Goal: Task Accomplishment & Management: Complete application form

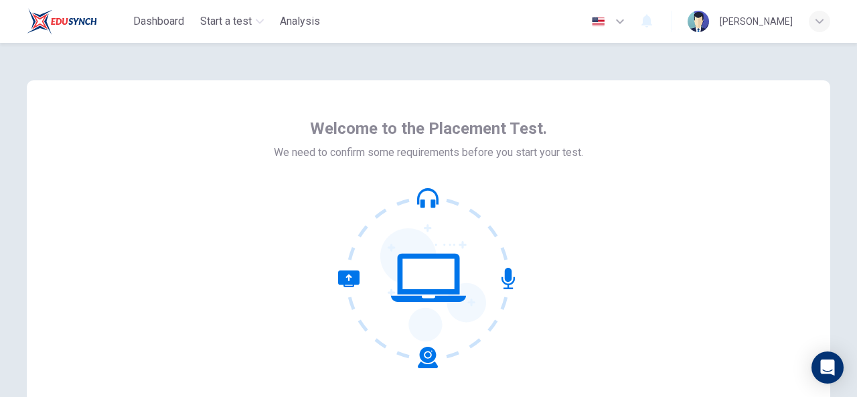
click at [507, 277] on icon at bounding box center [507, 278] width 13 height 21
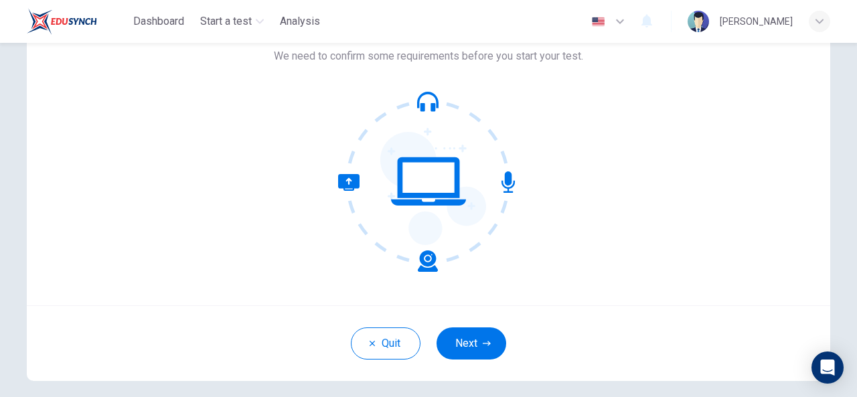
scroll to position [107, 0]
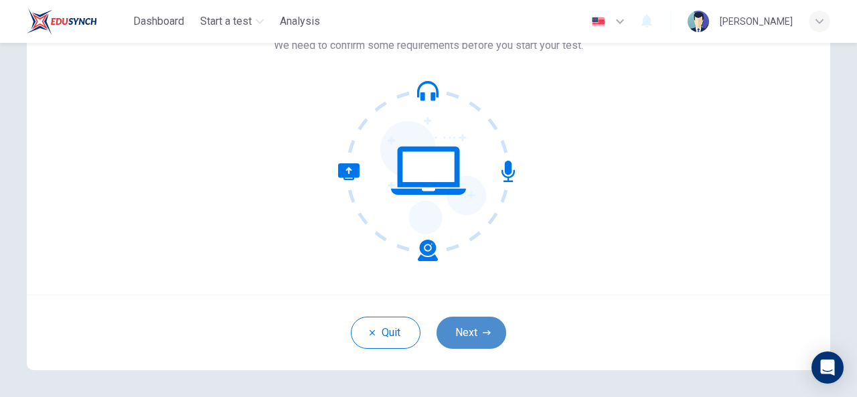
click at [474, 337] on button "Next" at bounding box center [471, 333] width 70 height 32
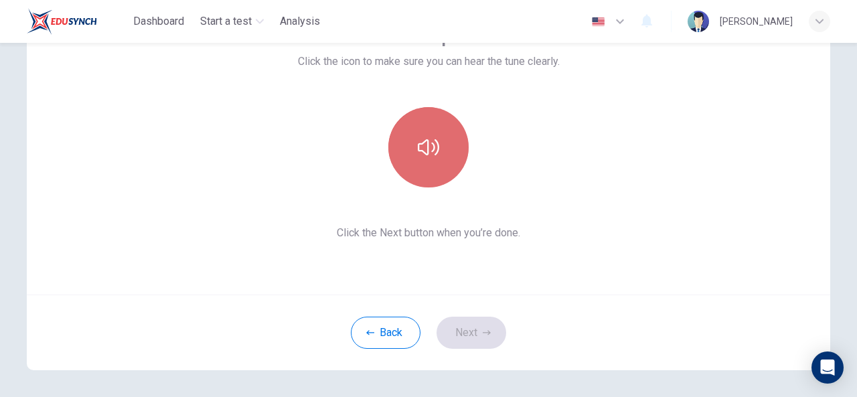
click at [432, 133] on button "button" at bounding box center [428, 147] width 80 height 80
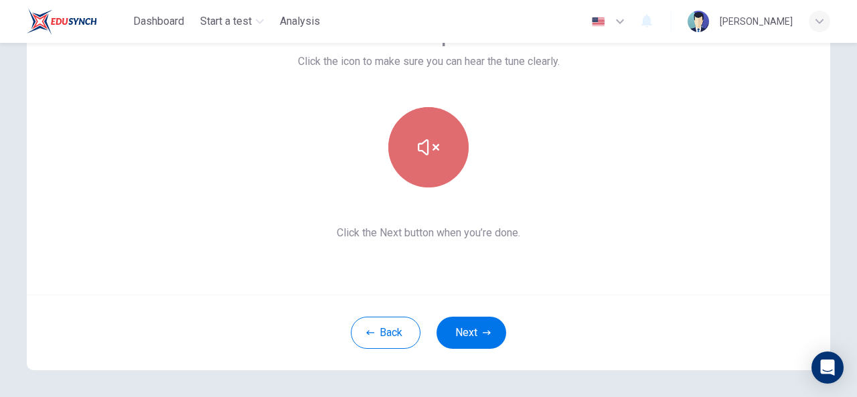
click at [432, 133] on button "button" at bounding box center [428, 147] width 80 height 80
click at [438, 152] on button "button" at bounding box center [428, 147] width 80 height 80
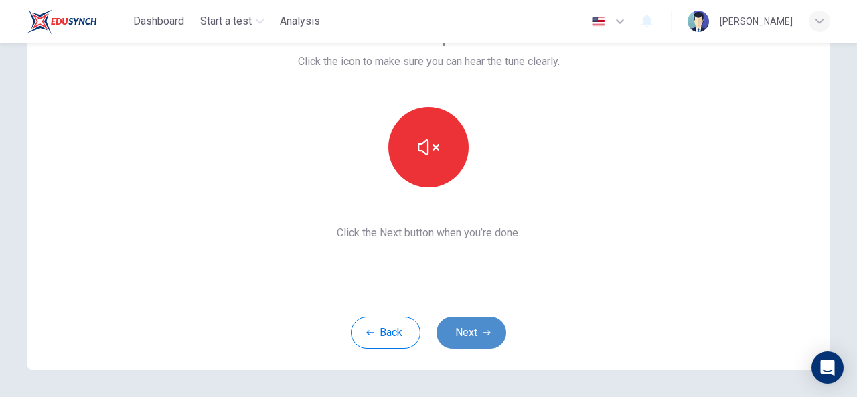
click at [476, 320] on button "Next" at bounding box center [471, 333] width 70 height 32
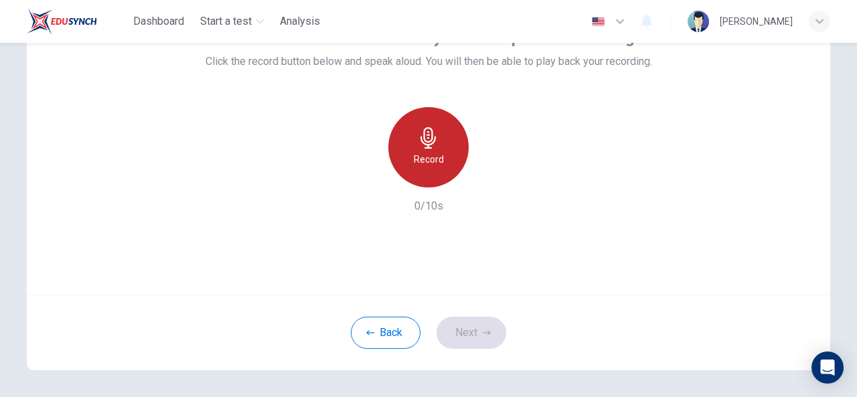
click at [424, 175] on div "Record" at bounding box center [428, 147] width 80 height 80
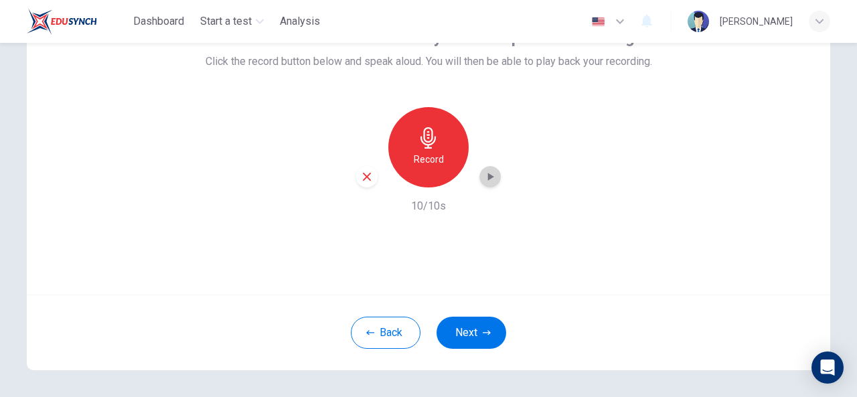
click at [490, 175] on icon "button" at bounding box center [489, 176] width 13 height 13
click at [483, 329] on icon "button" at bounding box center [487, 333] width 8 height 8
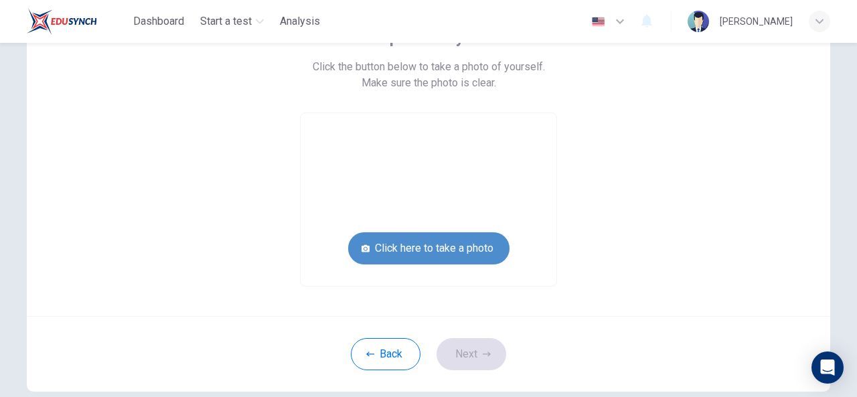
click at [463, 246] on button "Click here to take a photo" at bounding box center [428, 248] width 161 height 32
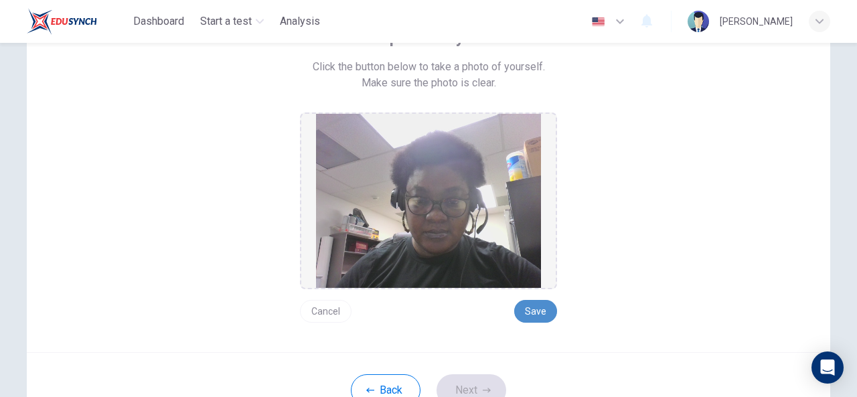
click at [532, 313] on button "Save" at bounding box center [535, 311] width 43 height 23
click at [477, 381] on button "Next" at bounding box center [471, 390] width 70 height 32
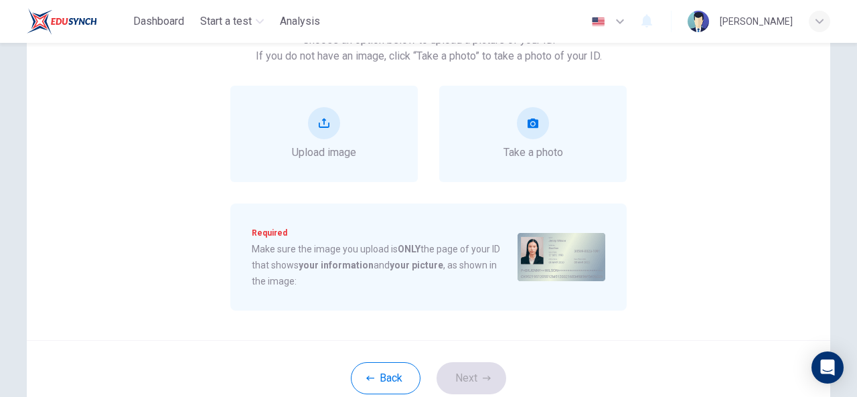
scroll to position [161, 0]
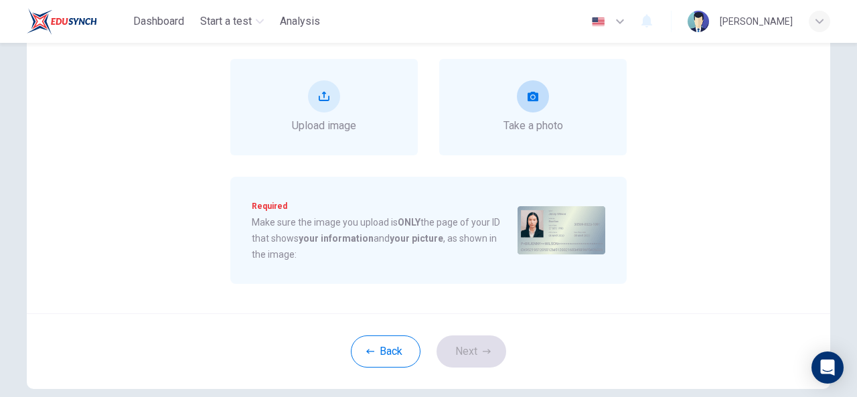
click at [497, 95] on div "Take a photo" at bounding box center [532, 107] width 187 height 96
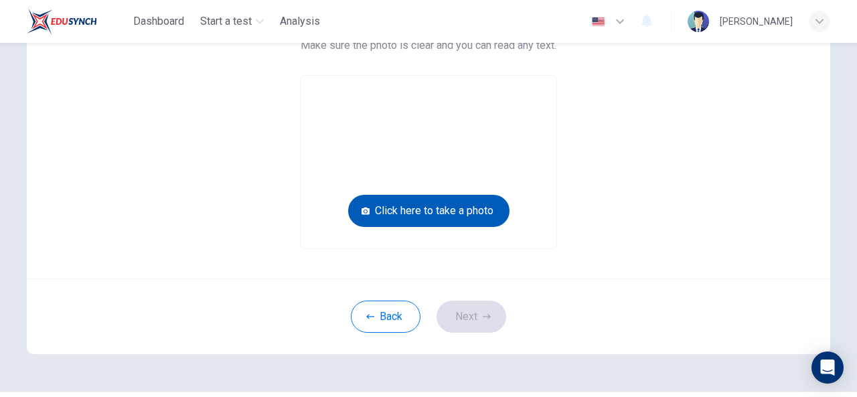
click at [447, 204] on button "Click here to take a photo" at bounding box center [428, 211] width 161 height 32
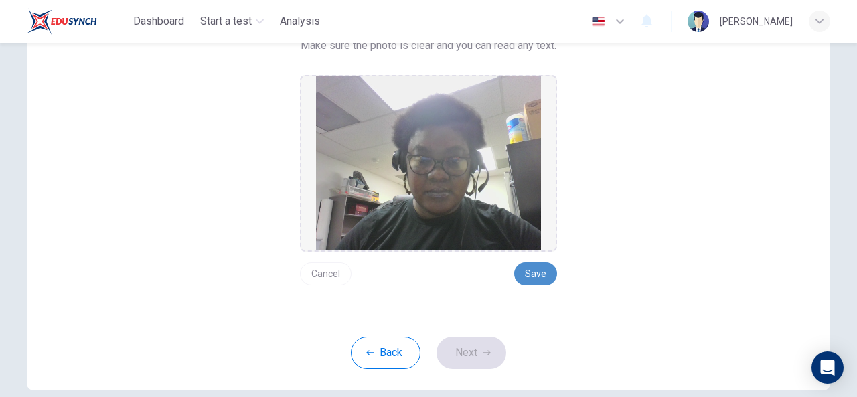
click at [534, 272] on button "Save" at bounding box center [535, 273] width 43 height 23
click at [483, 352] on icon "button" at bounding box center [487, 352] width 8 height 5
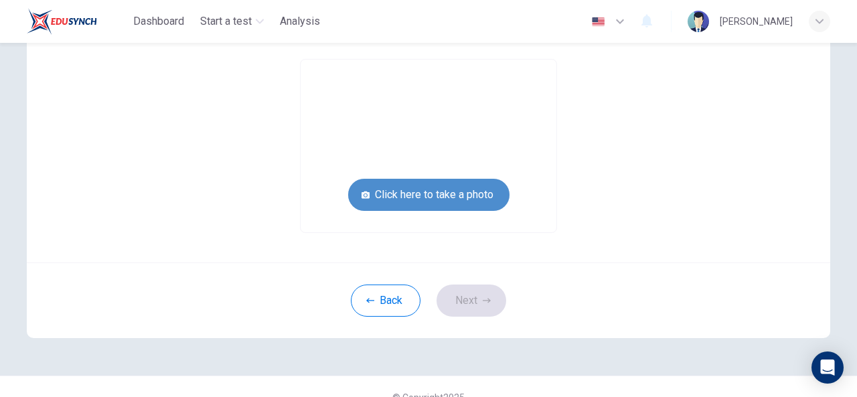
click at [469, 199] on button "Click here to take a photo" at bounding box center [428, 195] width 161 height 32
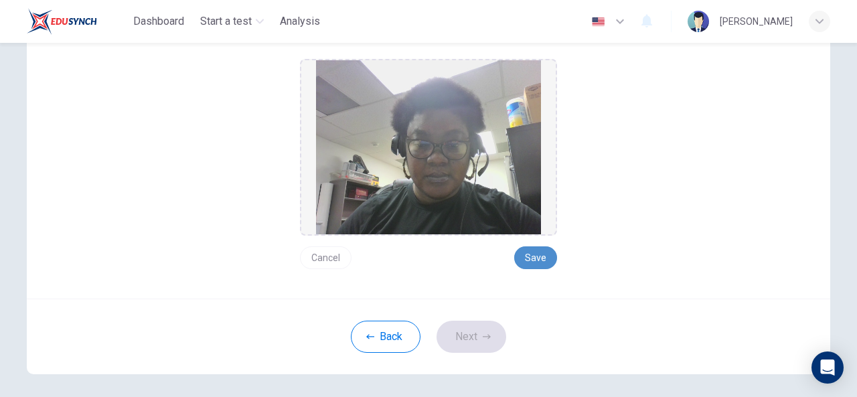
click at [545, 255] on button "Save" at bounding box center [535, 257] width 43 height 23
click at [475, 348] on button "Next" at bounding box center [471, 337] width 70 height 32
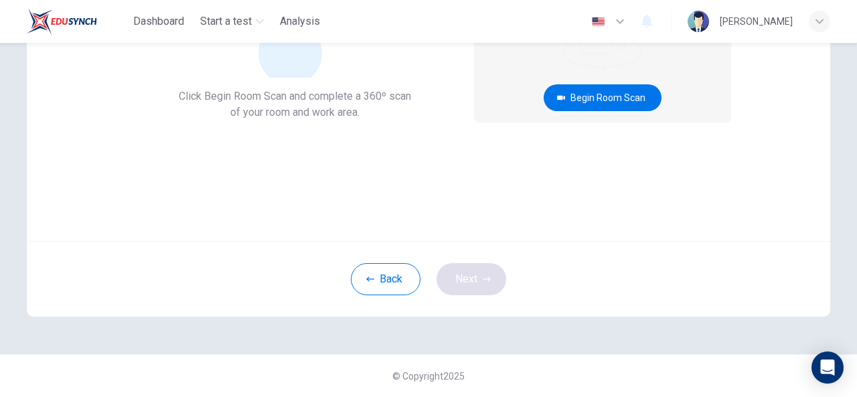
scroll to position [160, 0]
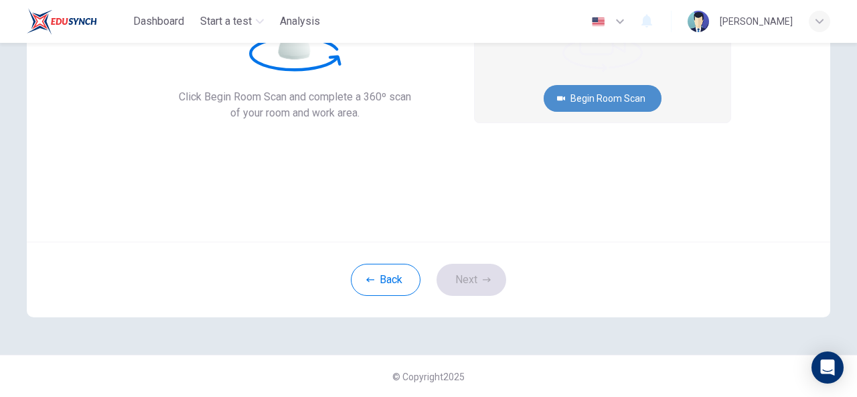
click at [619, 98] on button "Begin Room Scan" at bounding box center [603, 98] width 118 height 27
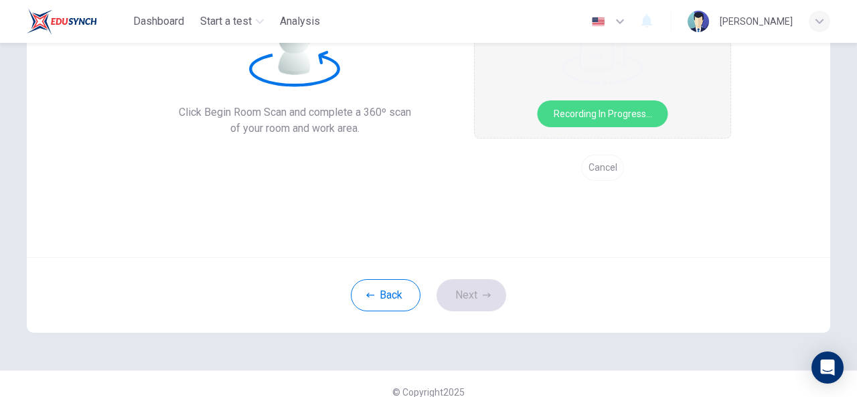
scroll to position [133, 0]
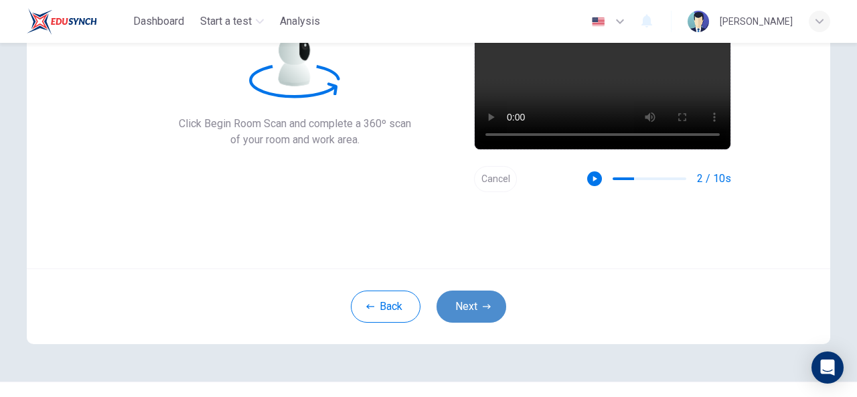
click at [472, 303] on button "Next" at bounding box center [471, 307] width 70 height 32
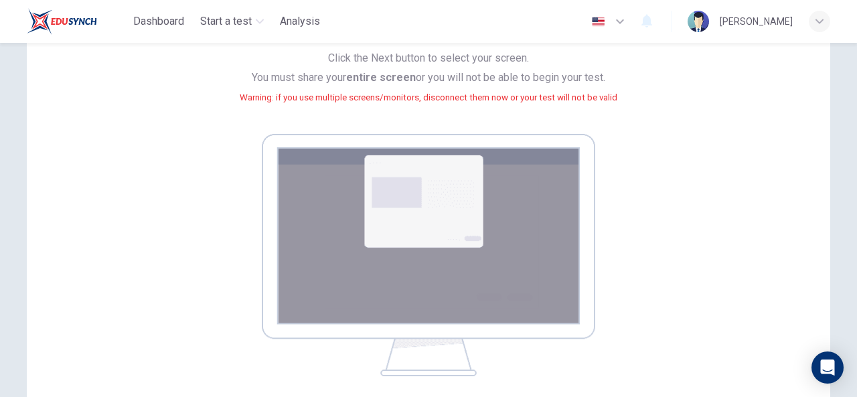
scroll to position [298, 0]
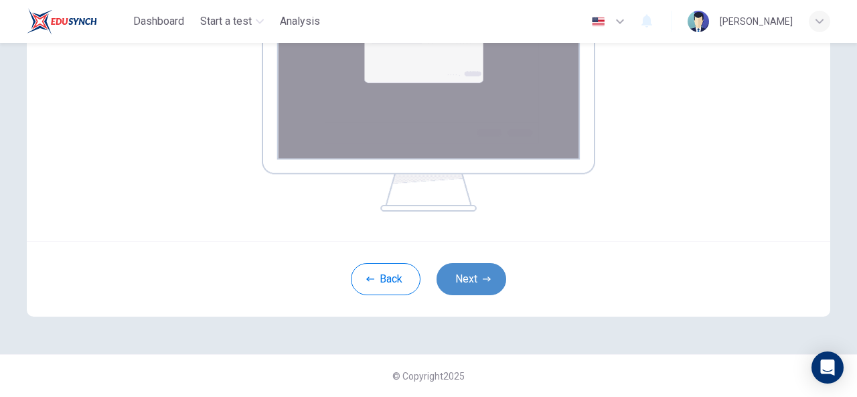
click at [461, 286] on button "Next" at bounding box center [471, 279] width 70 height 32
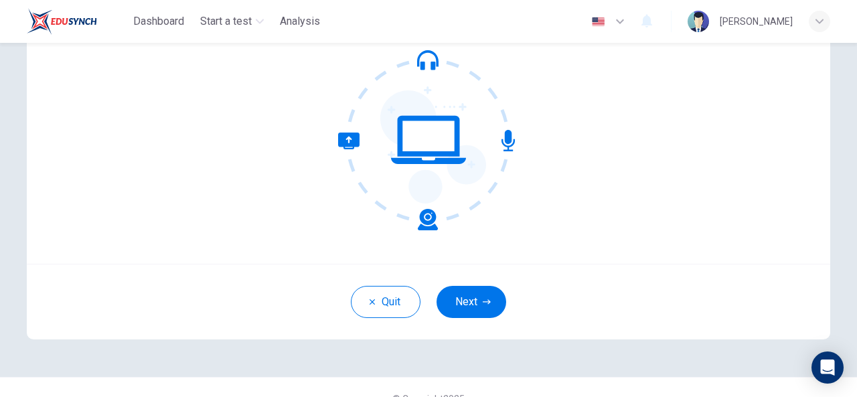
scroll to position [160, 0]
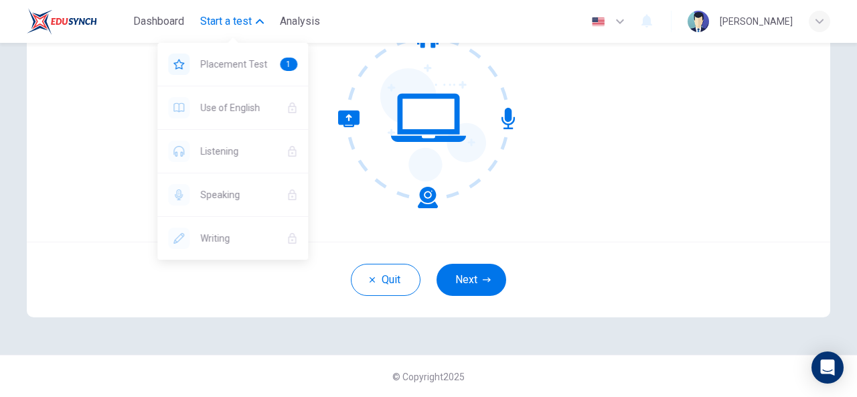
click at [237, 21] on span "Start a test" at bounding box center [226, 21] width 52 height 16
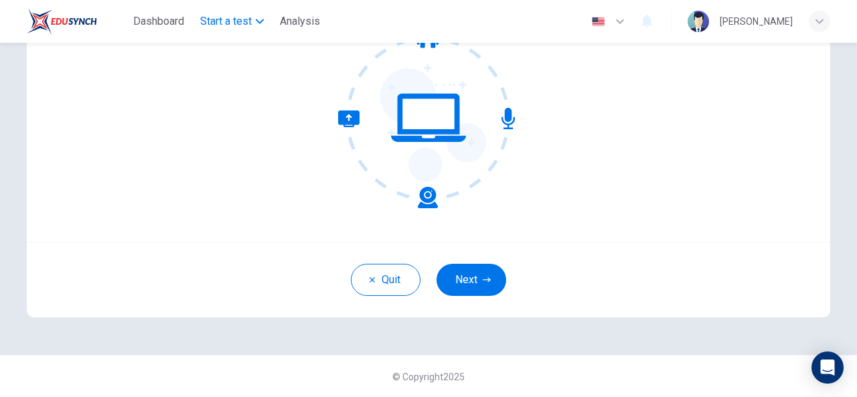
click at [238, 20] on span "Start a test" at bounding box center [226, 21] width 52 height 16
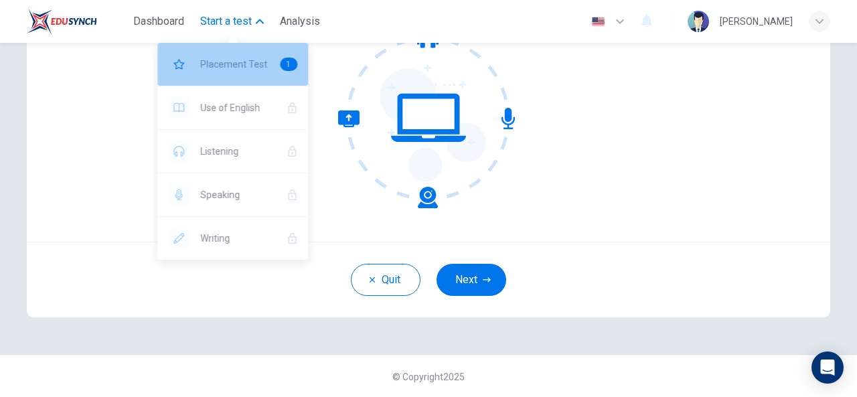
click at [238, 64] on span "Placement Test" at bounding box center [234, 64] width 69 height 16
click at [293, 66] on div "1" at bounding box center [288, 64] width 17 height 13
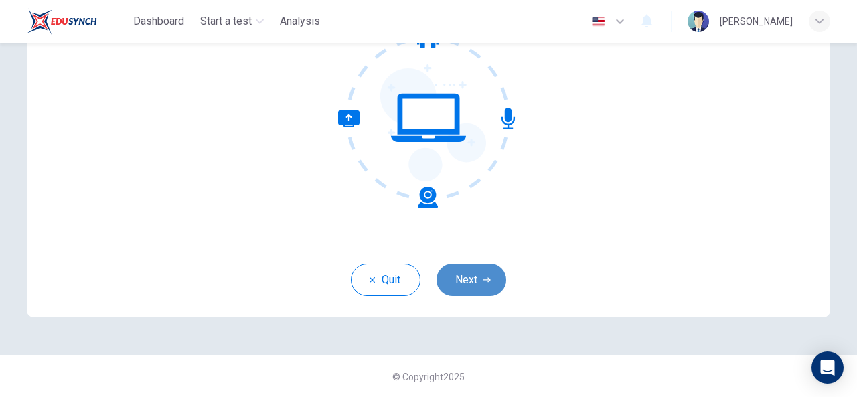
click at [458, 272] on button "Next" at bounding box center [471, 280] width 70 height 32
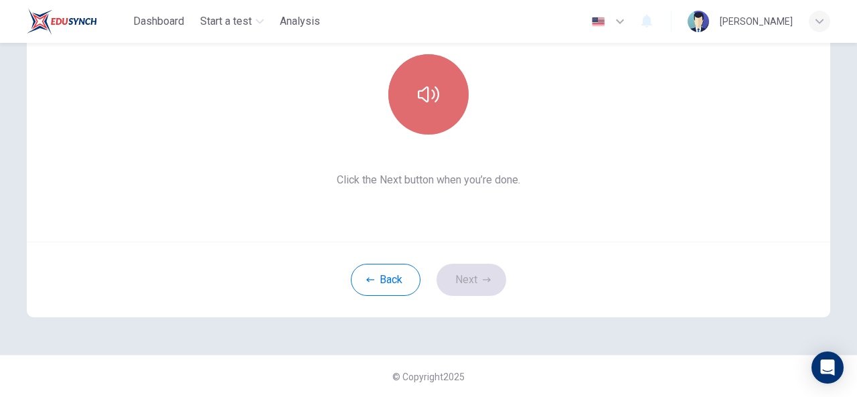
click at [416, 111] on button "button" at bounding box center [428, 94] width 80 height 80
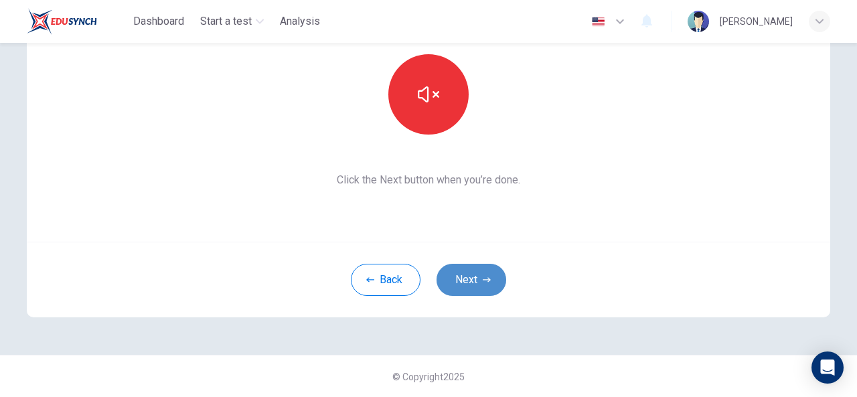
click at [472, 271] on button "Next" at bounding box center [471, 280] width 70 height 32
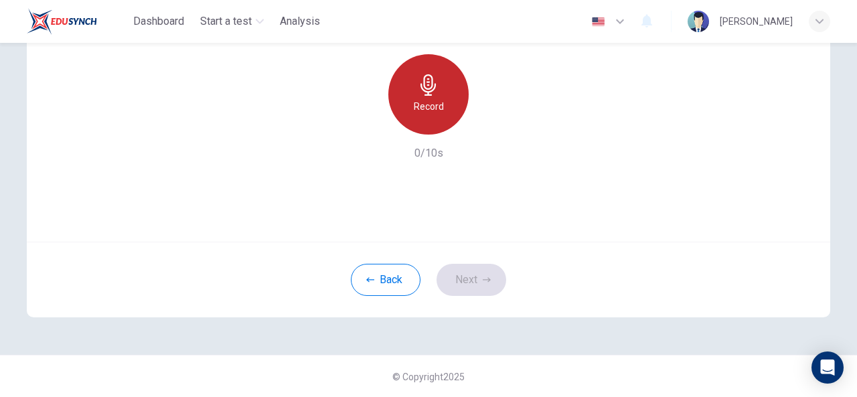
click at [432, 119] on div "Record" at bounding box center [428, 94] width 80 height 80
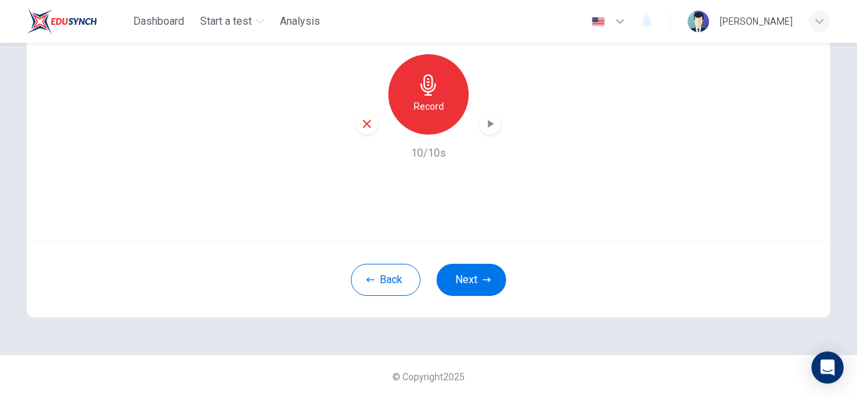
click at [461, 262] on div "Back Next" at bounding box center [428, 280] width 803 height 76
click at [462, 268] on button "Next" at bounding box center [471, 280] width 70 height 32
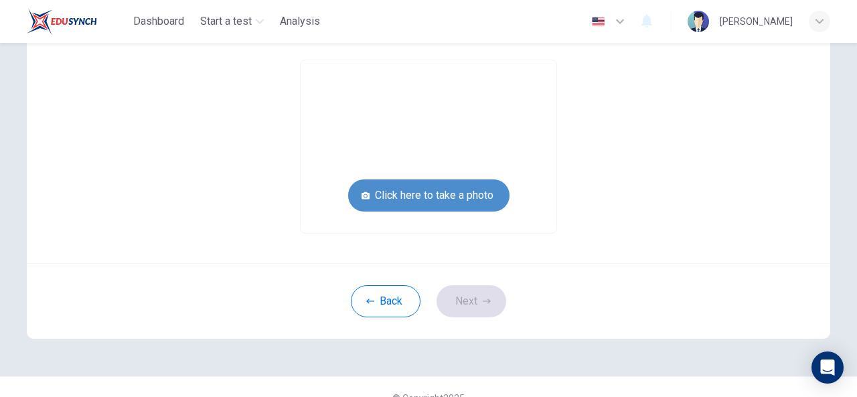
click at [461, 202] on button "Click here to take a photo" at bounding box center [428, 195] width 161 height 32
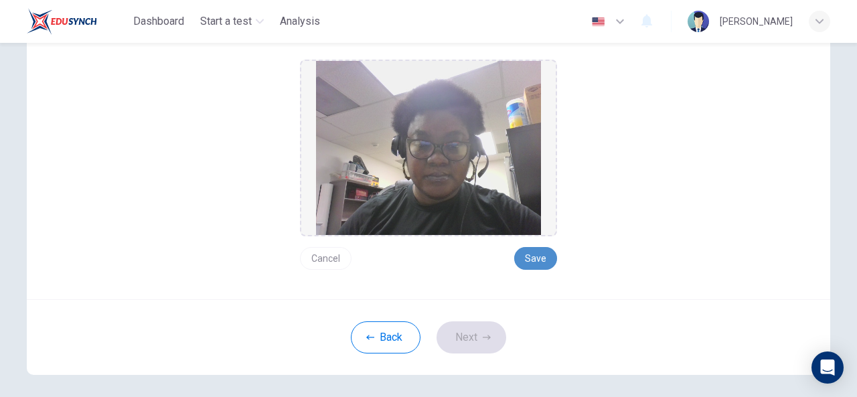
click at [538, 268] on button "Save" at bounding box center [535, 258] width 43 height 23
click at [473, 335] on button "Next" at bounding box center [471, 337] width 70 height 32
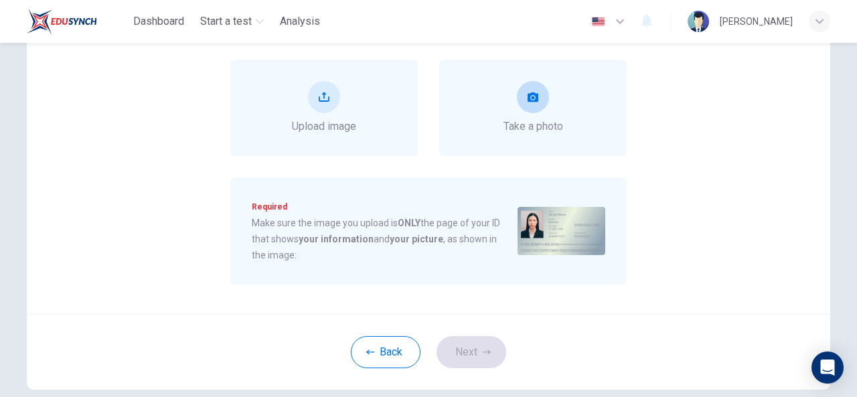
click at [487, 147] on div "Take a photo" at bounding box center [532, 108] width 187 height 96
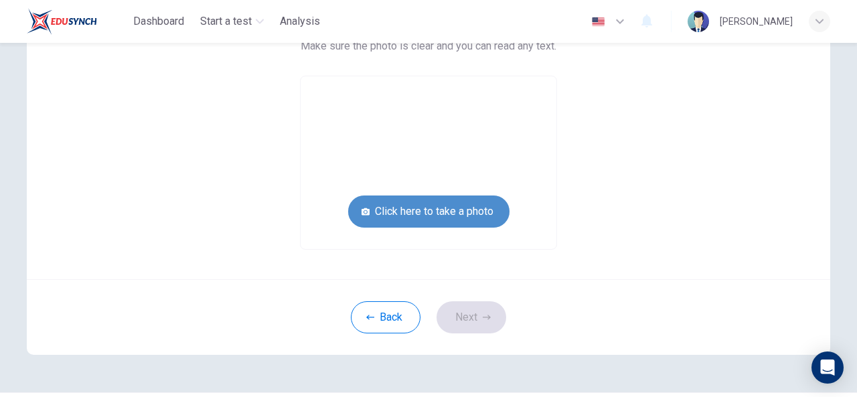
click at [451, 210] on button "Click here to take a photo" at bounding box center [428, 211] width 161 height 32
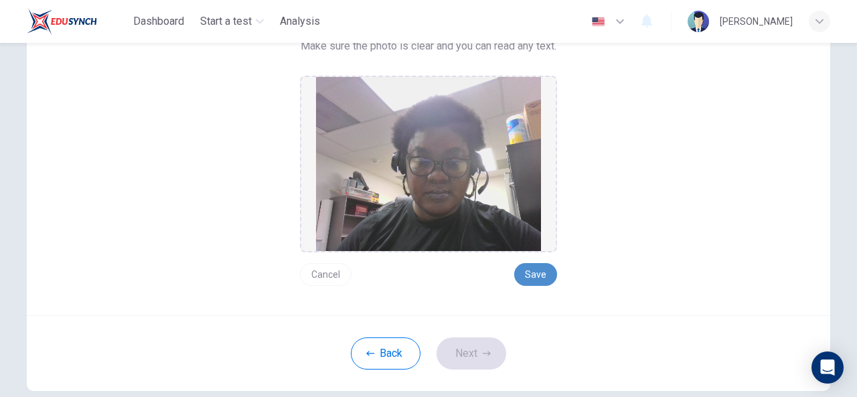
click at [528, 268] on button "Save" at bounding box center [535, 274] width 43 height 23
click at [492, 346] on button "Next" at bounding box center [471, 353] width 70 height 32
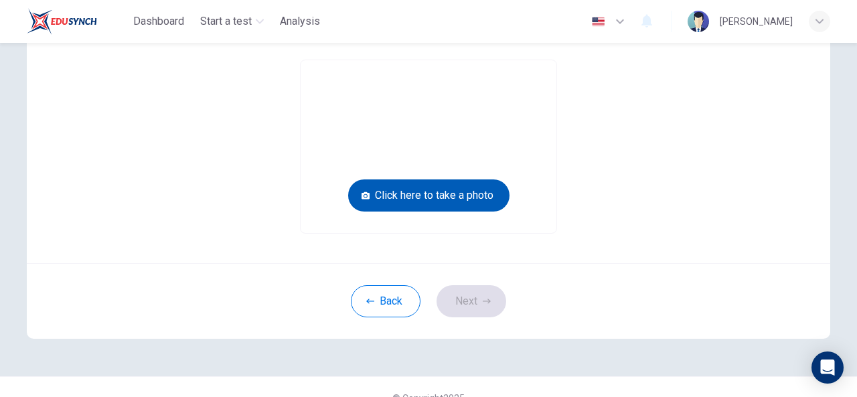
click at [482, 197] on button "Click here to take a photo" at bounding box center [428, 195] width 161 height 32
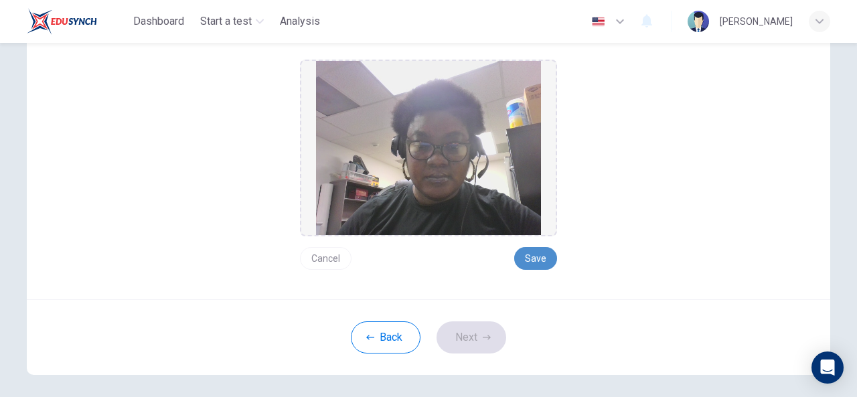
click at [536, 256] on button "Save" at bounding box center [535, 258] width 43 height 23
click at [481, 341] on button "Next" at bounding box center [471, 337] width 70 height 32
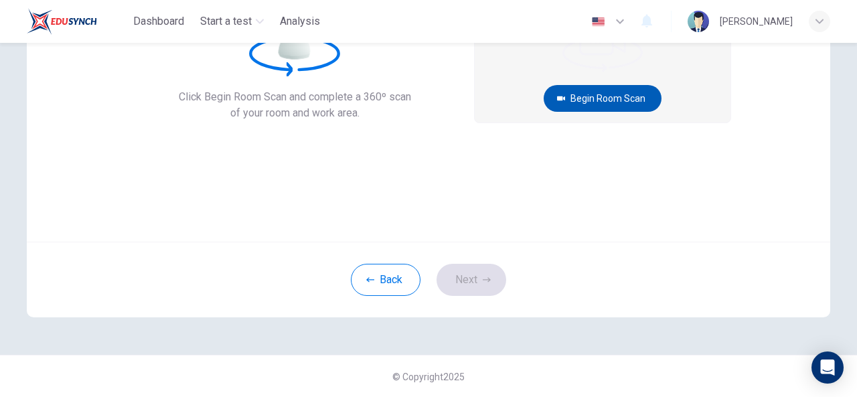
click at [566, 100] on button "Begin Room Scan" at bounding box center [603, 98] width 118 height 27
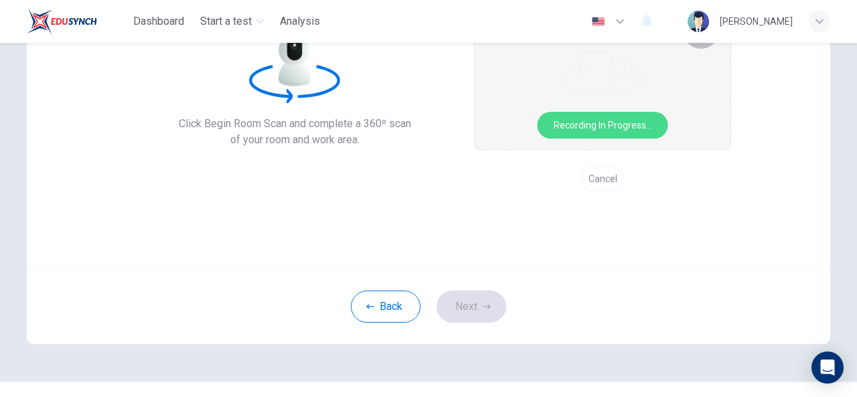
scroll to position [106, 0]
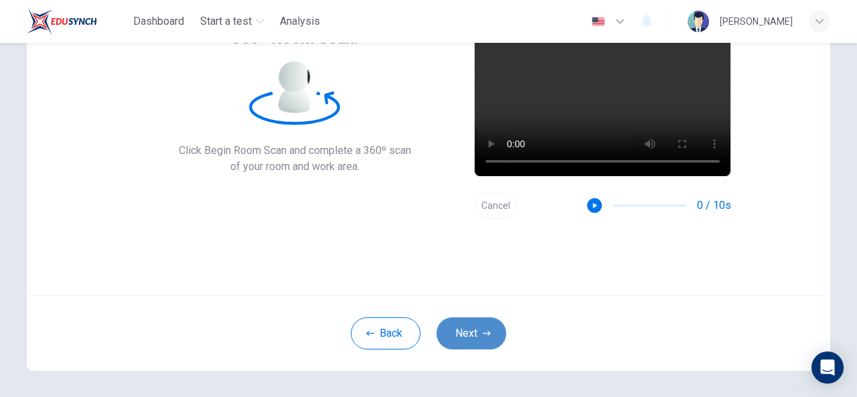
click at [458, 331] on button "Next" at bounding box center [471, 333] width 70 height 32
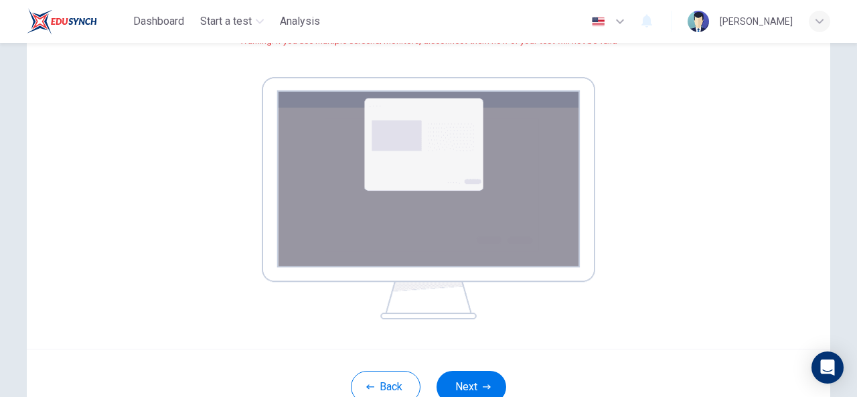
scroll to position [191, 0]
click at [483, 385] on icon "button" at bounding box center [487, 386] width 8 height 8
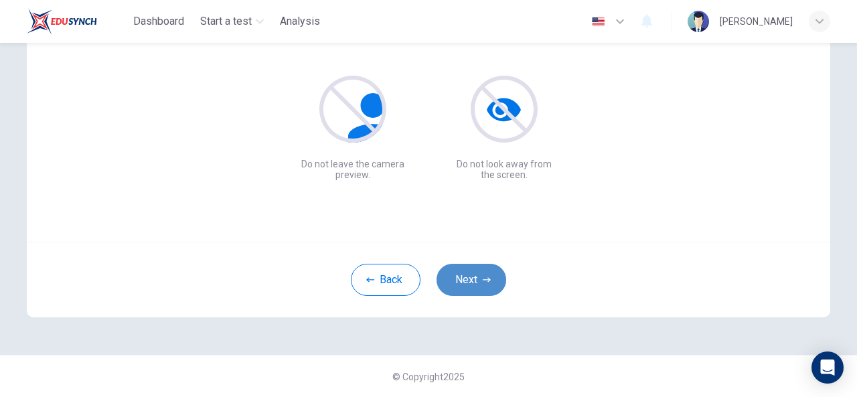
click at [473, 278] on button "Next" at bounding box center [471, 280] width 70 height 32
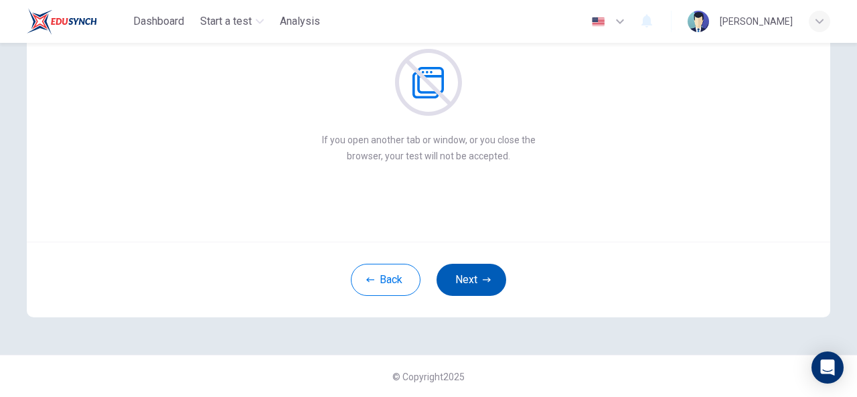
click at [471, 277] on button "Next" at bounding box center [471, 280] width 70 height 32
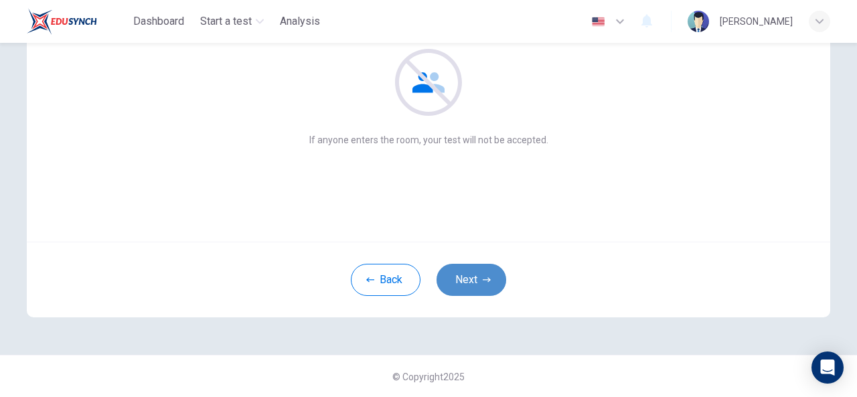
click at [471, 277] on button "Next" at bounding box center [471, 280] width 70 height 32
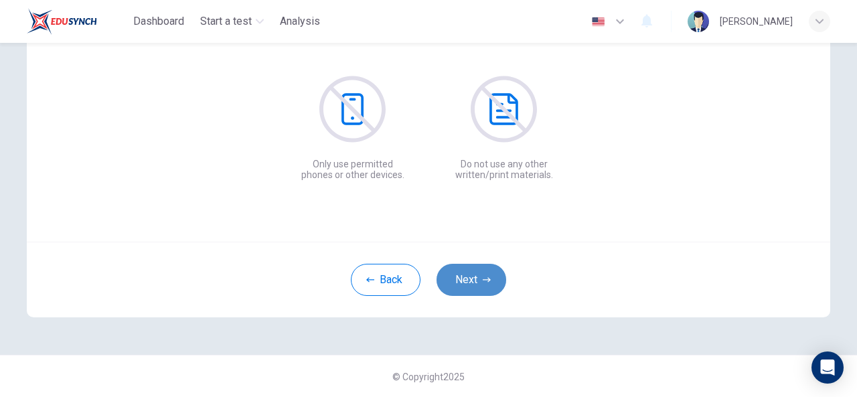
click at [471, 277] on button "Next" at bounding box center [471, 280] width 70 height 32
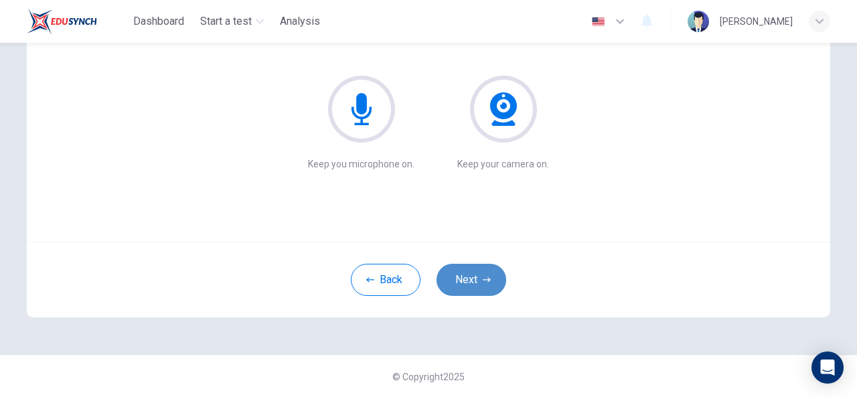
click at [471, 277] on button "Next" at bounding box center [471, 280] width 70 height 32
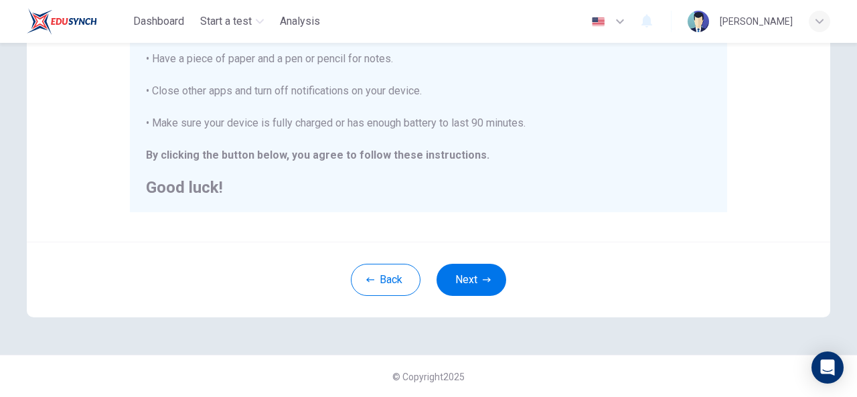
scroll to position [347, 0]
click at [467, 283] on button "Next" at bounding box center [471, 280] width 70 height 32
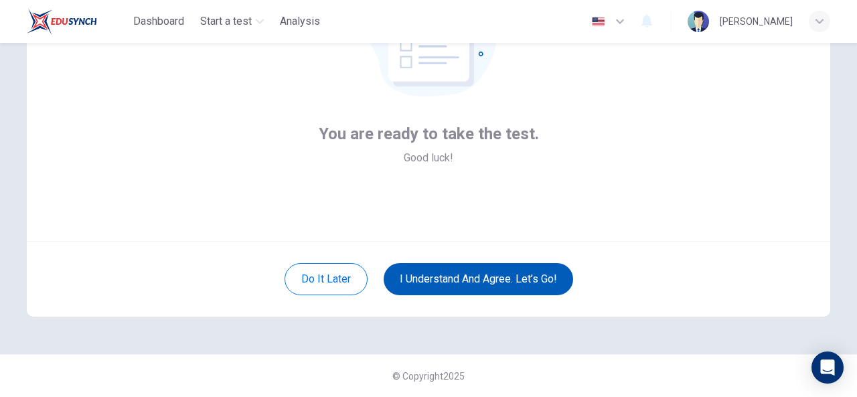
scroll to position [160, 0]
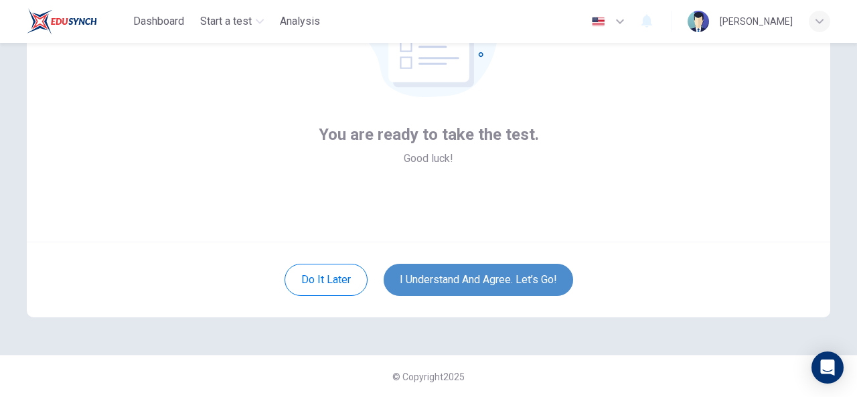
click at [446, 274] on button "I understand and agree. Let’s go!" at bounding box center [478, 280] width 189 height 32
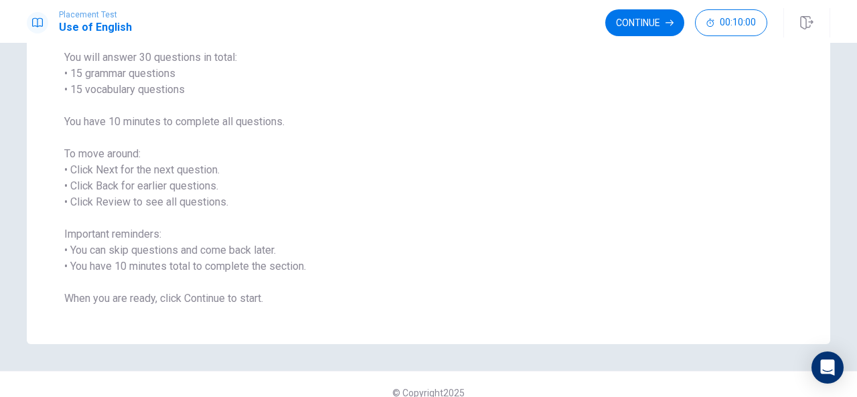
scroll to position [127, 0]
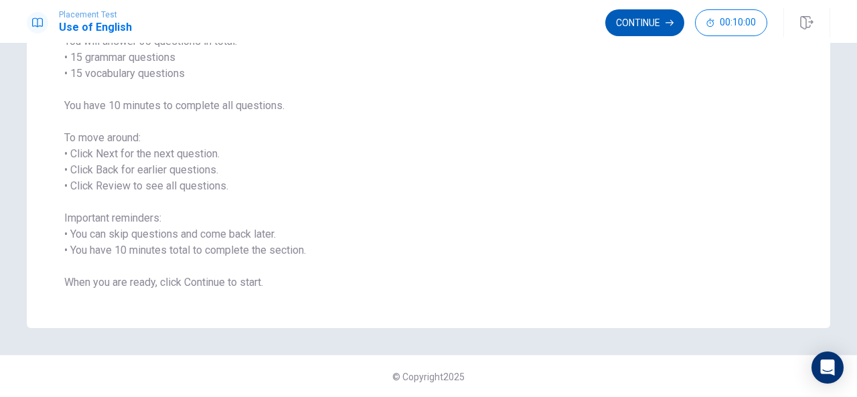
click at [637, 19] on button "Continue" at bounding box center [644, 22] width 79 height 27
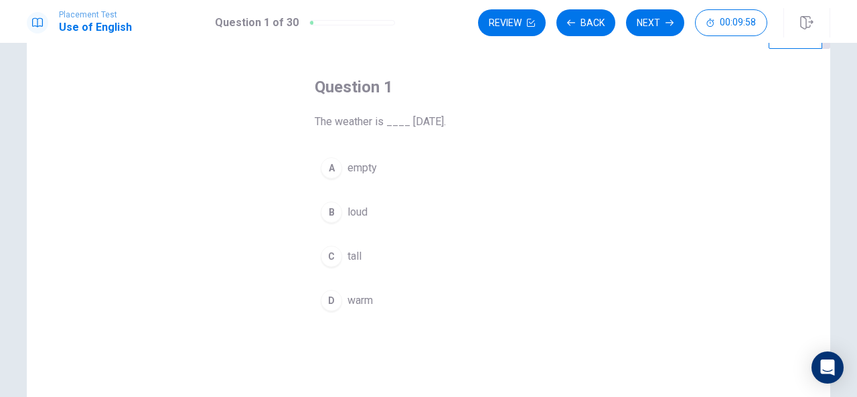
scroll to position [47, 0]
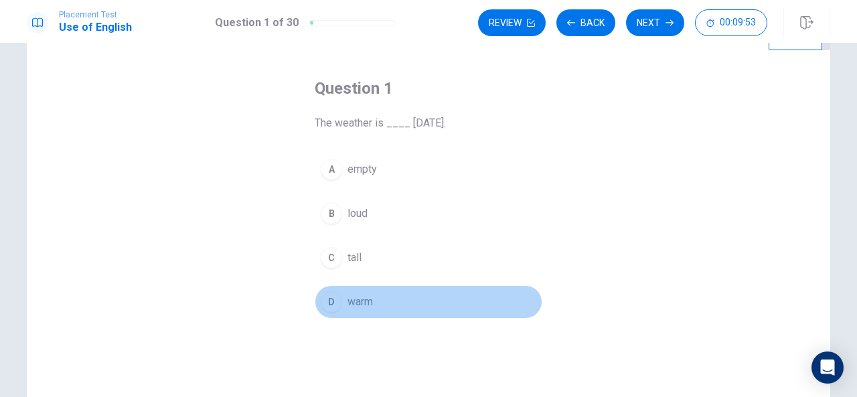
click at [337, 298] on div "D" at bounding box center [331, 301] width 21 height 21
click at [390, 311] on button "D warm" at bounding box center [429, 301] width 228 height 33
click at [491, 296] on button "D warm" at bounding box center [429, 301] width 228 height 33
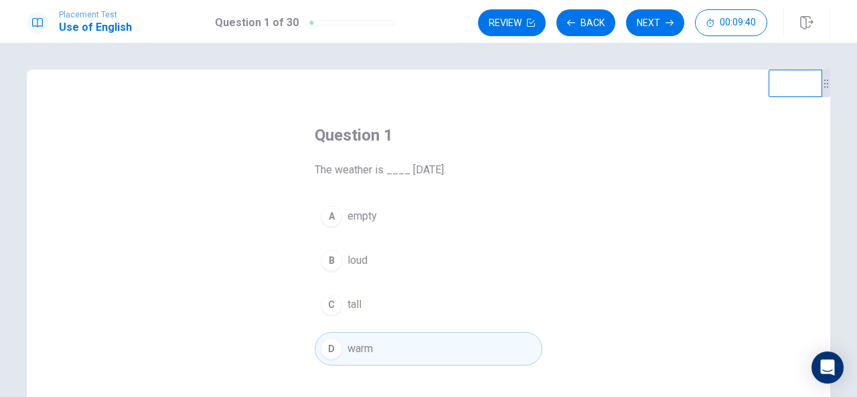
scroll to position [0, 0]
click at [653, 21] on button "Next" at bounding box center [655, 22] width 58 height 27
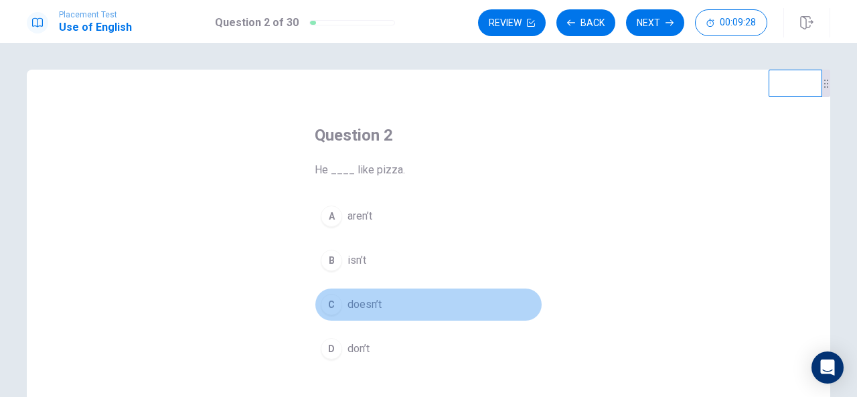
click at [401, 299] on button "C doesn’t" at bounding box center [429, 304] width 228 height 33
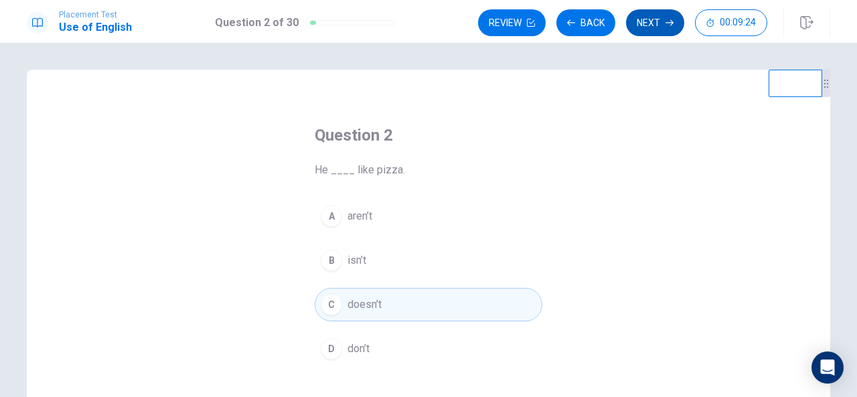
click at [641, 21] on button "Next" at bounding box center [655, 22] width 58 height 27
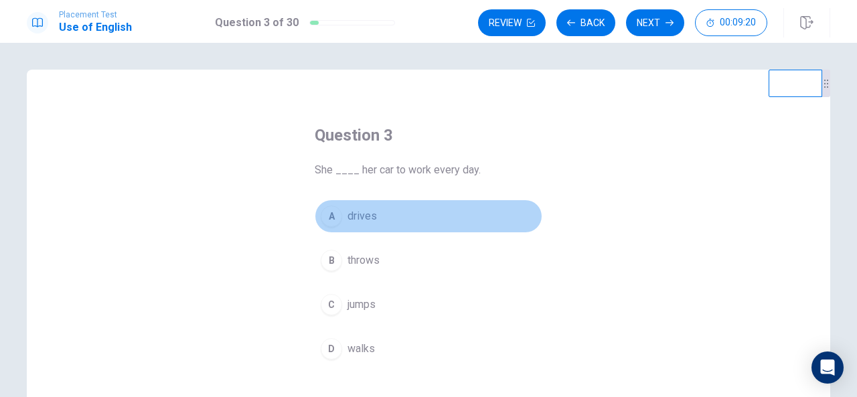
click at [368, 220] on span "drives" at bounding box center [361, 216] width 29 height 16
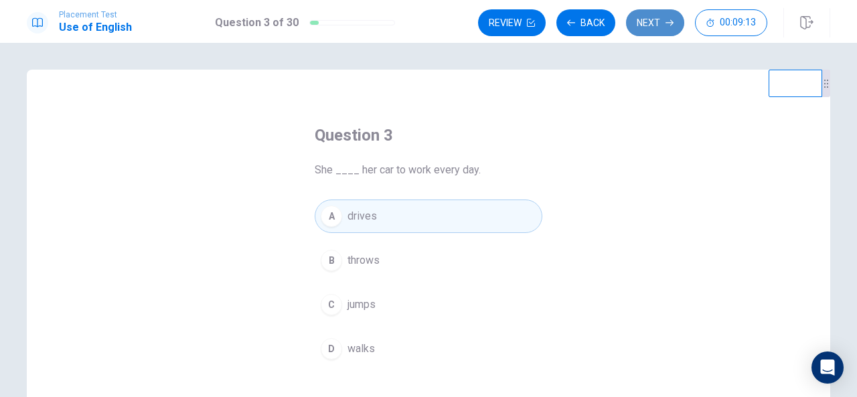
click at [641, 28] on button "Next" at bounding box center [655, 22] width 58 height 27
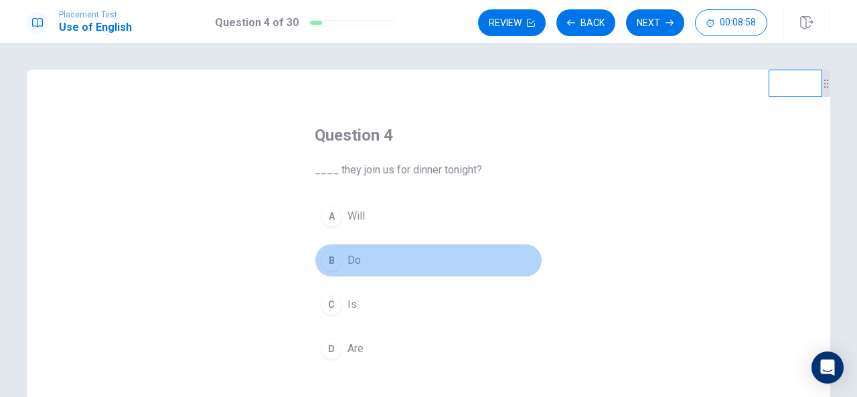
click at [360, 263] on button "B Do" at bounding box center [429, 260] width 228 height 33
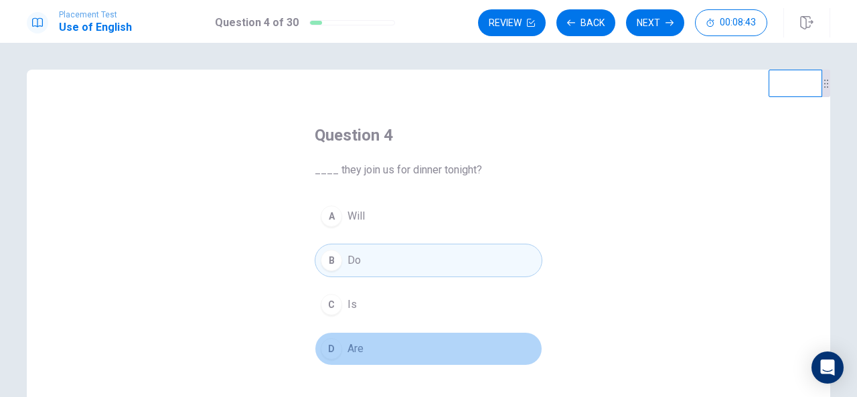
click at [359, 341] on span "Are" at bounding box center [355, 349] width 16 height 16
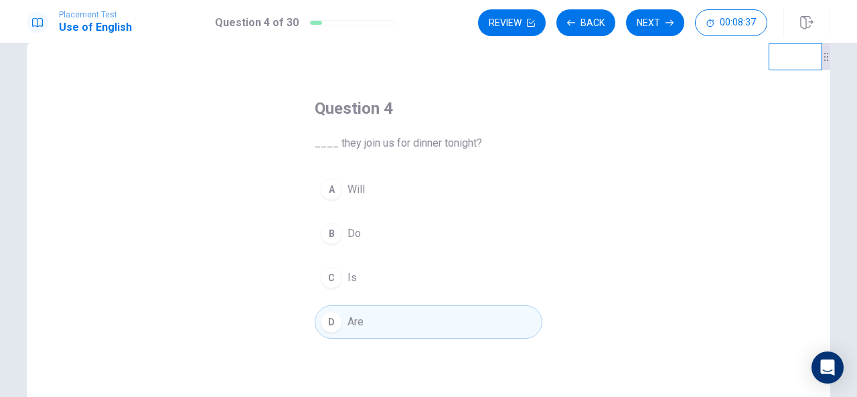
scroll to position [54, 0]
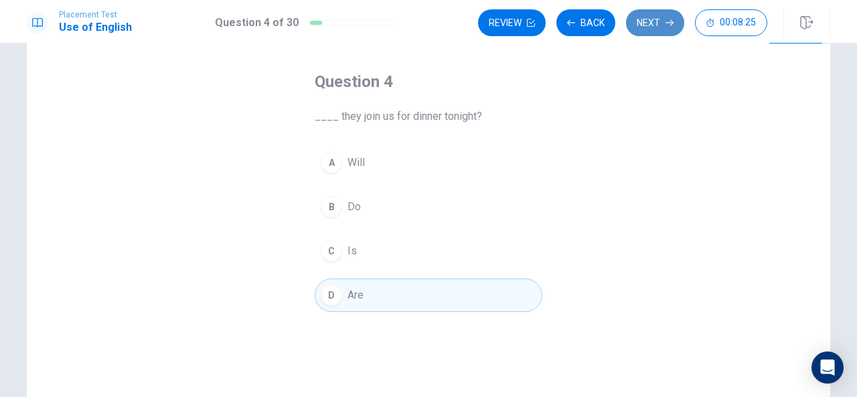
click at [659, 22] on button "Next" at bounding box center [655, 22] width 58 height 27
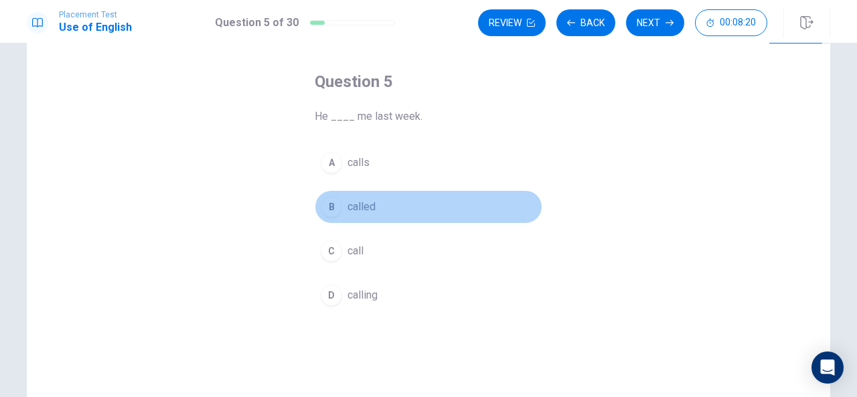
click at [384, 206] on button "B called" at bounding box center [429, 206] width 228 height 33
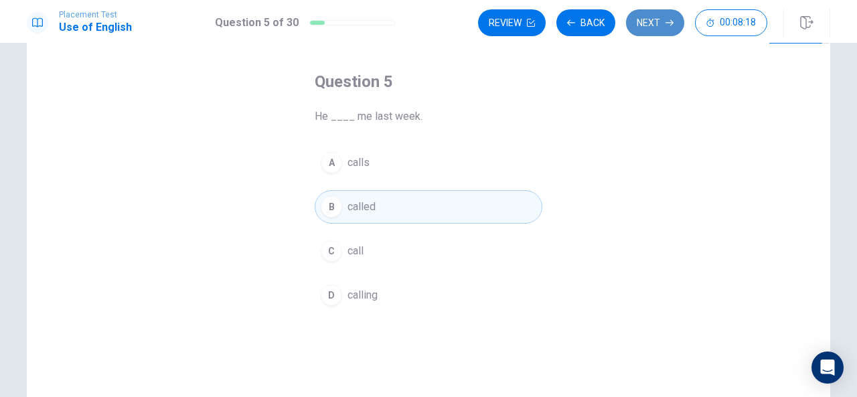
click at [661, 24] on button "Next" at bounding box center [655, 22] width 58 height 27
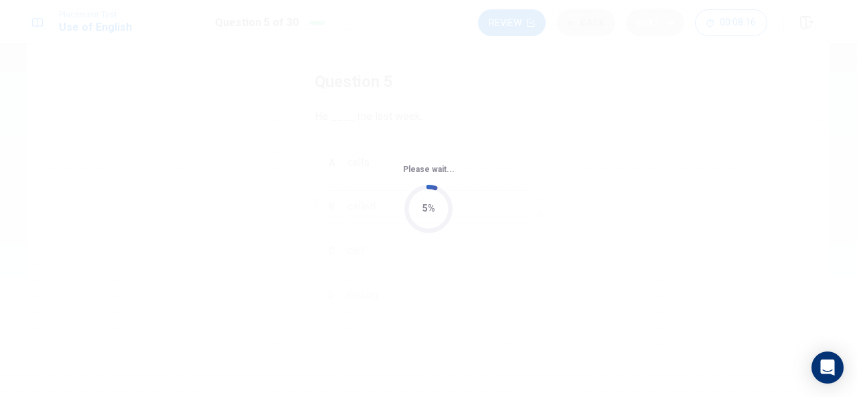
scroll to position [0, 0]
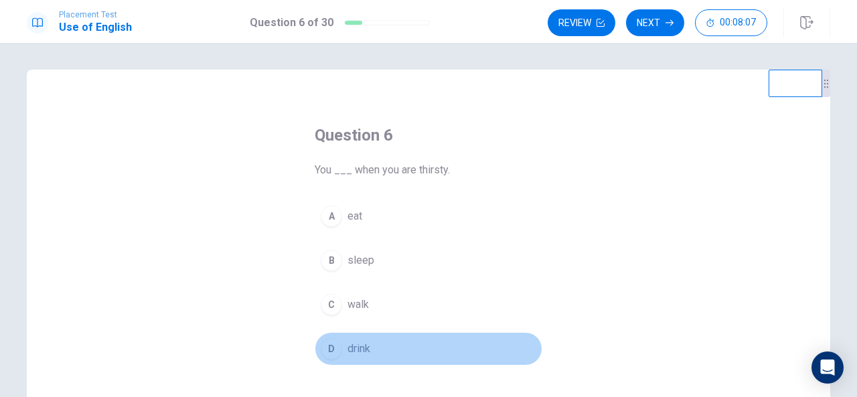
click at [368, 338] on button "D drink" at bounding box center [429, 348] width 228 height 33
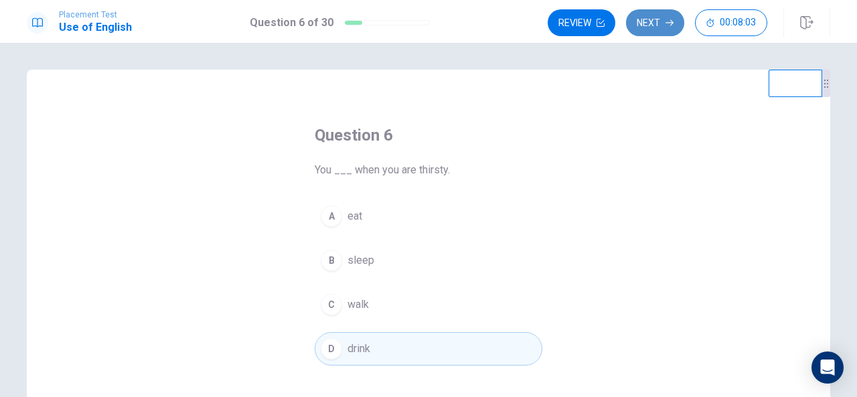
click at [647, 15] on button "Next" at bounding box center [655, 22] width 58 height 27
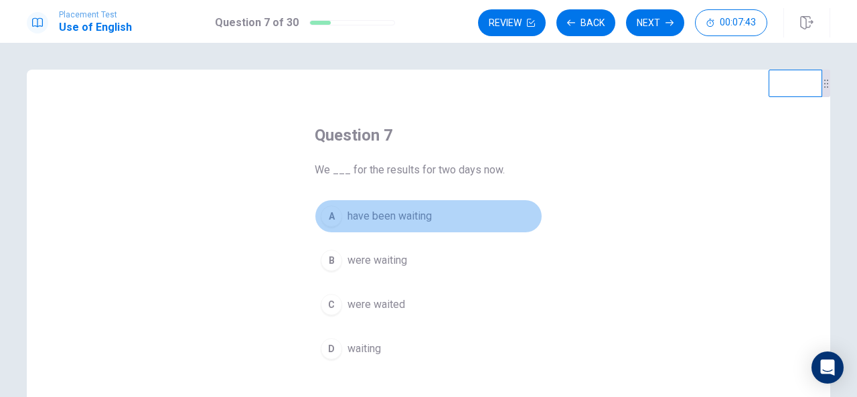
click at [430, 214] on button "A have been waiting" at bounding box center [429, 215] width 228 height 33
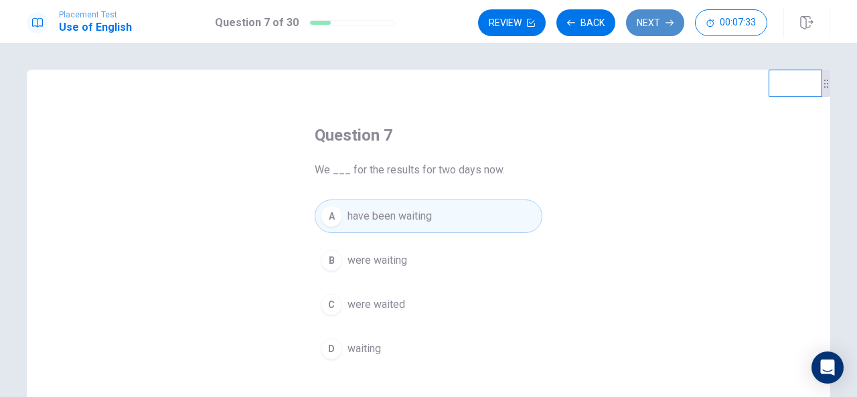
click at [656, 23] on button "Next" at bounding box center [655, 22] width 58 height 27
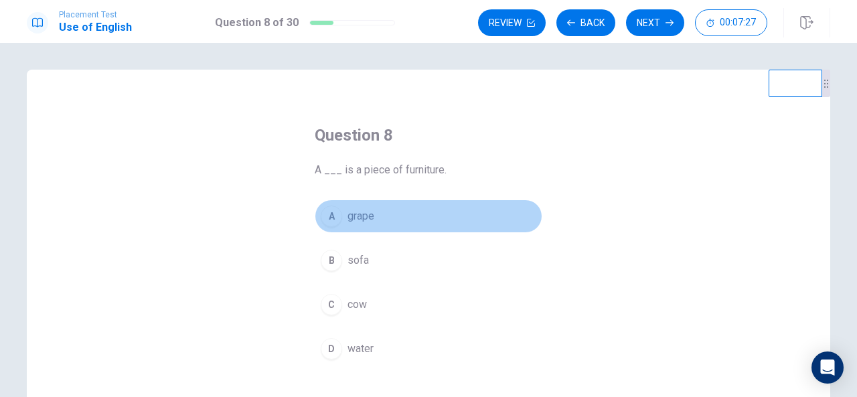
click at [400, 206] on button "A grape" at bounding box center [429, 215] width 228 height 33
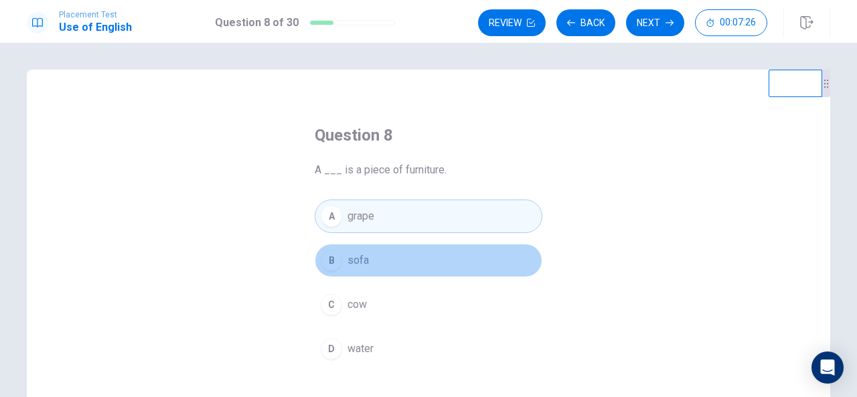
click at [380, 266] on button "B sofa" at bounding box center [429, 260] width 228 height 33
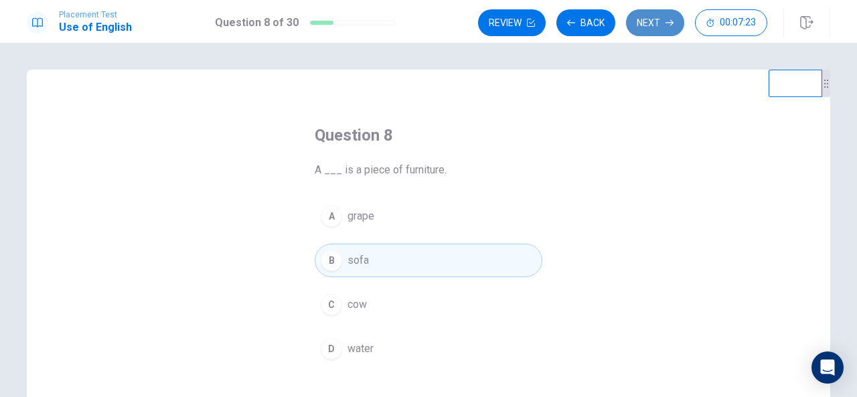
click at [665, 19] on button "Next" at bounding box center [655, 22] width 58 height 27
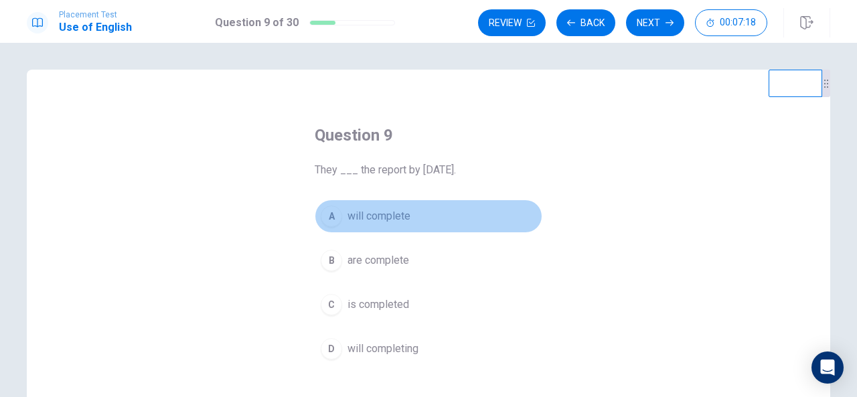
click at [411, 219] on button "A will complete" at bounding box center [429, 215] width 228 height 33
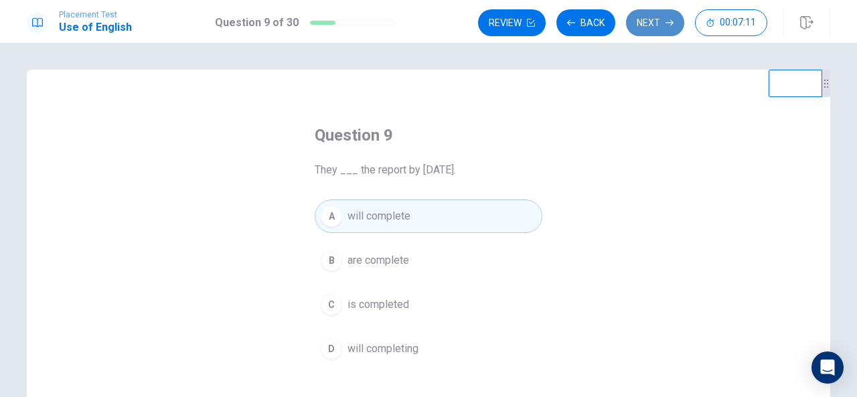
click at [657, 28] on button "Next" at bounding box center [655, 22] width 58 height 27
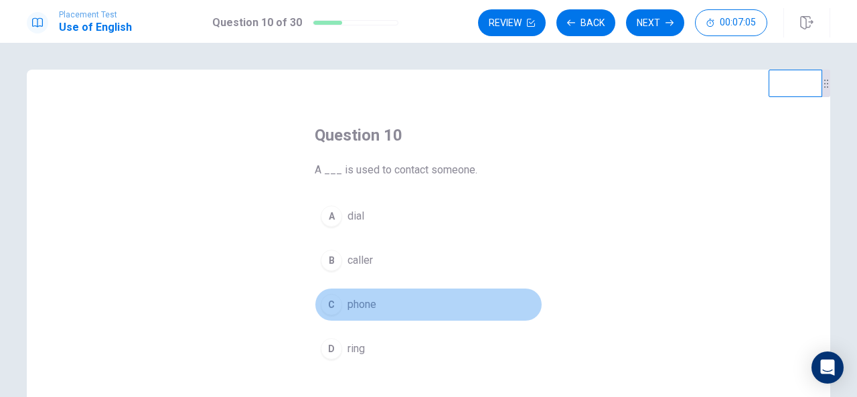
click at [376, 307] on button "C phone" at bounding box center [429, 304] width 228 height 33
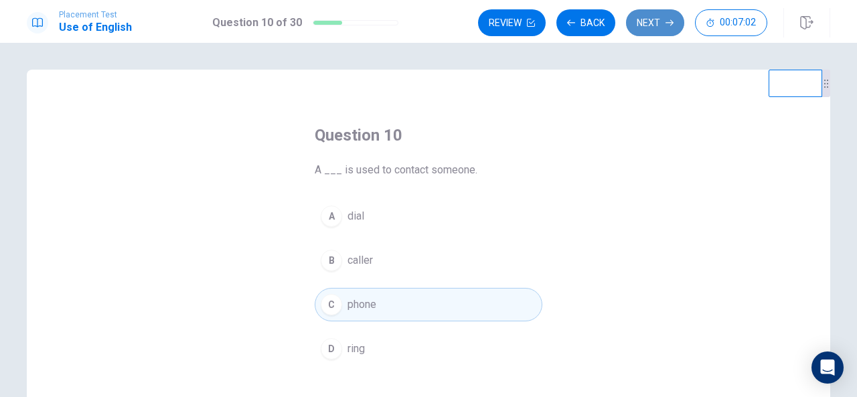
click at [649, 26] on button "Next" at bounding box center [655, 22] width 58 height 27
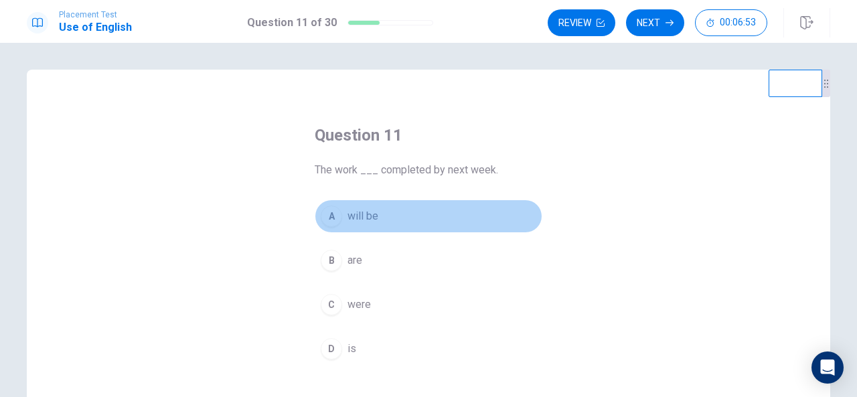
click at [386, 209] on button "A will be" at bounding box center [429, 215] width 228 height 33
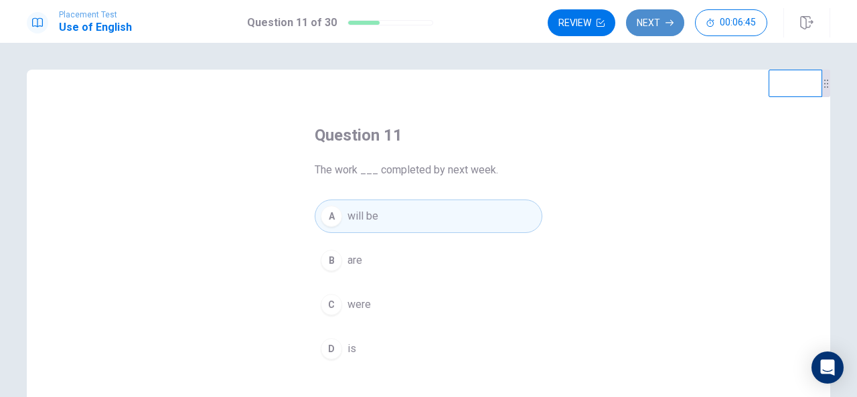
click at [657, 19] on button "Next" at bounding box center [655, 22] width 58 height 27
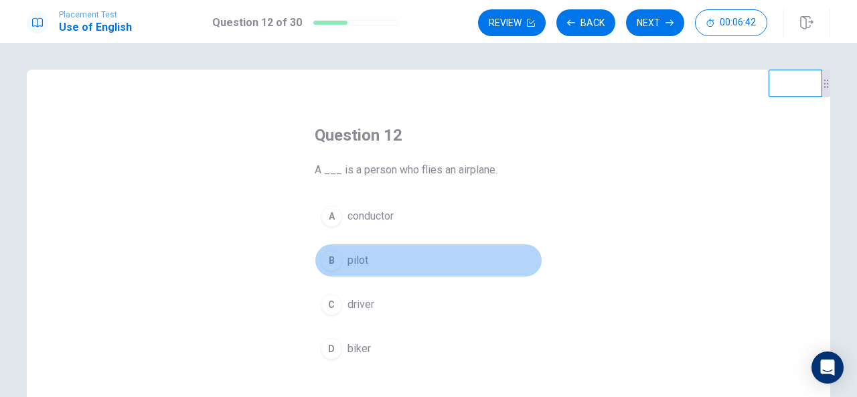
click at [374, 266] on button "B pilot" at bounding box center [429, 260] width 228 height 33
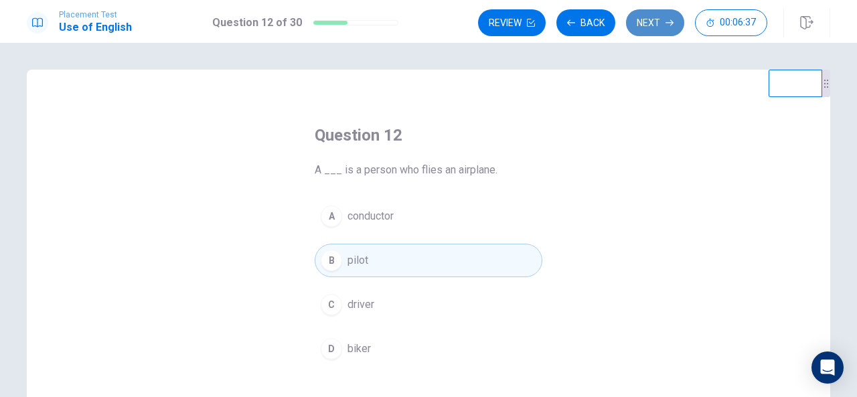
click at [644, 17] on button "Next" at bounding box center [655, 22] width 58 height 27
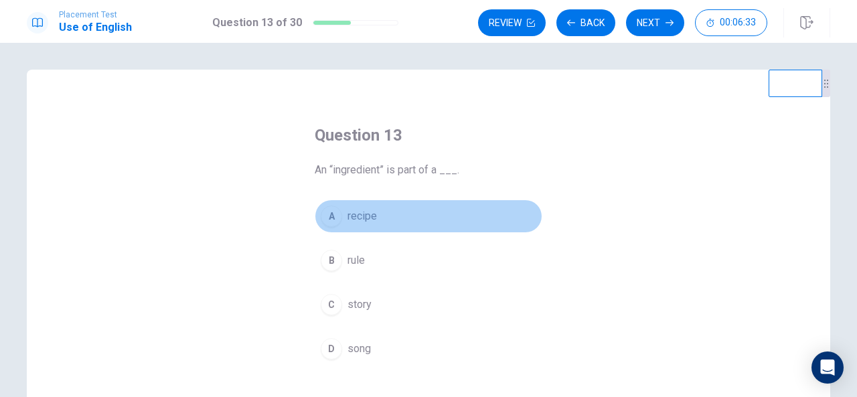
click at [414, 211] on button "A recipe" at bounding box center [429, 215] width 228 height 33
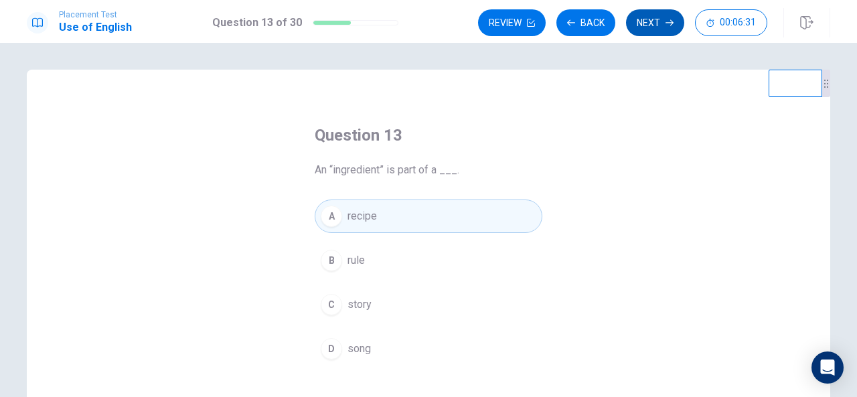
click at [652, 23] on button "Next" at bounding box center [655, 22] width 58 height 27
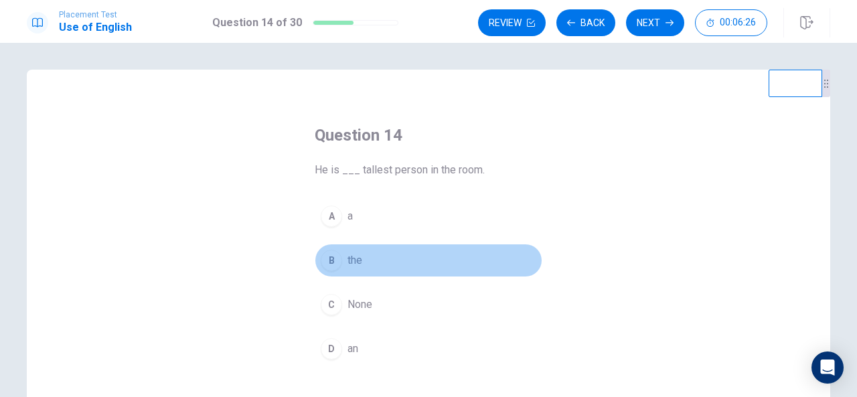
click at [412, 256] on button "B the" at bounding box center [429, 260] width 228 height 33
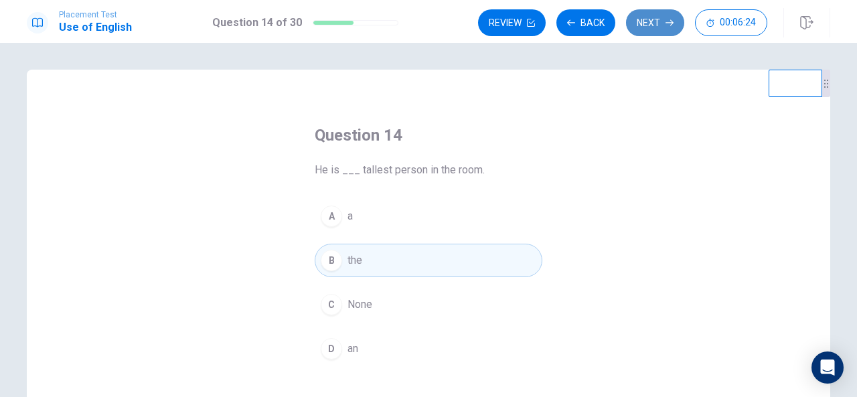
click at [645, 25] on button "Next" at bounding box center [655, 22] width 58 height 27
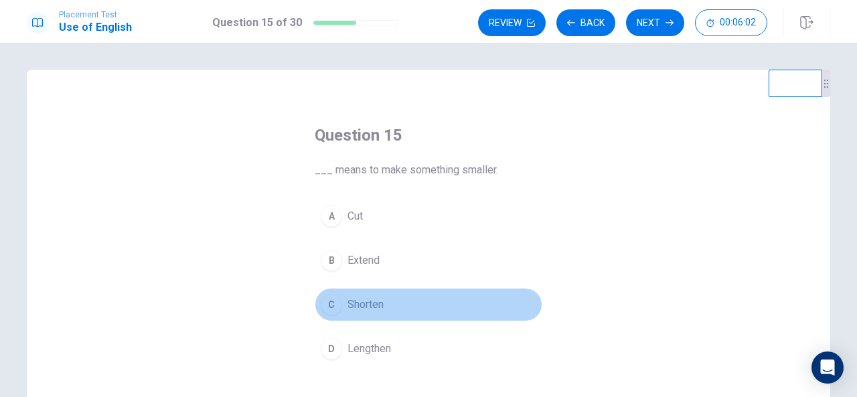
click at [393, 311] on button "C Shorten" at bounding box center [429, 304] width 228 height 33
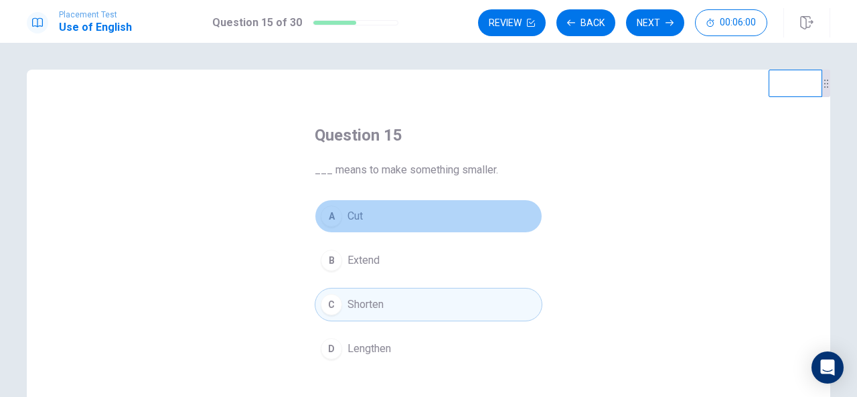
click at [367, 228] on button "A Cut" at bounding box center [429, 215] width 228 height 33
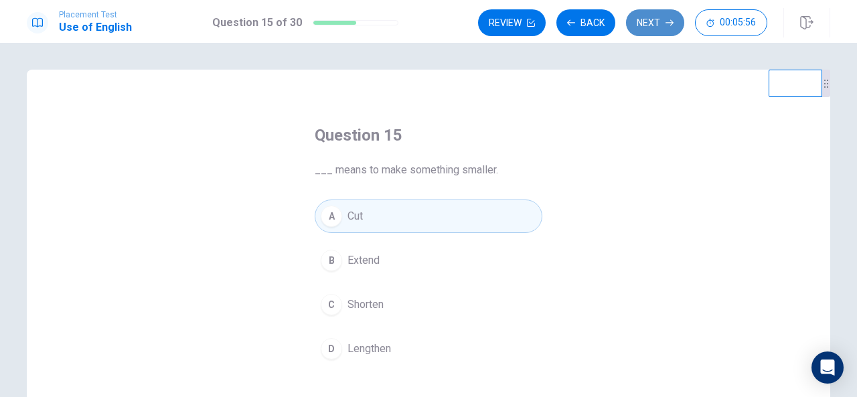
click at [648, 26] on button "Next" at bounding box center [655, 22] width 58 height 27
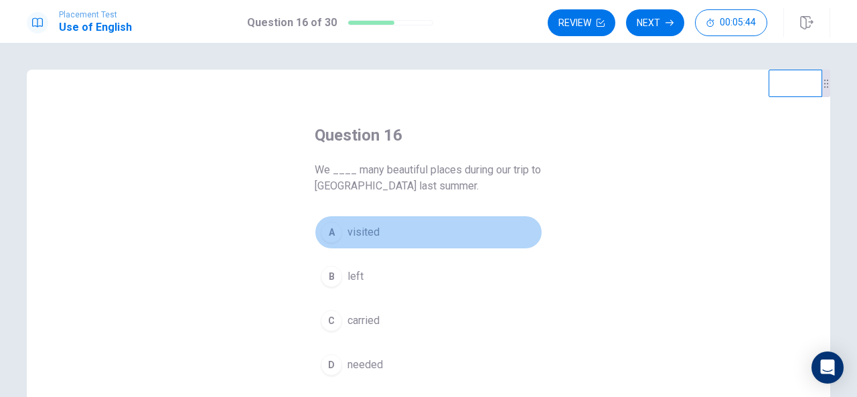
click at [372, 238] on span "visited" at bounding box center [363, 232] width 32 height 16
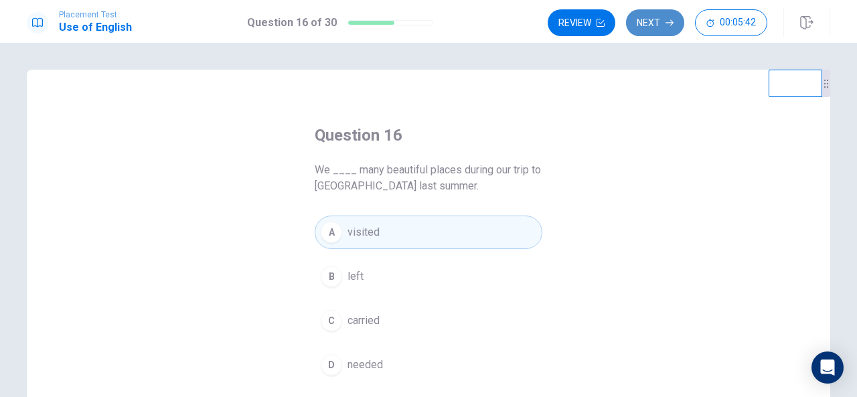
click at [661, 24] on button "Next" at bounding box center [655, 22] width 58 height 27
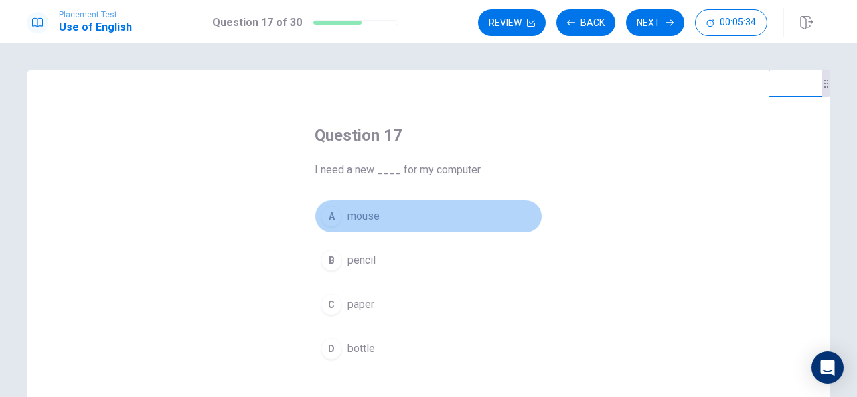
click at [466, 207] on button "A mouse" at bounding box center [429, 215] width 228 height 33
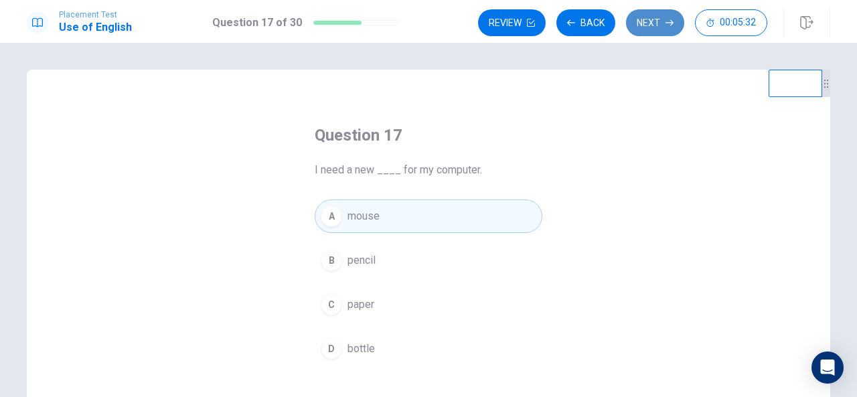
click at [641, 21] on button "Next" at bounding box center [655, 22] width 58 height 27
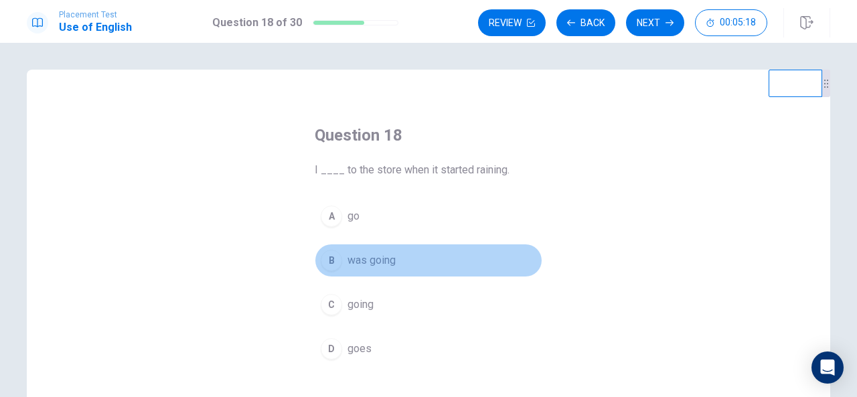
click at [427, 254] on button "B was going" at bounding box center [429, 260] width 228 height 33
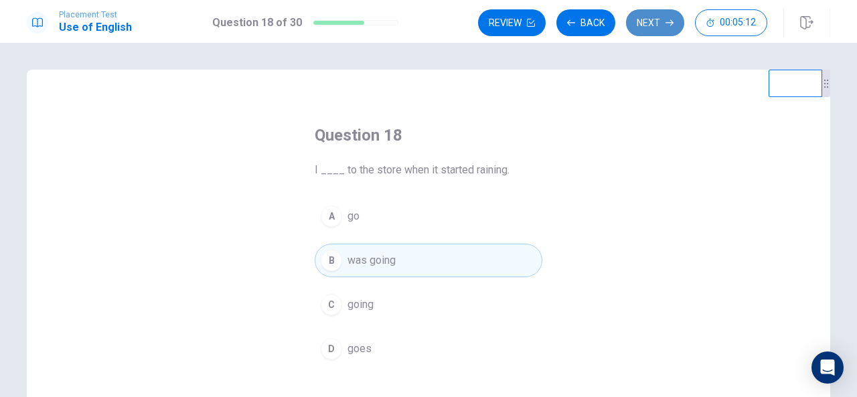
click at [638, 26] on button "Next" at bounding box center [655, 22] width 58 height 27
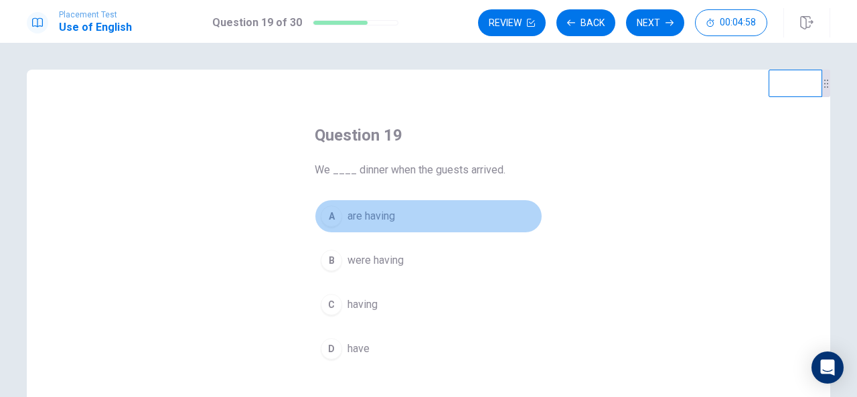
click at [408, 218] on button "A are having" at bounding box center [429, 215] width 228 height 33
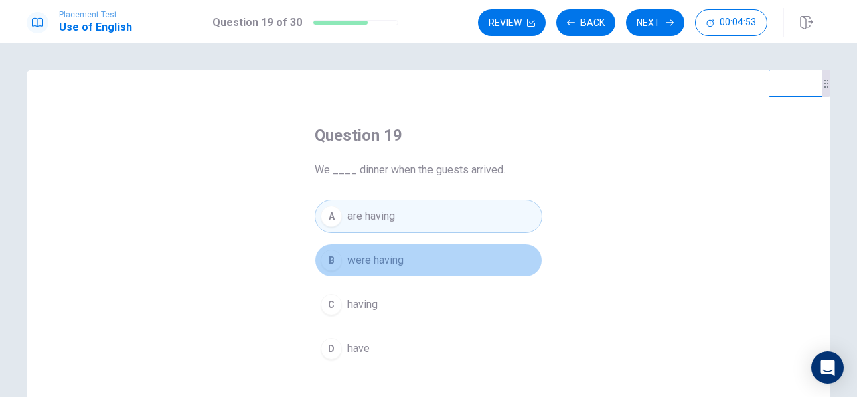
click at [403, 255] on button "B were having" at bounding box center [429, 260] width 228 height 33
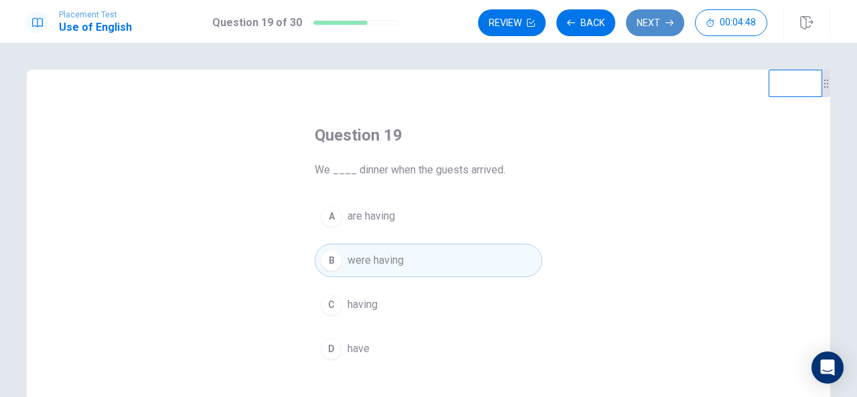
click at [667, 17] on button "Next" at bounding box center [655, 22] width 58 height 27
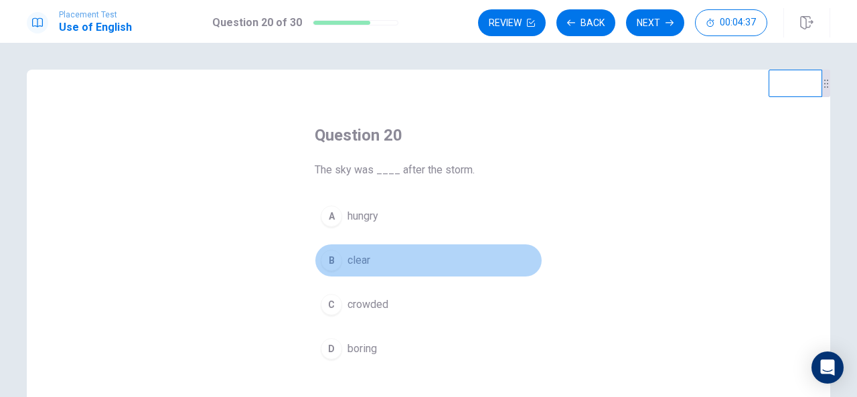
click at [412, 257] on button "B clear" at bounding box center [429, 260] width 228 height 33
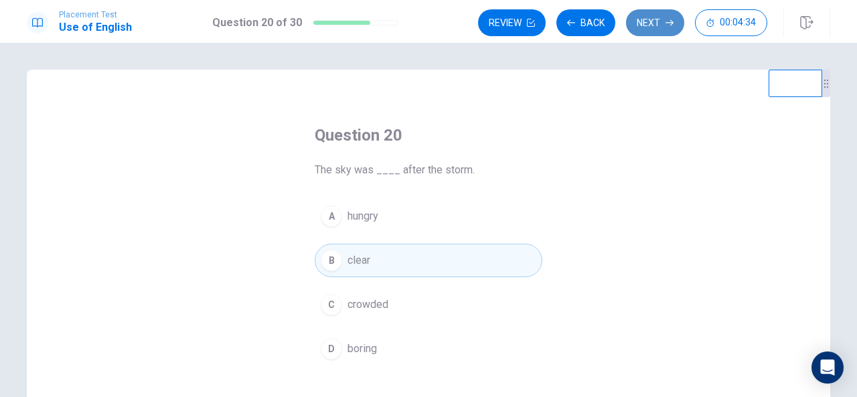
click at [649, 23] on button "Next" at bounding box center [655, 22] width 58 height 27
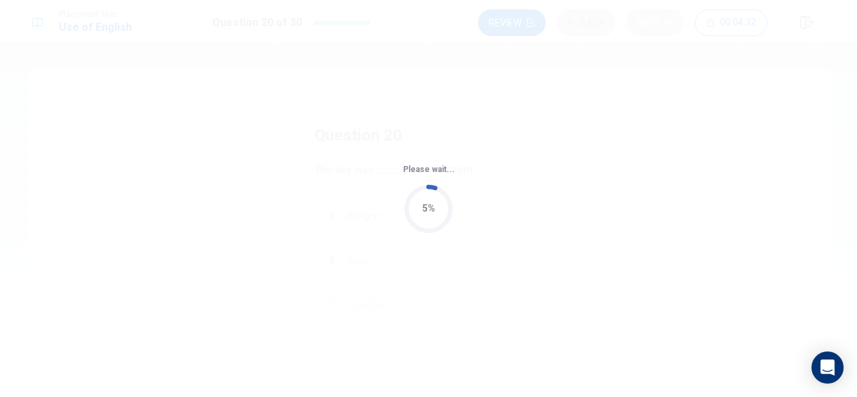
click at [649, 23] on div "Please wait... 5%" at bounding box center [428, 198] width 857 height 397
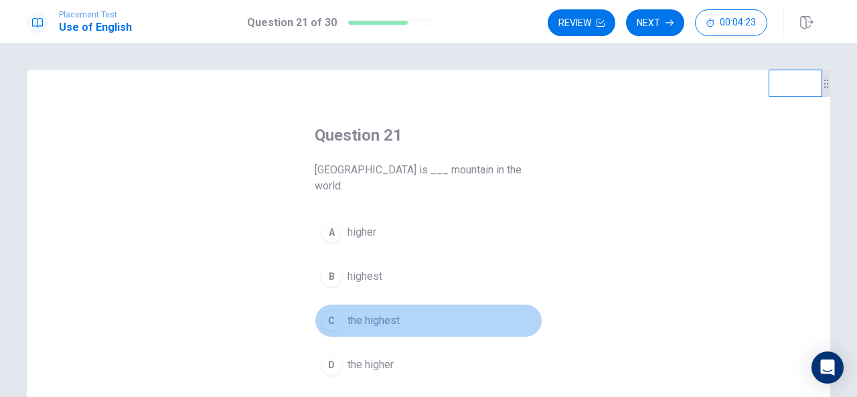
click at [440, 304] on button "C the highest" at bounding box center [429, 320] width 228 height 33
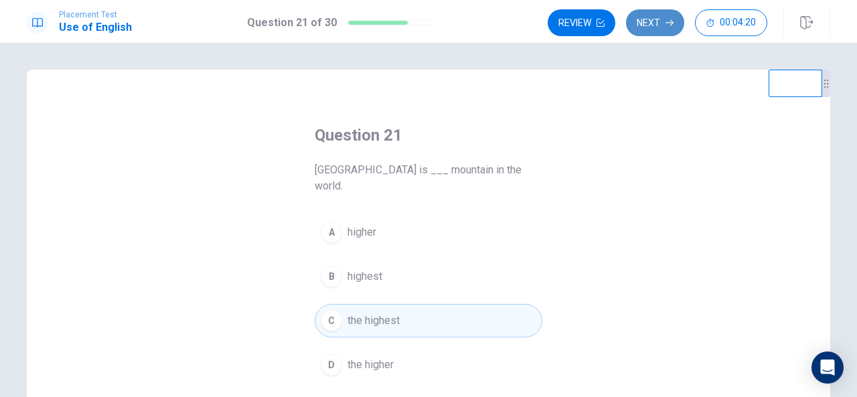
click at [655, 18] on button "Next" at bounding box center [655, 22] width 58 height 27
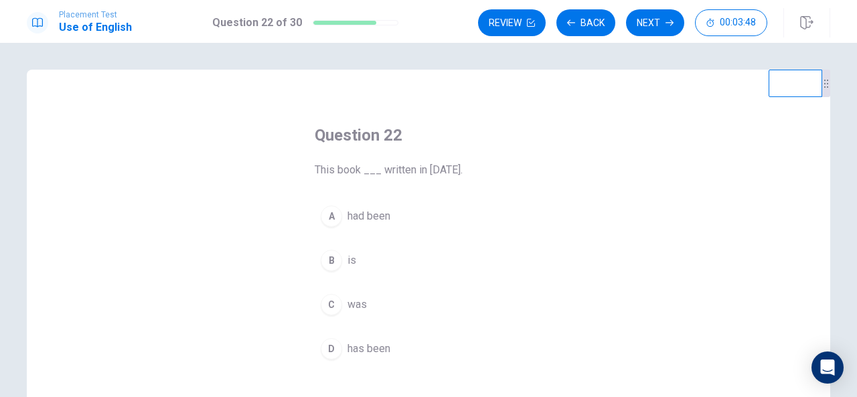
click at [363, 297] on button "C was" at bounding box center [429, 304] width 228 height 33
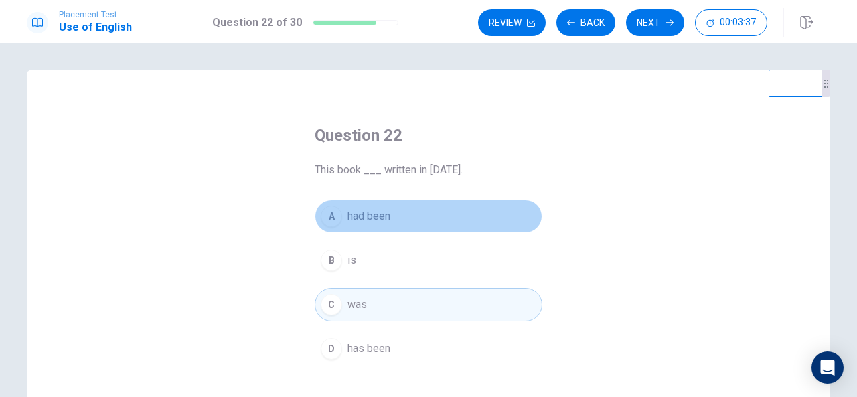
click at [378, 220] on span "had been" at bounding box center [368, 216] width 43 height 16
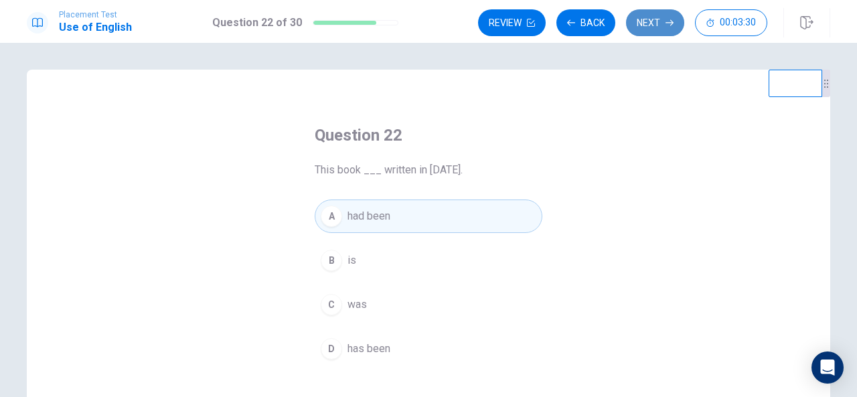
click at [643, 26] on button "Next" at bounding box center [655, 22] width 58 height 27
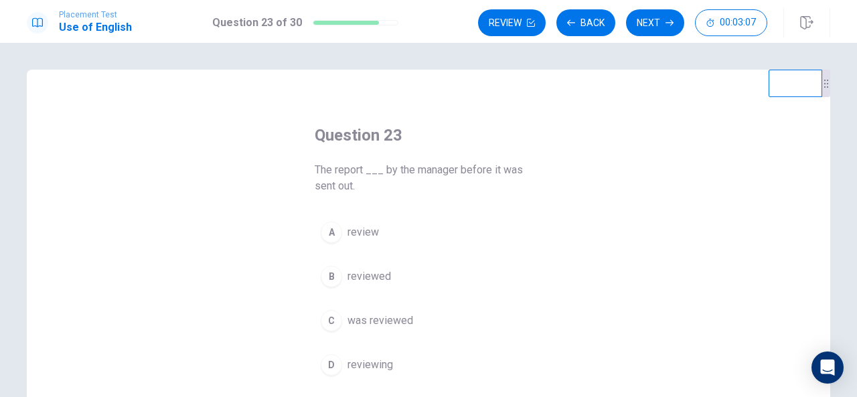
click at [392, 316] on span "was reviewed" at bounding box center [380, 321] width 66 height 16
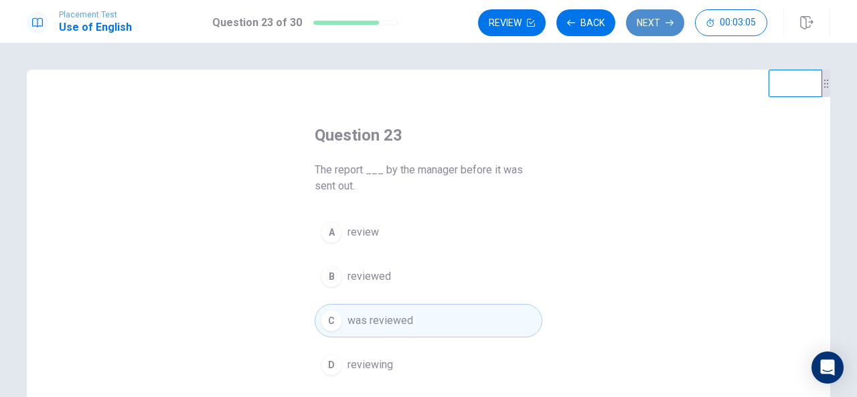
click at [647, 25] on button "Next" at bounding box center [655, 22] width 58 height 27
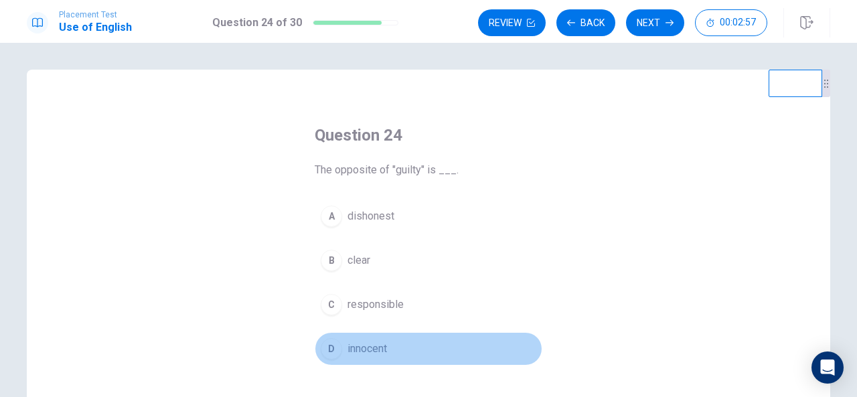
click at [398, 344] on button "D innocent" at bounding box center [429, 348] width 228 height 33
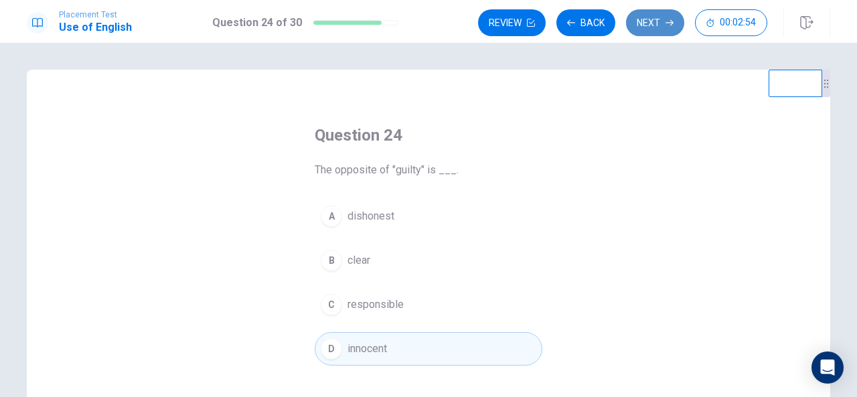
click at [649, 26] on button "Next" at bounding box center [655, 22] width 58 height 27
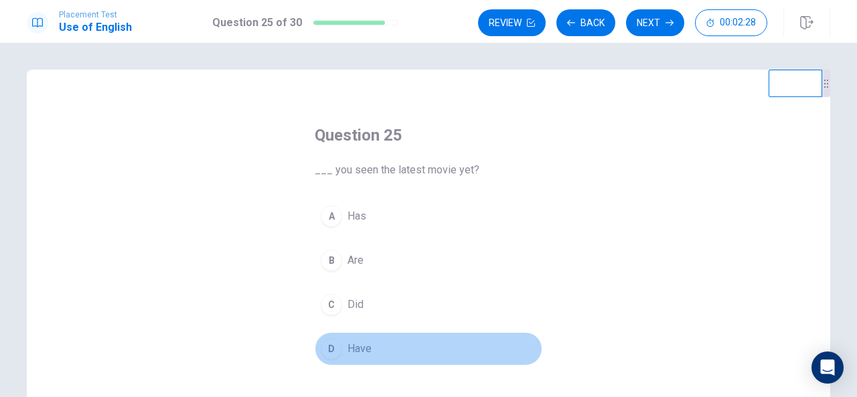
click at [359, 353] on span "Have" at bounding box center [359, 349] width 24 height 16
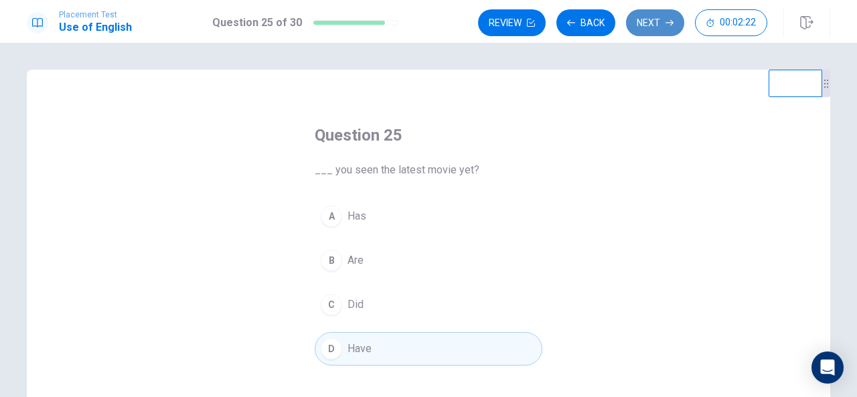
click at [645, 19] on button "Next" at bounding box center [655, 22] width 58 height 27
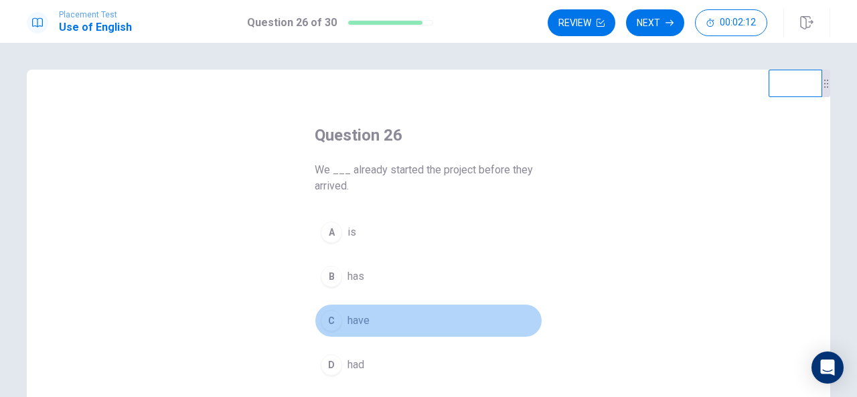
click at [361, 328] on button "C have" at bounding box center [429, 320] width 228 height 33
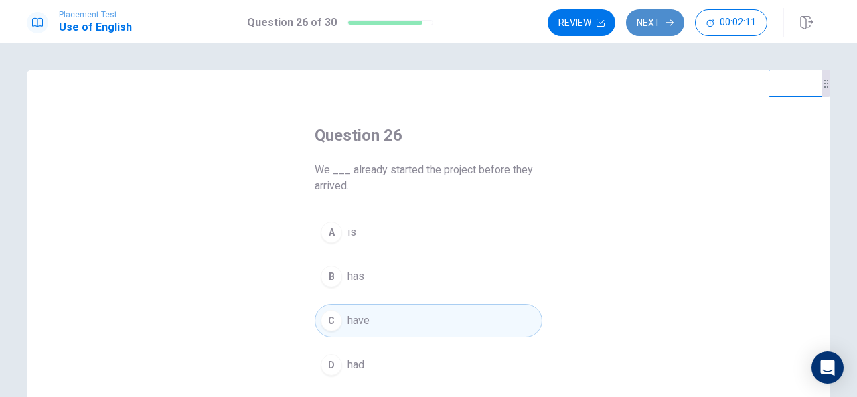
click at [649, 20] on button "Next" at bounding box center [655, 22] width 58 height 27
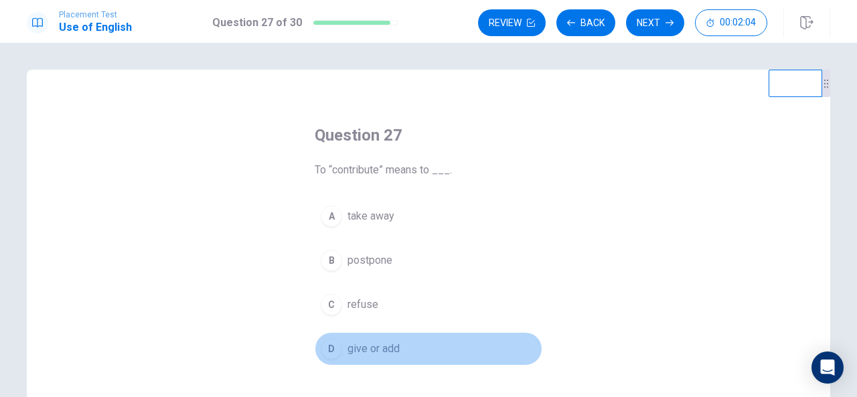
click at [396, 349] on button "D give or add" at bounding box center [429, 348] width 228 height 33
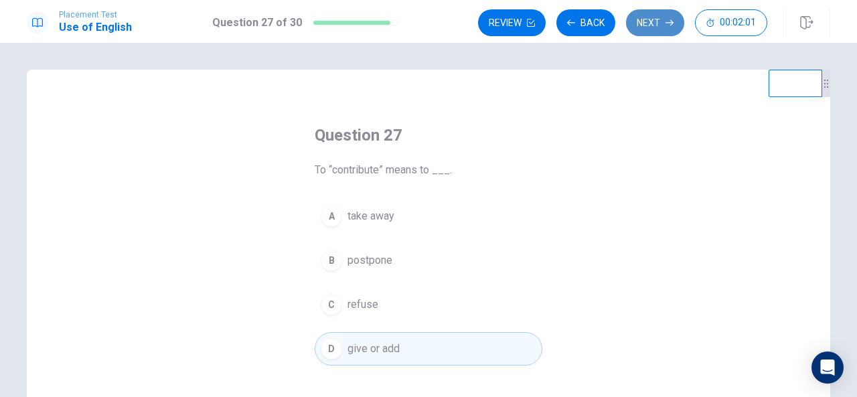
click at [650, 23] on button "Next" at bounding box center [655, 22] width 58 height 27
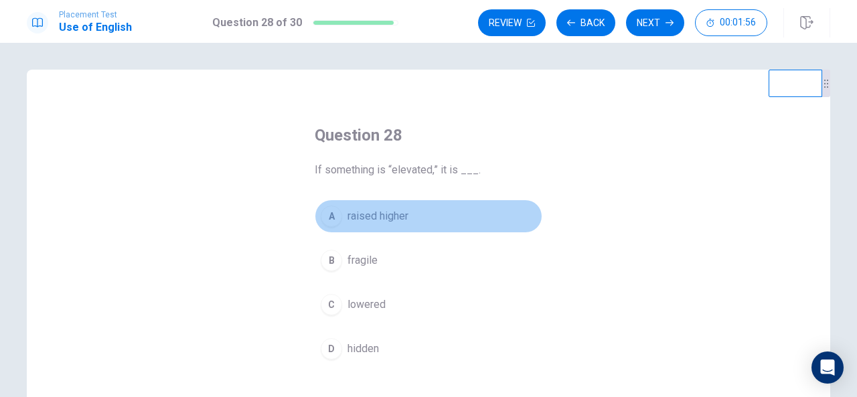
click at [416, 216] on button "A raised higher" at bounding box center [429, 215] width 228 height 33
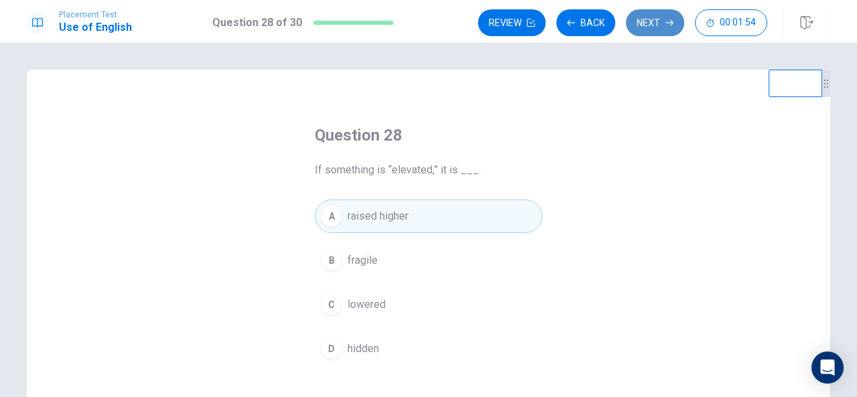
click at [649, 17] on button "Next" at bounding box center [655, 22] width 58 height 27
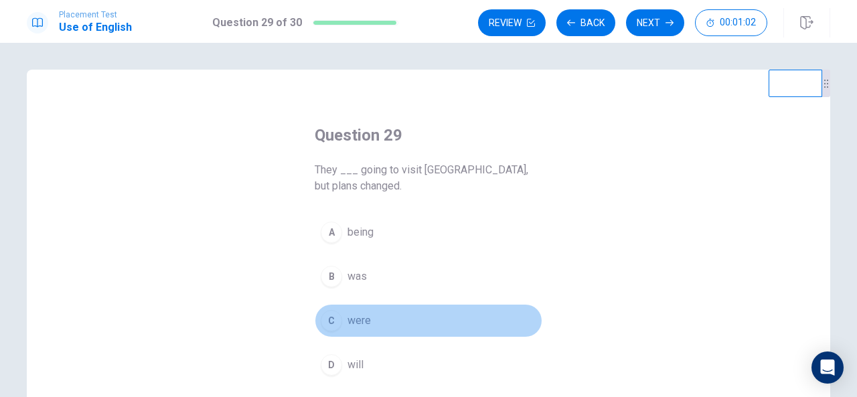
click at [363, 313] on span "were" at bounding box center [358, 321] width 23 height 16
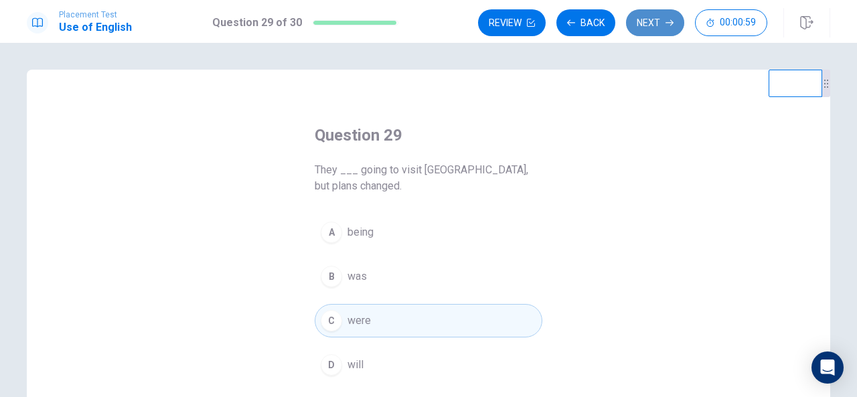
click at [647, 21] on button "Next" at bounding box center [655, 22] width 58 height 27
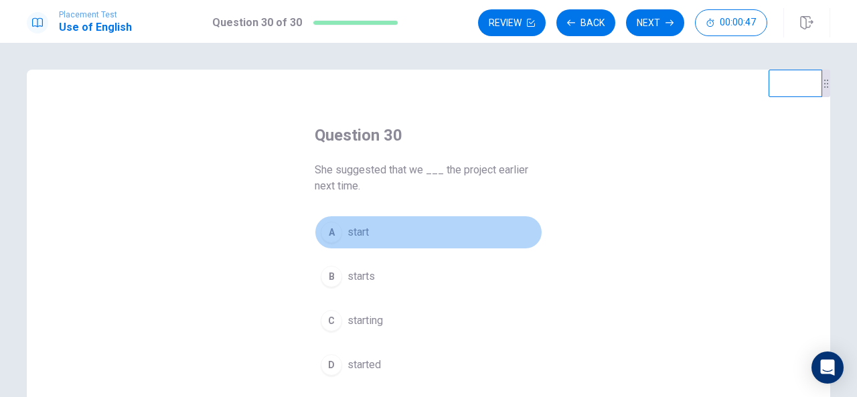
click at [359, 231] on span "start" at bounding box center [357, 232] width 21 height 16
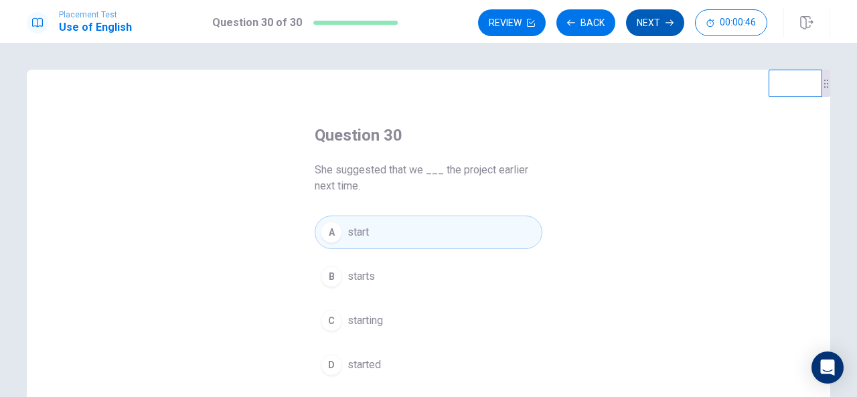
click at [644, 23] on button "Next" at bounding box center [655, 22] width 58 height 27
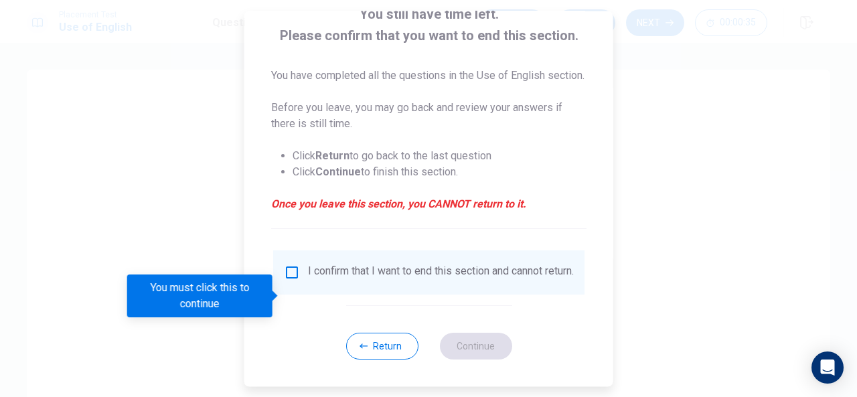
scroll to position [118, 0]
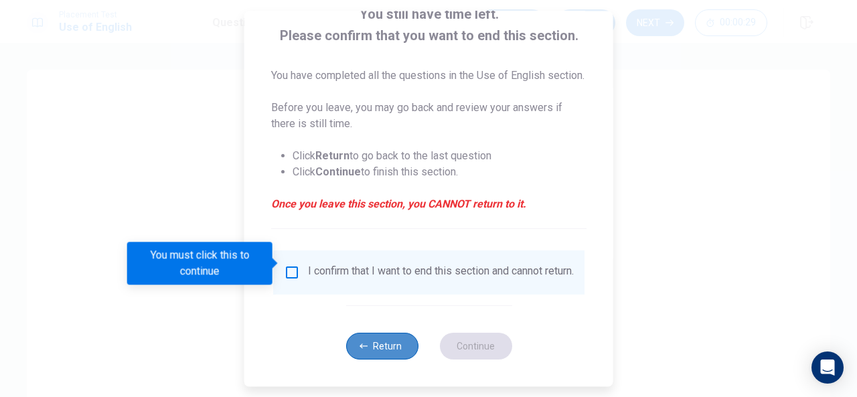
click at [392, 346] on button "Return" at bounding box center [381, 346] width 72 height 27
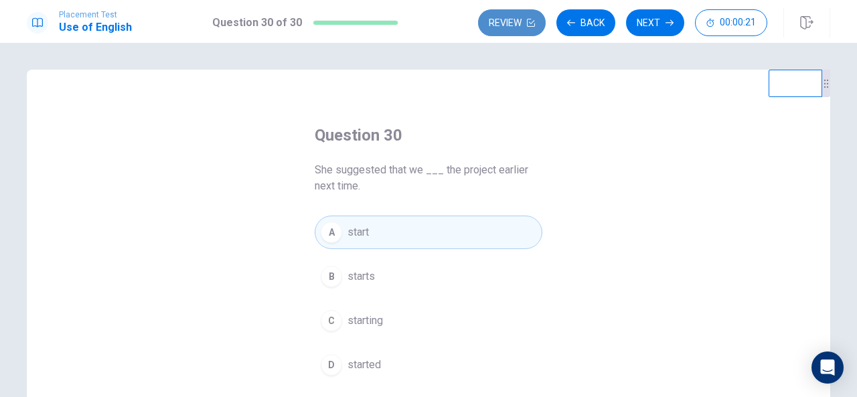
click at [505, 13] on button "Review" at bounding box center [512, 22] width 68 height 27
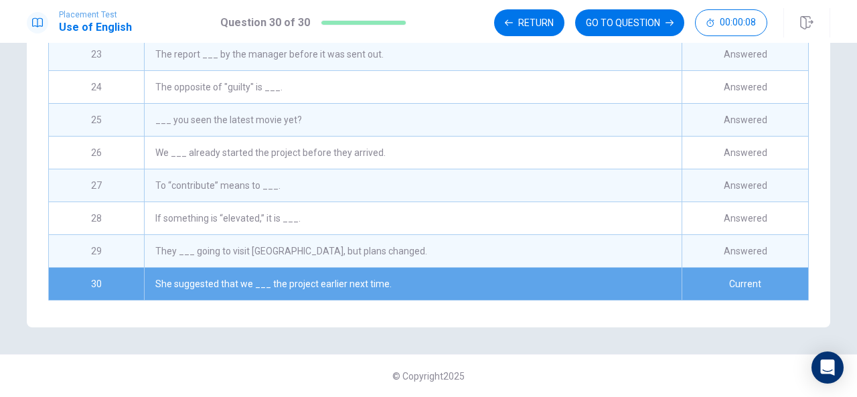
scroll to position [278, 0]
click at [681, 280] on div "Current" at bounding box center [744, 284] width 127 height 32
click at [643, 20] on button "GO TO QUESTION" at bounding box center [629, 22] width 109 height 27
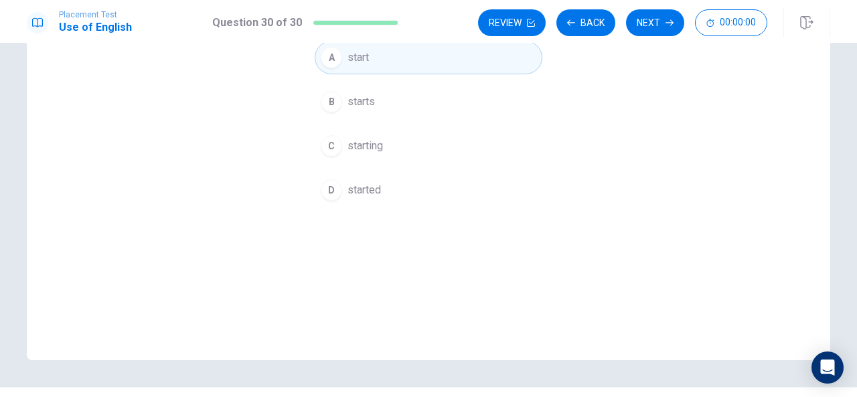
scroll to position [154, 0]
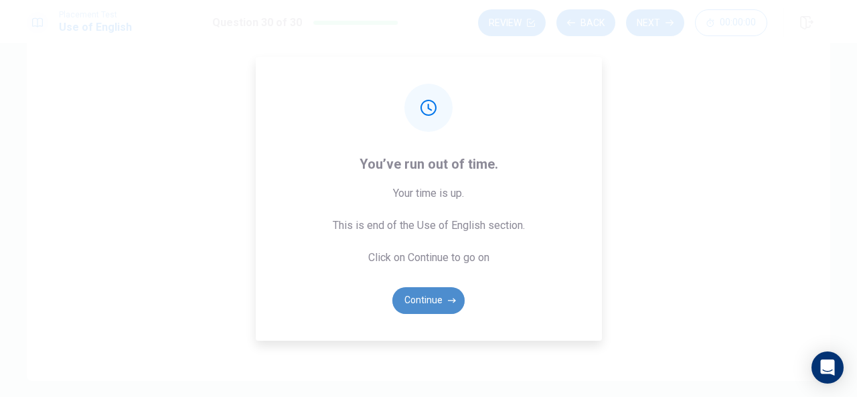
click at [438, 297] on button "Continue" at bounding box center [428, 300] width 72 height 27
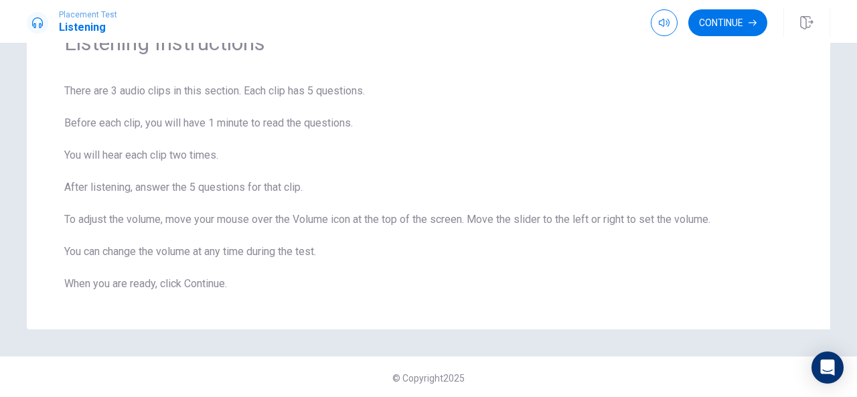
scroll to position [79, 0]
click at [726, 26] on button "Continue" at bounding box center [727, 22] width 79 height 27
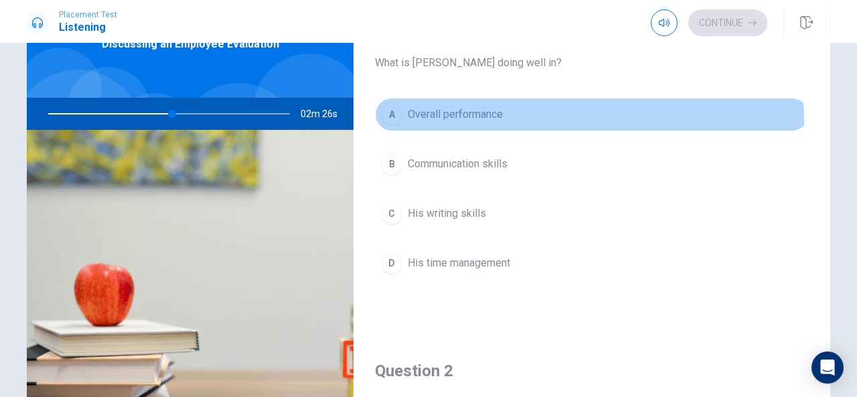
click at [494, 122] on button "A Overall performance" at bounding box center [592, 114] width 434 height 33
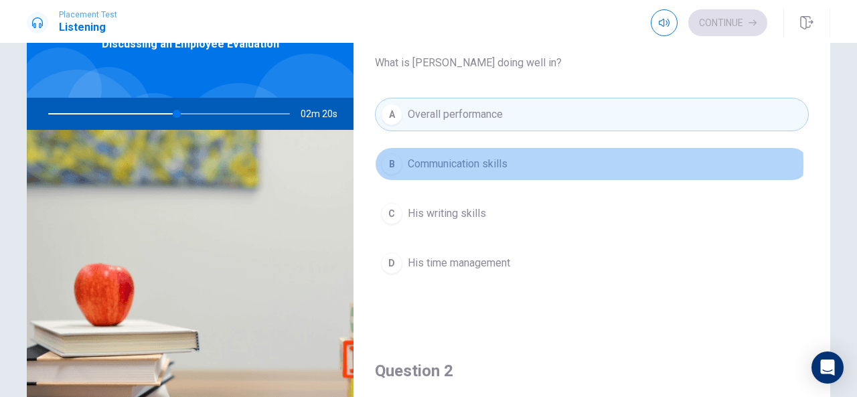
click at [529, 162] on button "B Communication skills" at bounding box center [592, 163] width 434 height 33
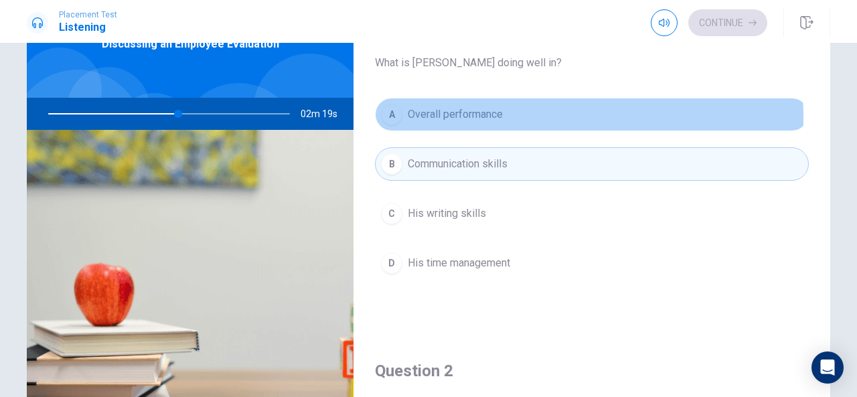
click at [498, 117] on span "Overall performance" at bounding box center [455, 114] width 95 height 16
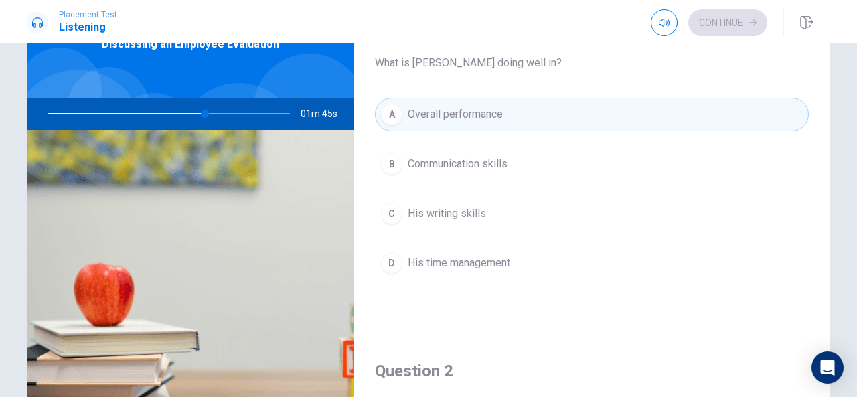
click at [189, 112] on div at bounding box center [166, 114] width 268 height 32
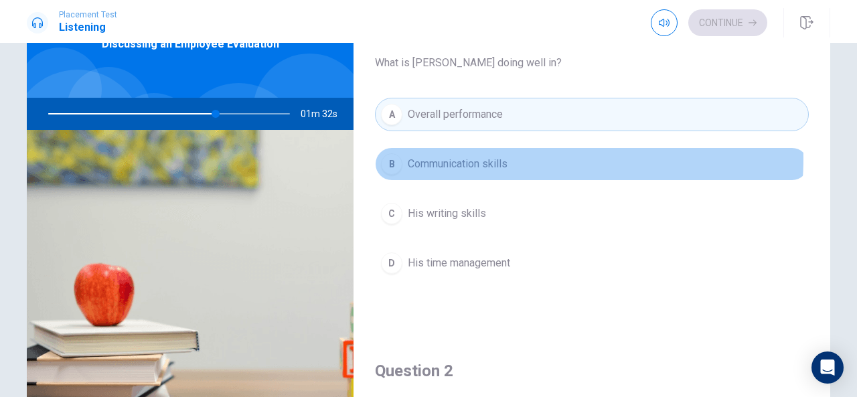
click at [517, 157] on button "B Communication skills" at bounding box center [592, 163] width 434 height 33
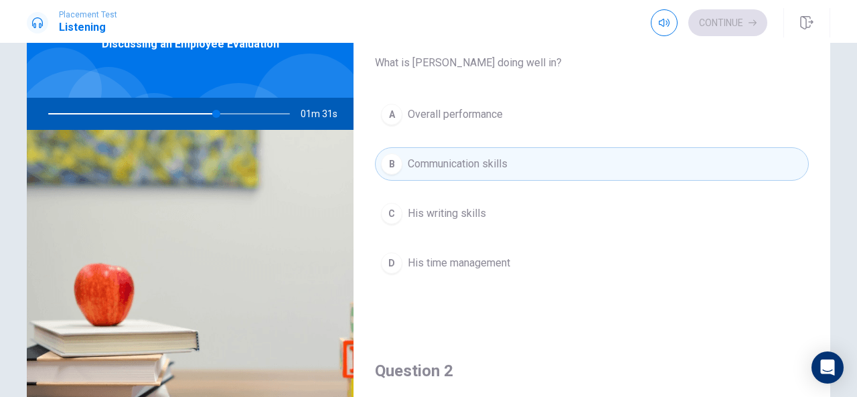
click at [481, 206] on span "His writing skills" at bounding box center [447, 214] width 78 height 16
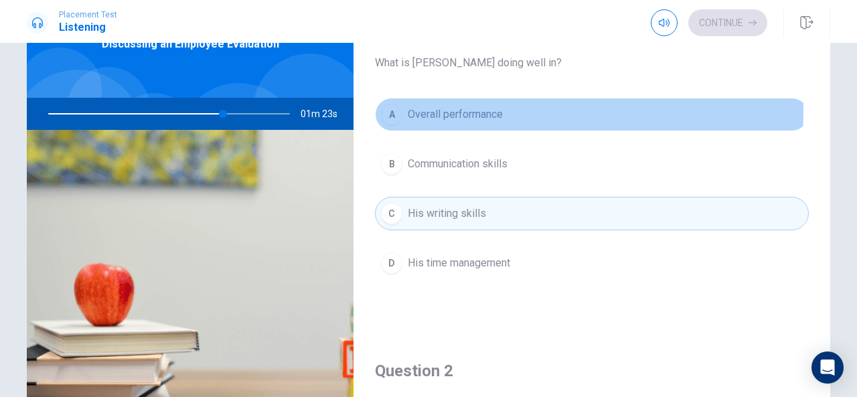
click at [493, 111] on span "Overall performance" at bounding box center [455, 114] width 95 height 16
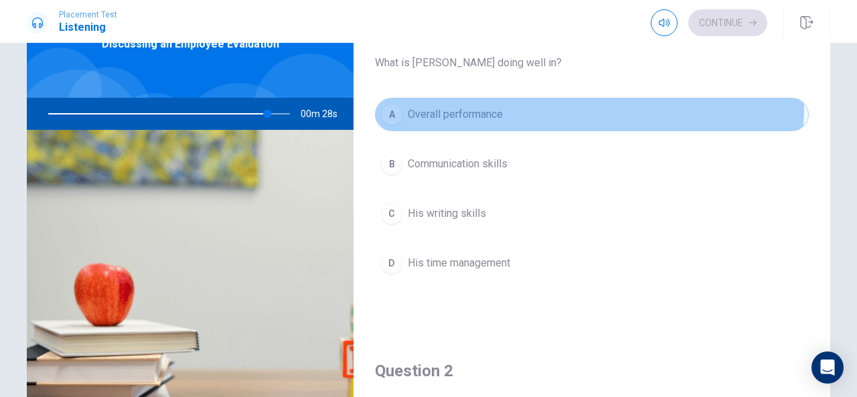
click at [516, 106] on button "A Overall performance" at bounding box center [592, 114] width 434 height 33
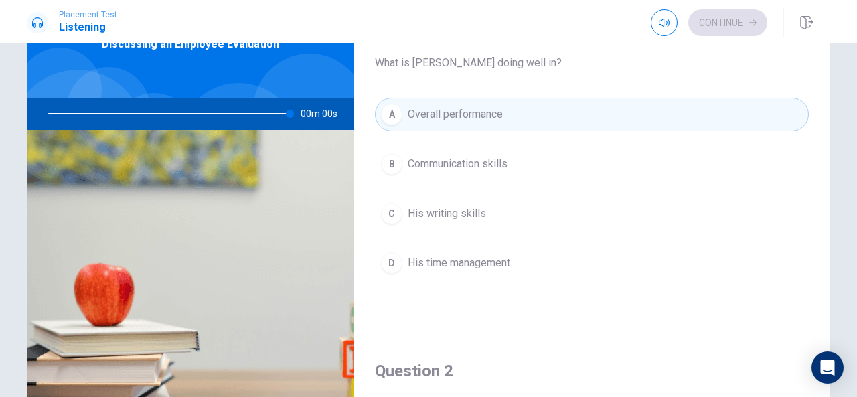
type input "0"
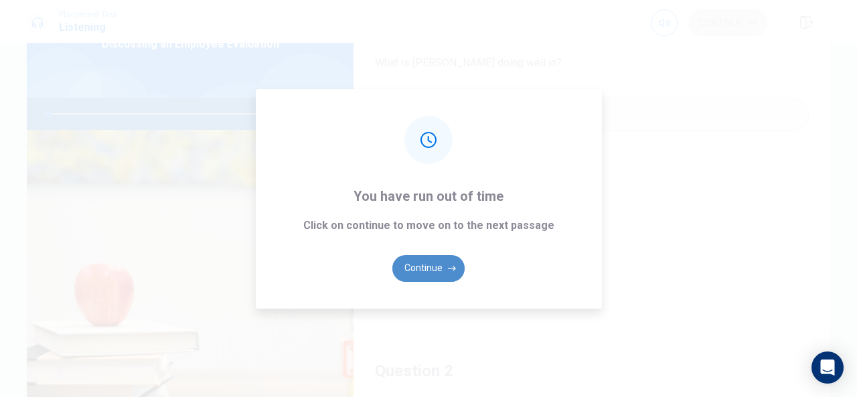
click at [448, 267] on icon "button" at bounding box center [452, 268] width 8 height 8
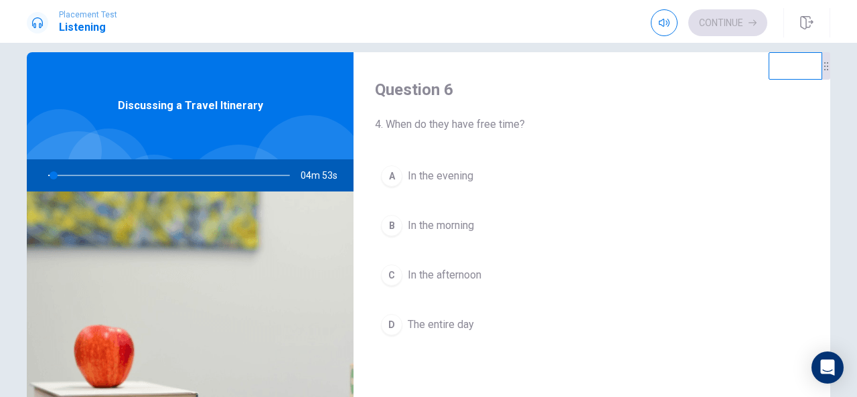
scroll to position [27, 0]
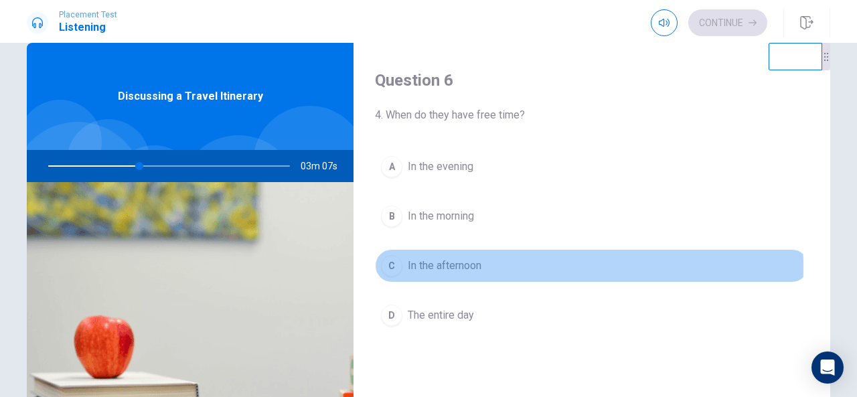
click at [456, 266] on span "In the afternoon" at bounding box center [445, 266] width 74 height 16
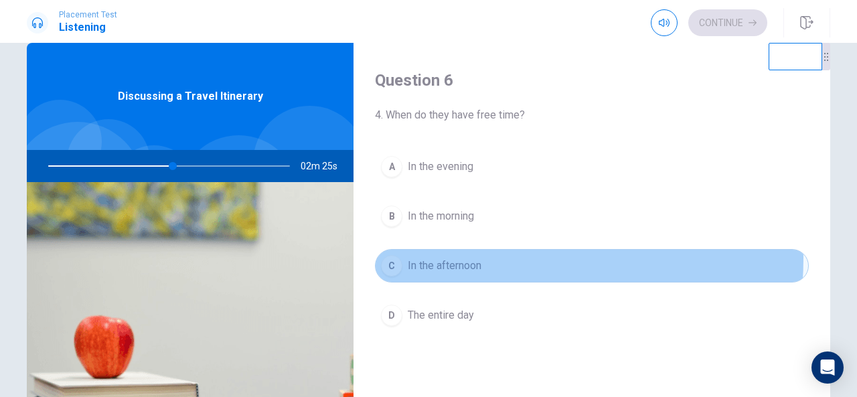
click at [477, 258] on span "In the afternoon" at bounding box center [445, 266] width 74 height 16
click at [481, 268] on button "C In the afternoon" at bounding box center [592, 265] width 434 height 33
click at [510, 262] on button "C In the afternoon" at bounding box center [592, 265] width 434 height 33
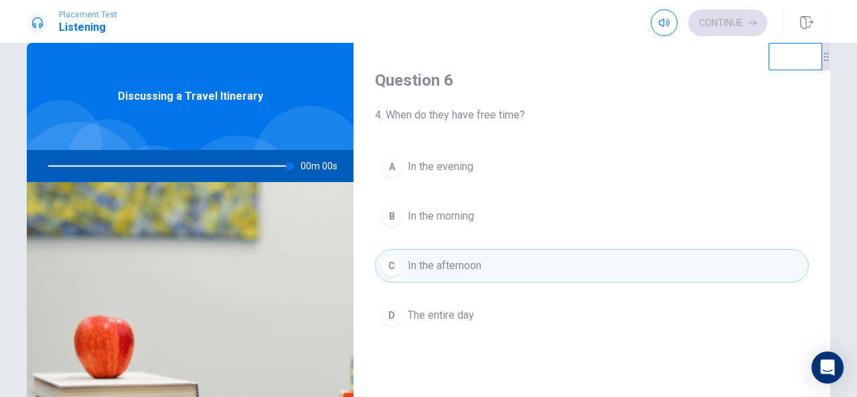
type input "0"
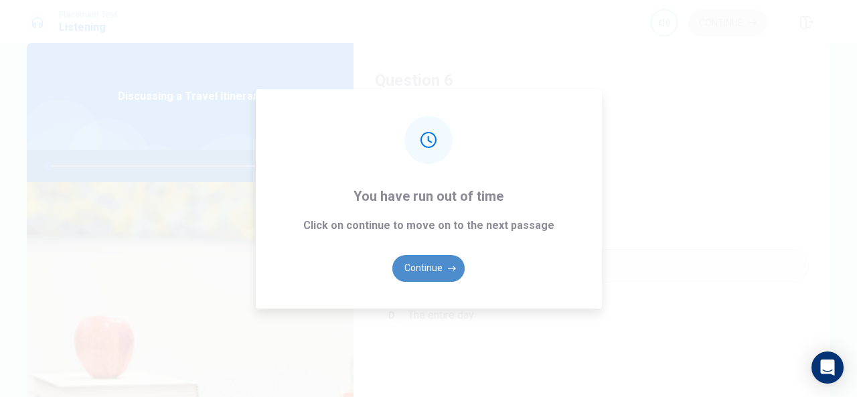
click at [435, 274] on button "Continue" at bounding box center [428, 268] width 72 height 27
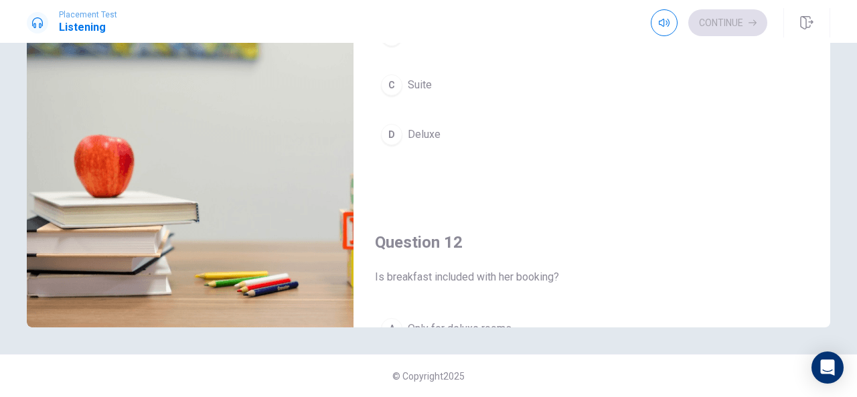
scroll to position [0, 0]
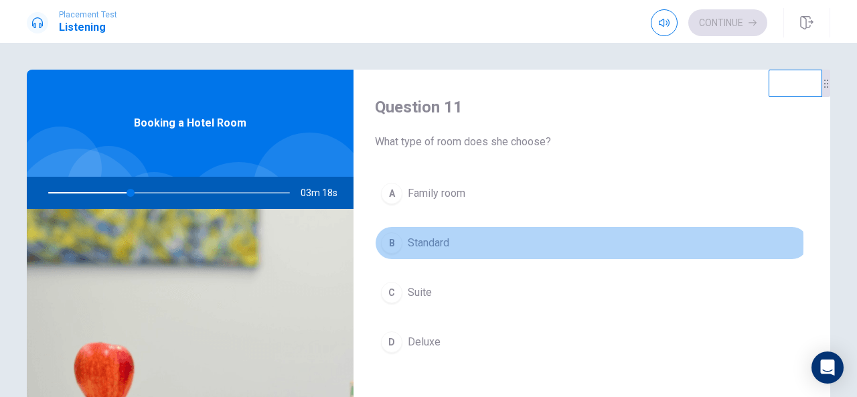
click at [463, 242] on button "B Standard" at bounding box center [592, 242] width 434 height 33
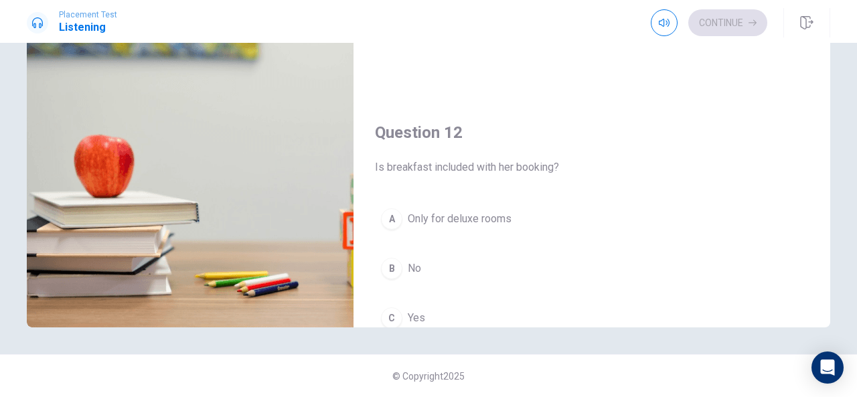
scroll to position [134, 0]
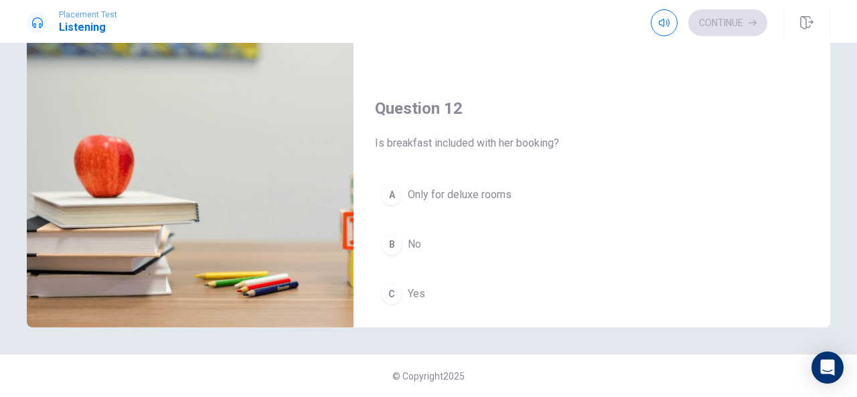
click at [418, 290] on span "Yes" at bounding box center [416, 294] width 17 height 16
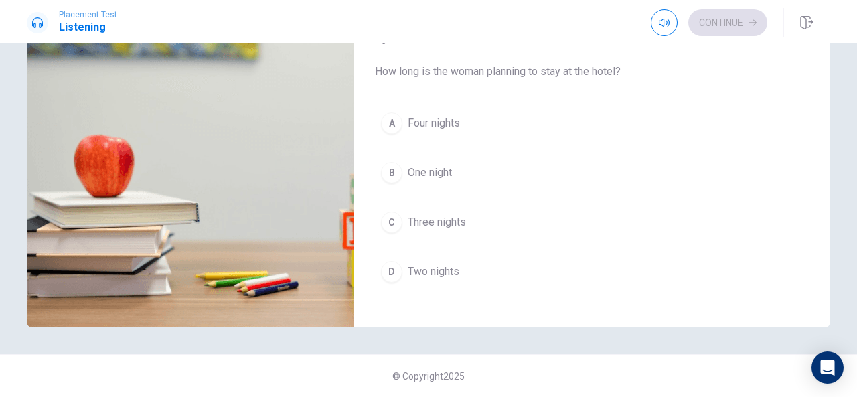
scroll to position [1238, 0]
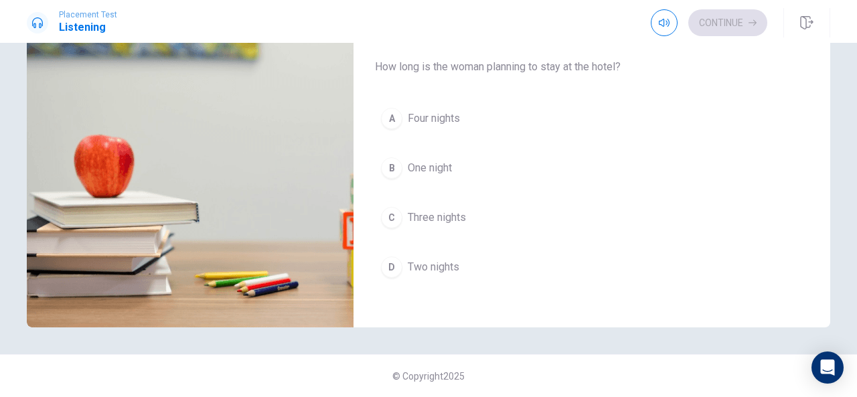
click at [454, 259] on span "Two nights" at bounding box center [434, 267] width 52 height 16
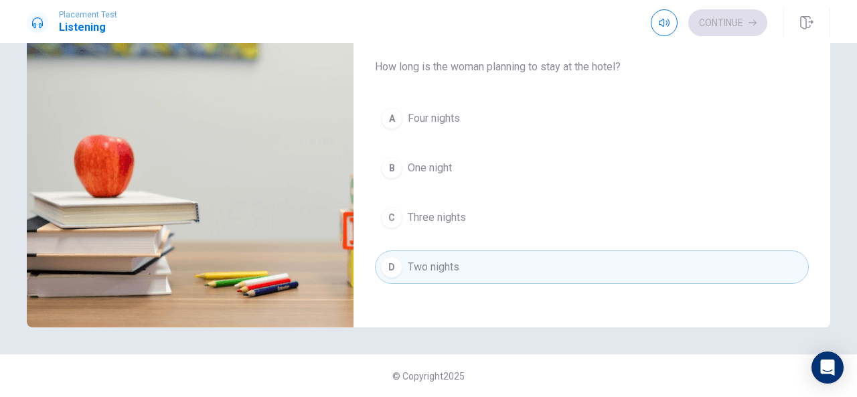
scroll to position [831, 0]
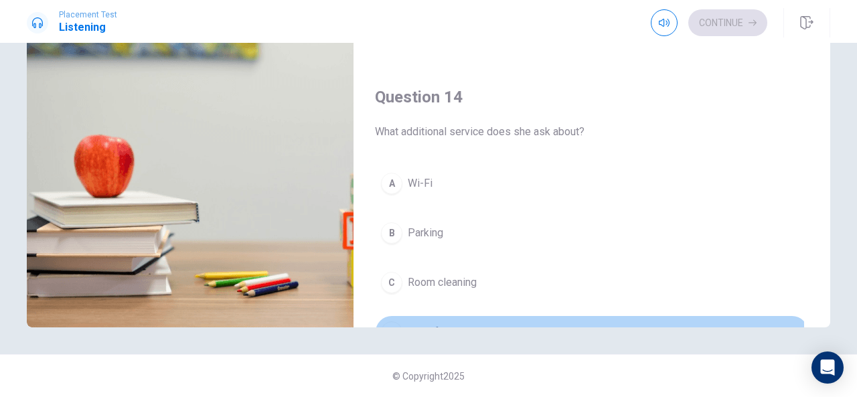
click at [526, 318] on button "D Breakfast" at bounding box center [592, 331] width 434 height 33
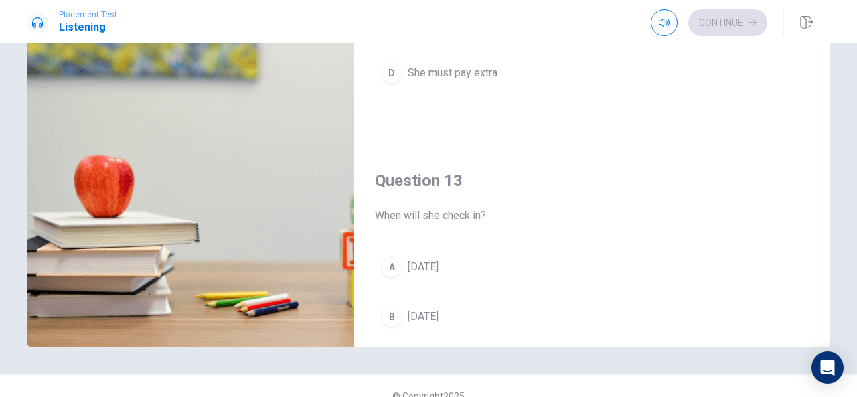
scroll to position [208, 0]
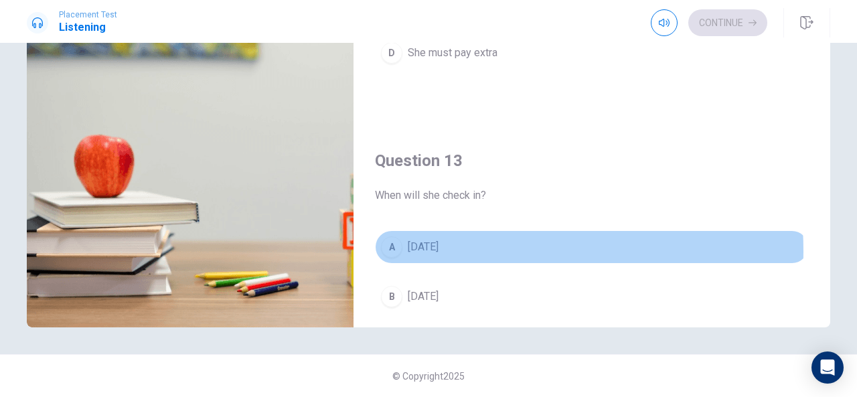
click at [433, 247] on button "A [DATE]" at bounding box center [592, 246] width 434 height 33
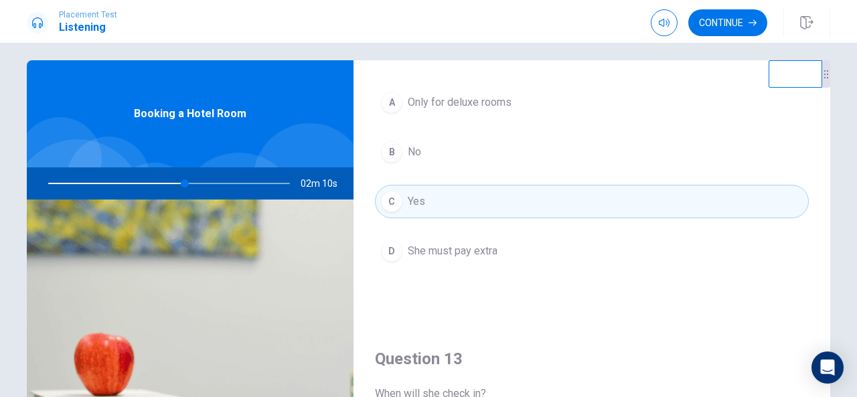
scroll to position [0, 0]
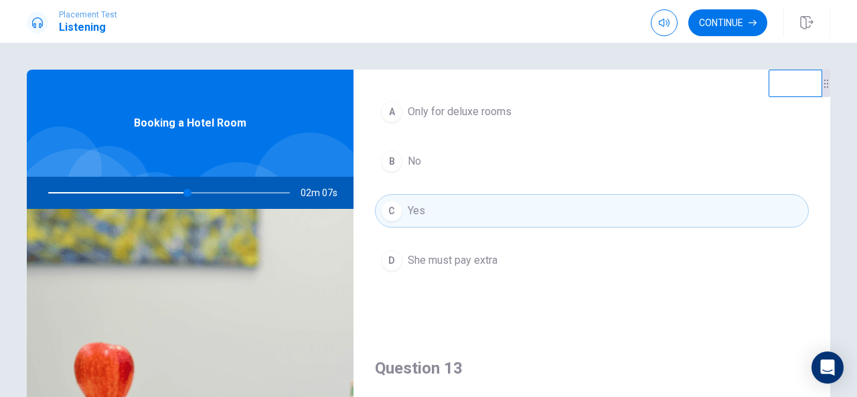
click at [824, 86] on icon at bounding box center [826, 84] width 4 height 8
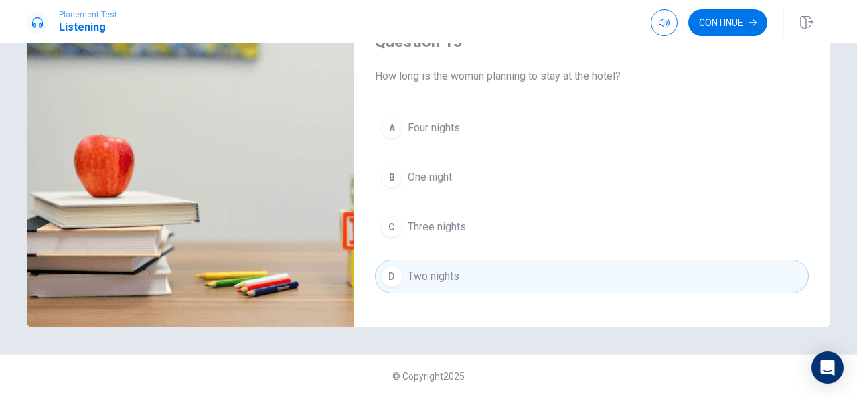
scroll to position [1239, 0]
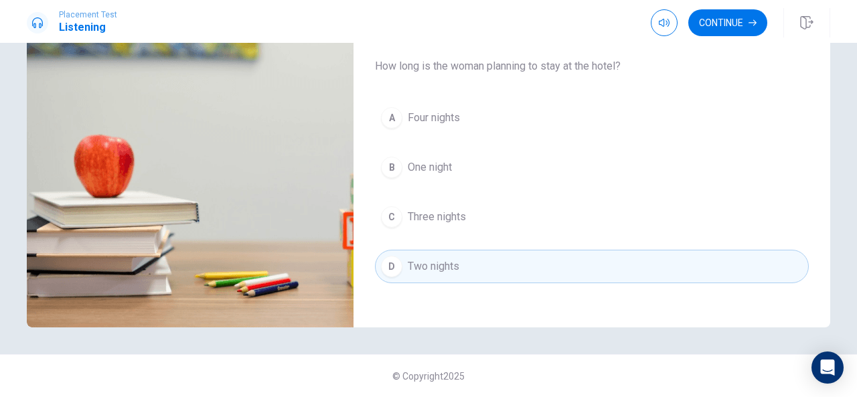
type input "0"
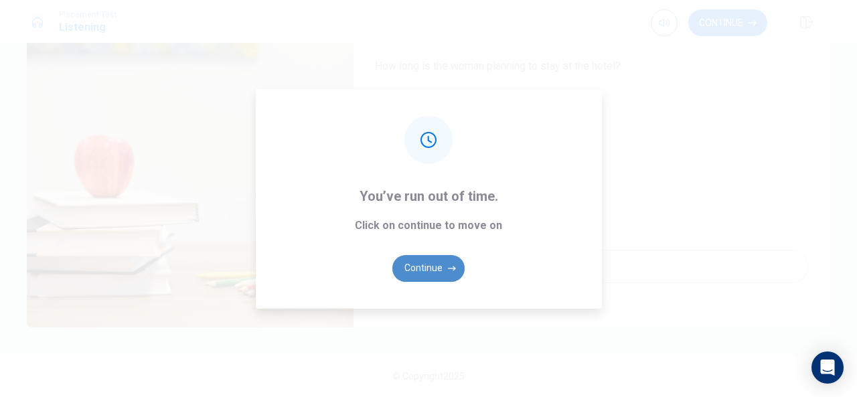
click at [426, 258] on button "Continue" at bounding box center [428, 268] width 72 height 27
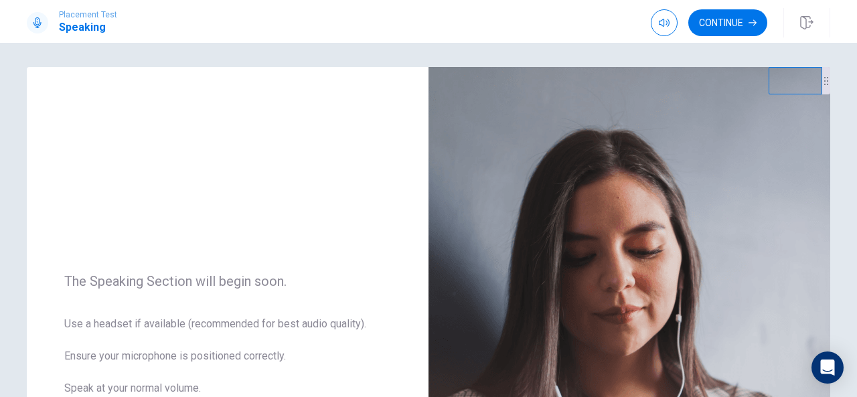
scroll to position [0, 0]
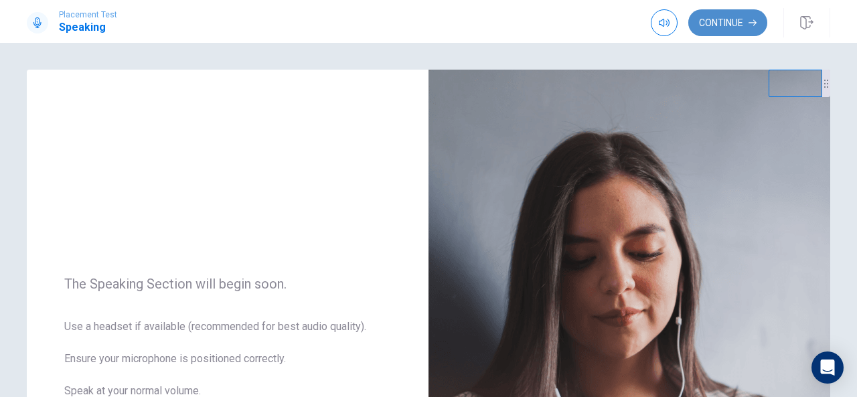
click at [736, 23] on button "Continue" at bounding box center [727, 22] width 79 height 27
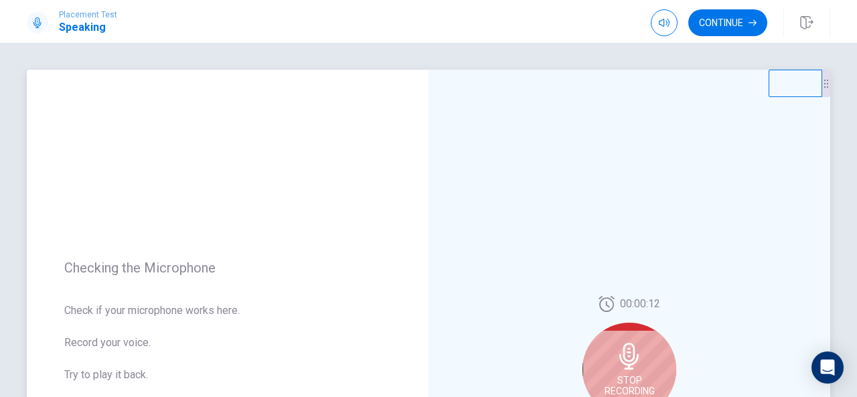
click at [631, 346] on icon at bounding box center [628, 356] width 19 height 27
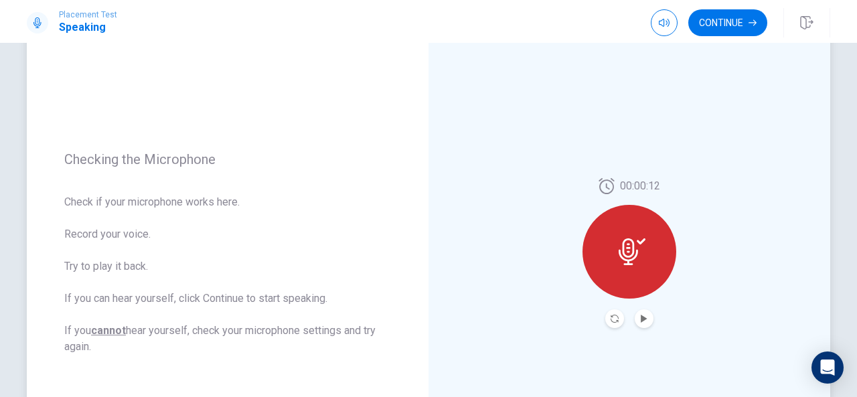
scroll to position [119, 0]
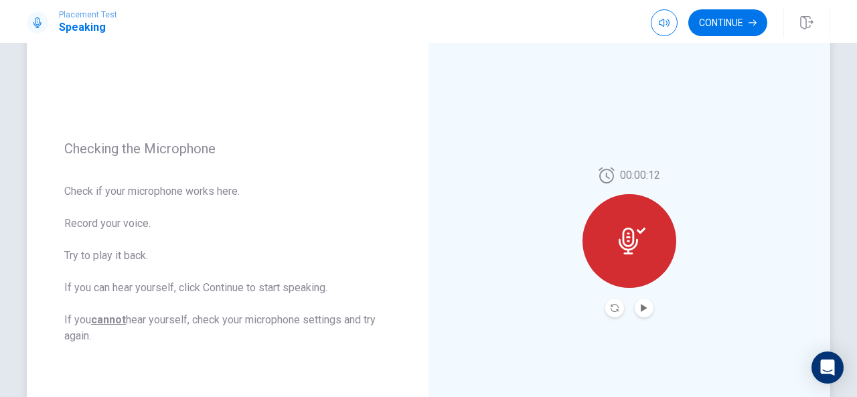
click at [625, 254] on div at bounding box center [629, 241] width 94 height 94
click at [635, 306] on button "Play Audio" at bounding box center [644, 308] width 19 height 19
click at [615, 310] on icon "Record Again" at bounding box center [615, 308] width 8 height 8
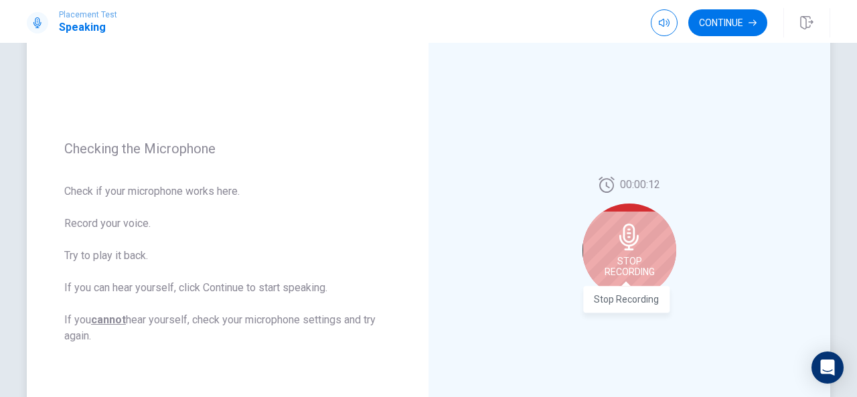
click at [631, 260] on span "Stop Recording" at bounding box center [629, 266] width 50 height 21
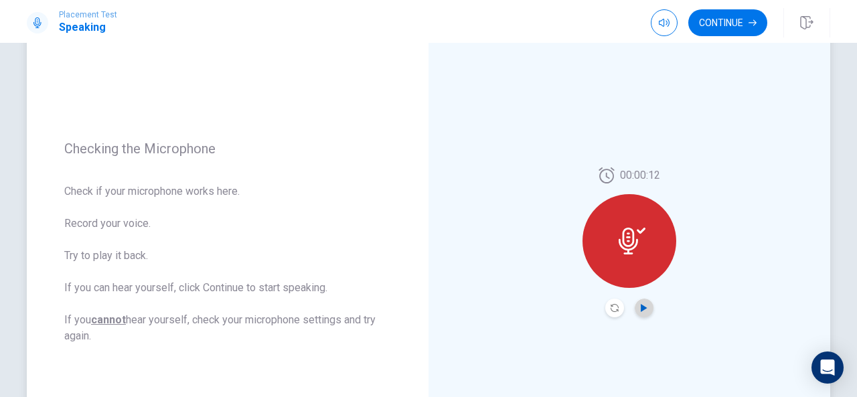
click at [640, 306] on icon "Play Audio" at bounding box center [644, 308] width 8 height 8
click at [619, 236] on icon at bounding box center [632, 241] width 27 height 27
click at [614, 309] on icon "Record Again" at bounding box center [615, 308] width 8 height 8
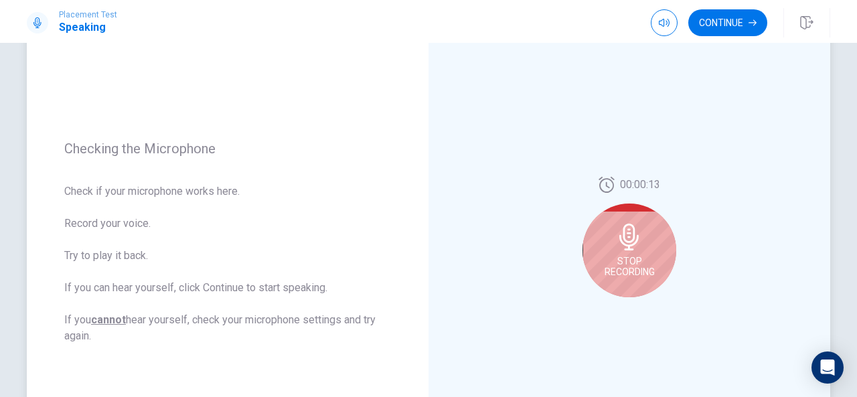
click at [637, 260] on span "Stop Recording" at bounding box center [629, 266] width 50 height 21
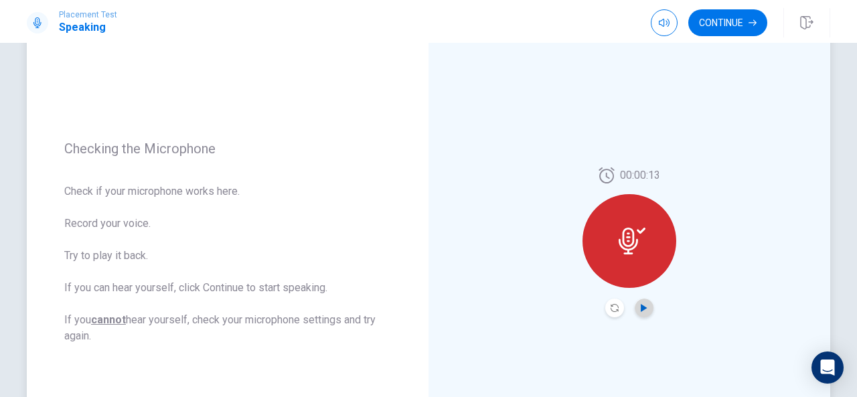
click at [641, 307] on icon "Play Audio" at bounding box center [644, 308] width 6 height 8
click at [615, 307] on icon "Record Again" at bounding box center [615, 308] width 8 height 8
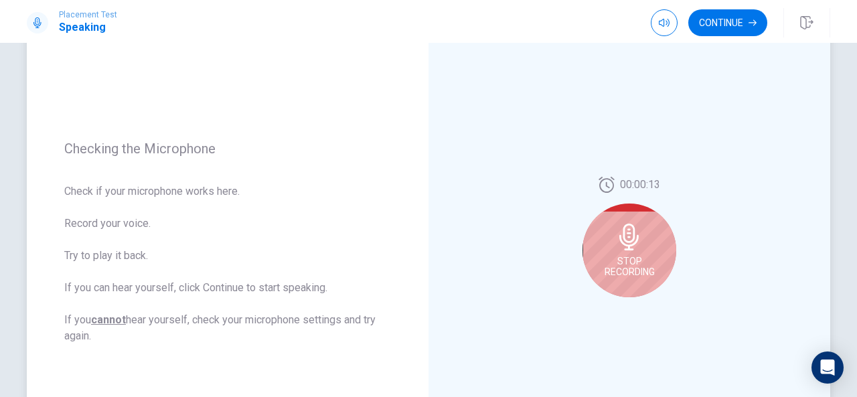
click at [635, 267] on span "Stop Recording" at bounding box center [629, 266] width 50 height 21
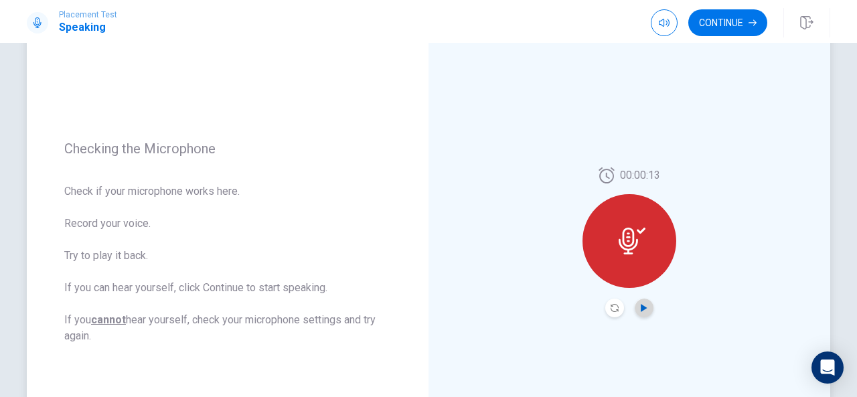
click at [641, 310] on icon "Play Audio" at bounding box center [644, 308] width 6 height 8
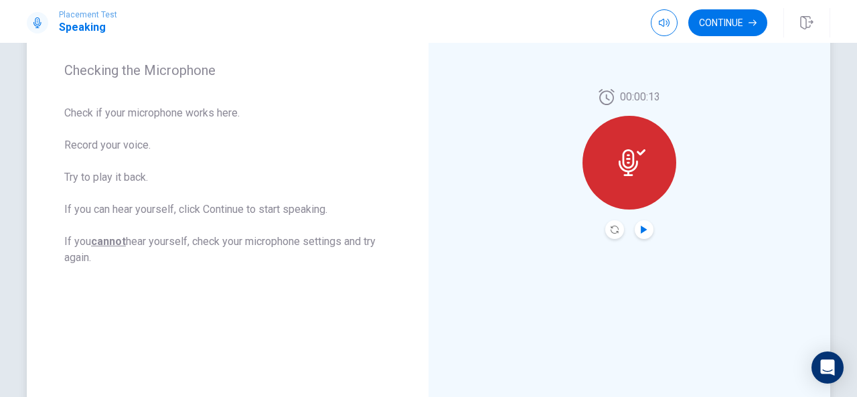
scroll to position [199, 0]
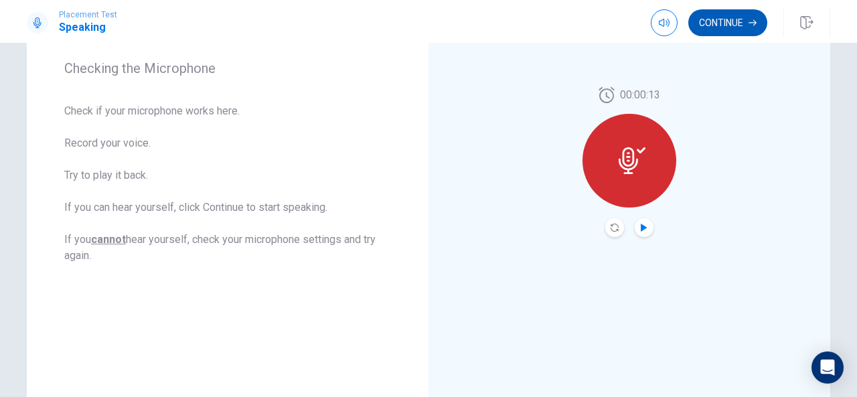
click at [723, 22] on button "Continue" at bounding box center [727, 22] width 79 height 27
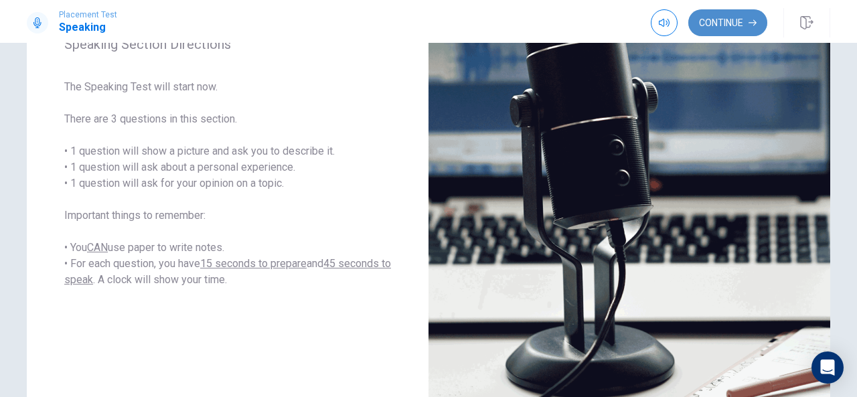
click at [712, 26] on button "Continue" at bounding box center [727, 22] width 79 height 27
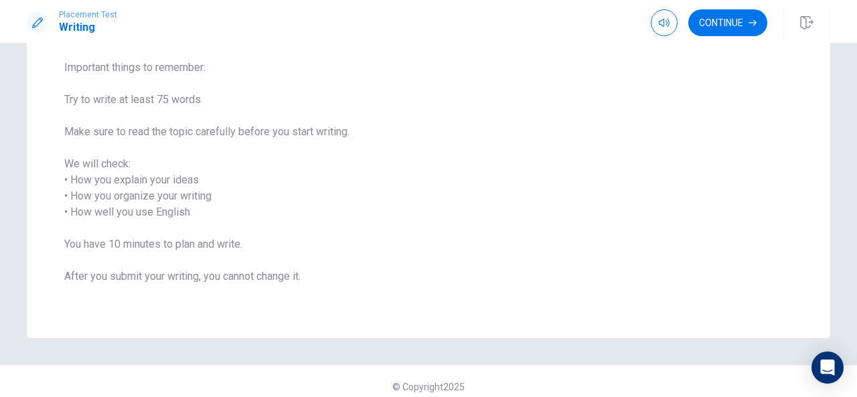
scroll to position [143, 0]
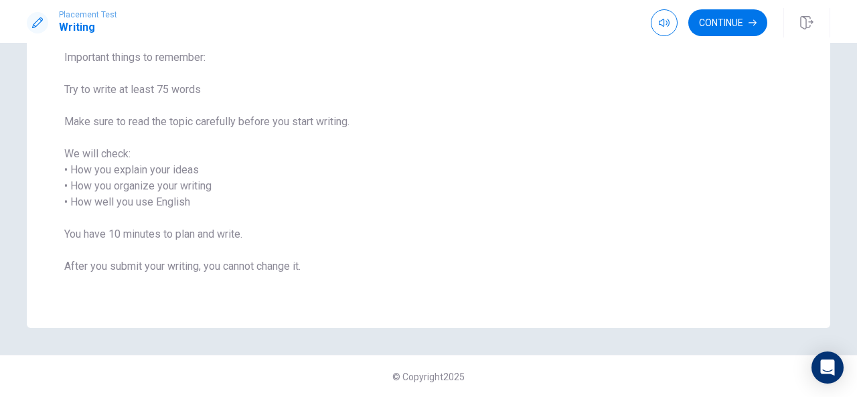
click at [849, 46] on div "Writing Section Directions Write about your opinion on a topic. Important thing…" at bounding box center [428, 220] width 857 height 354
click at [854, 46] on div "Writing Section Directions Write about your opinion on a topic. Important thing…" at bounding box center [428, 220] width 857 height 354
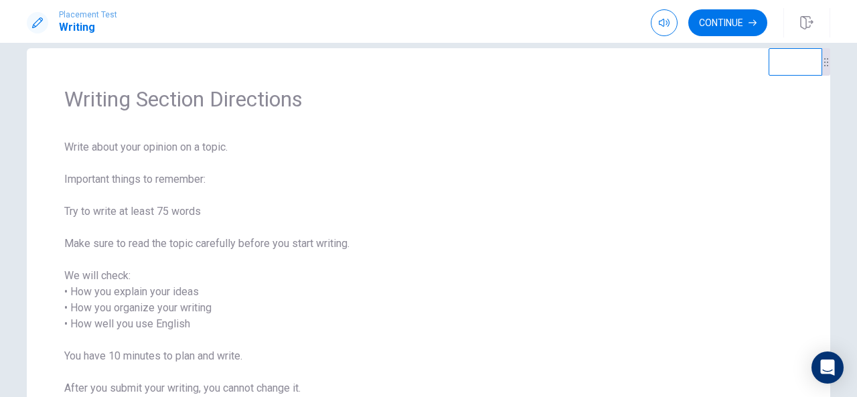
scroll to position [9, 0]
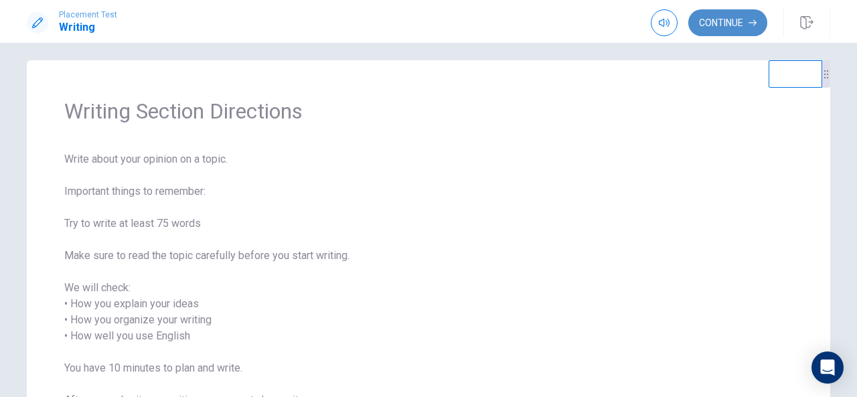
click at [698, 20] on button "Continue" at bounding box center [727, 22] width 79 height 27
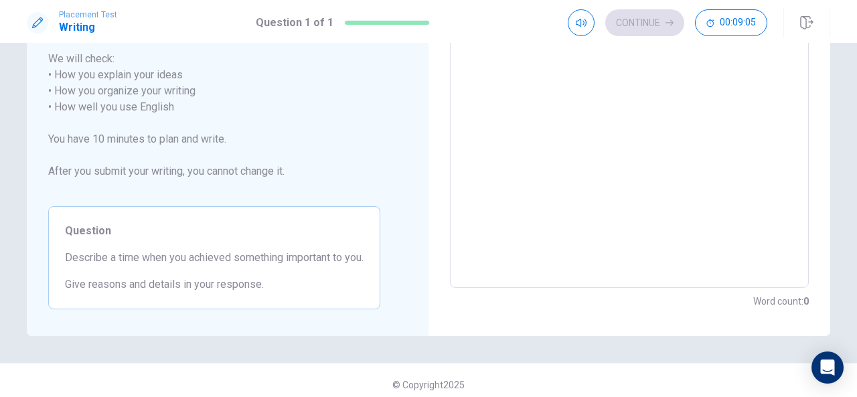
scroll to position [214, 0]
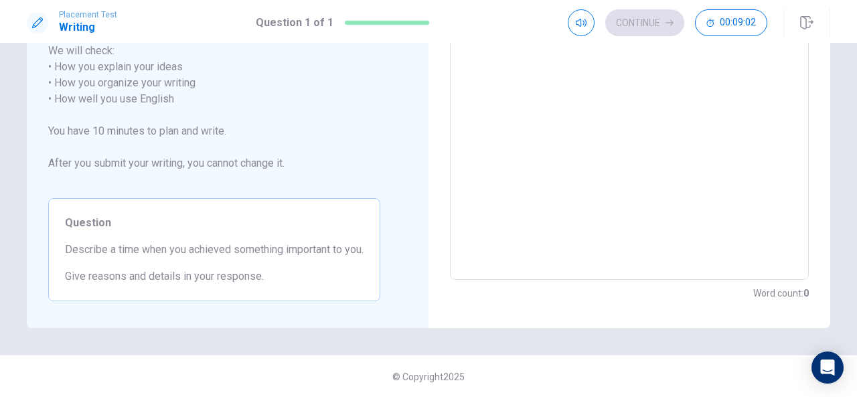
click at [853, 42] on div "Placement Test Writing Question 1 of 1 Continue 00:09:02" at bounding box center [428, 21] width 857 height 43
click at [852, 48] on div "Placement Test Writing Question 1 of 1 Continue 00:09:02 Question 1 of 1 Contin…" at bounding box center [428, 198] width 857 height 397
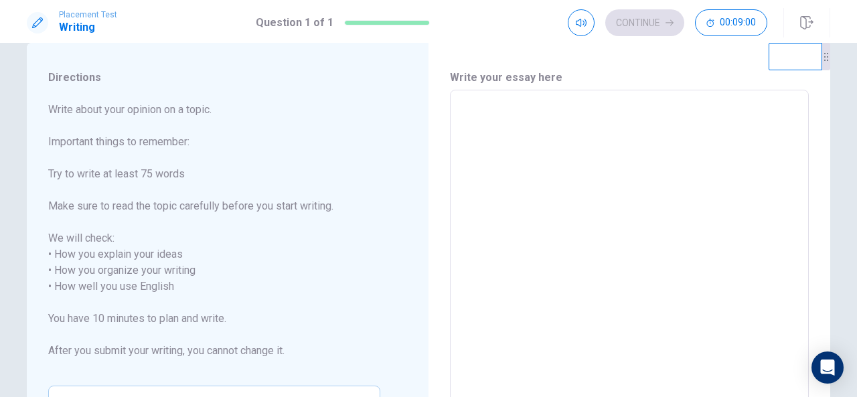
scroll to position [27, 0]
click at [590, 167] on textarea at bounding box center [629, 278] width 340 height 355
type textarea "M"
type textarea "x"
type textarea "M"
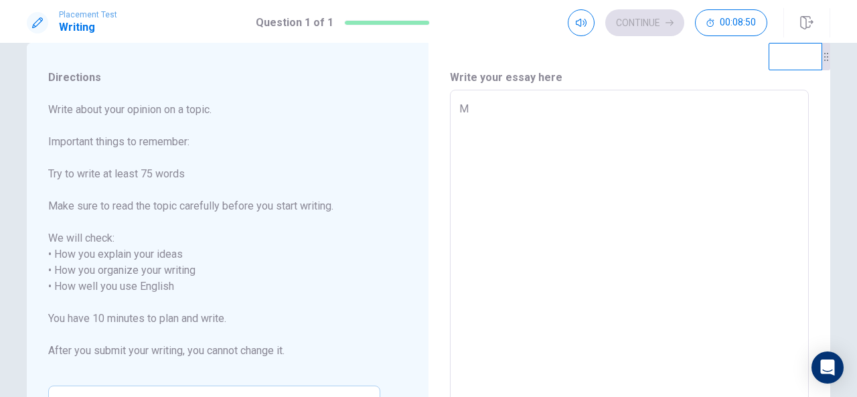
type textarea "x"
type textarea "MY"
type textarea "x"
type textarea "MY"
type textarea "x"
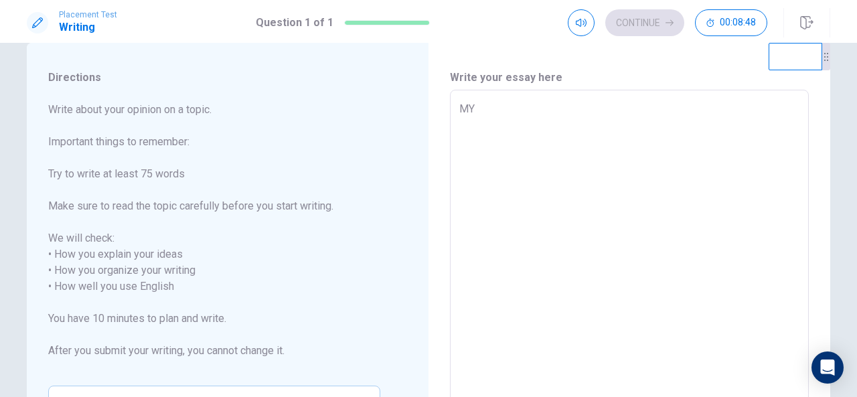
type textarea "MY"
type textarea "x"
type textarea "M"
type textarea "x"
type textarea "e"
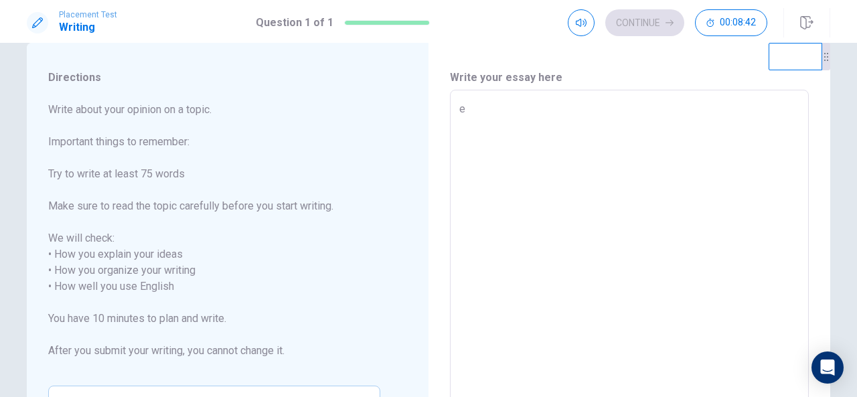
type textarea "x"
type textarea "ev"
type textarea "x"
type textarea "eve"
type textarea "x"
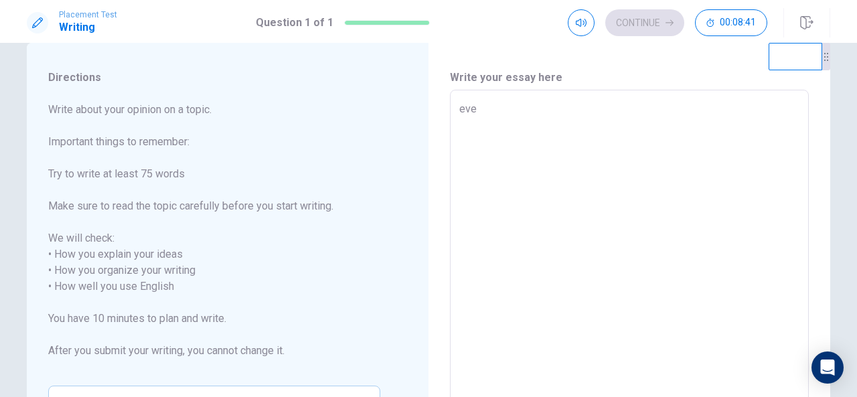
type textarea "ever"
type textarea "x"
type textarea "every"
type textarea "x"
type textarea "ever"
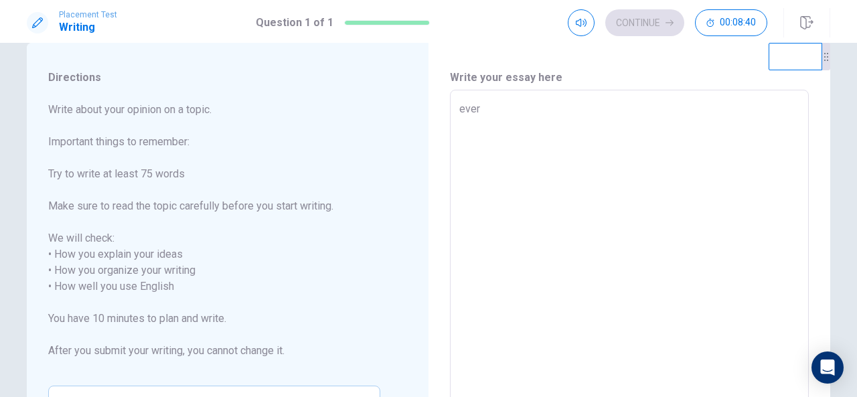
type textarea "x"
type textarea "eve"
type textarea "x"
type textarea "ev"
type textarea "x"
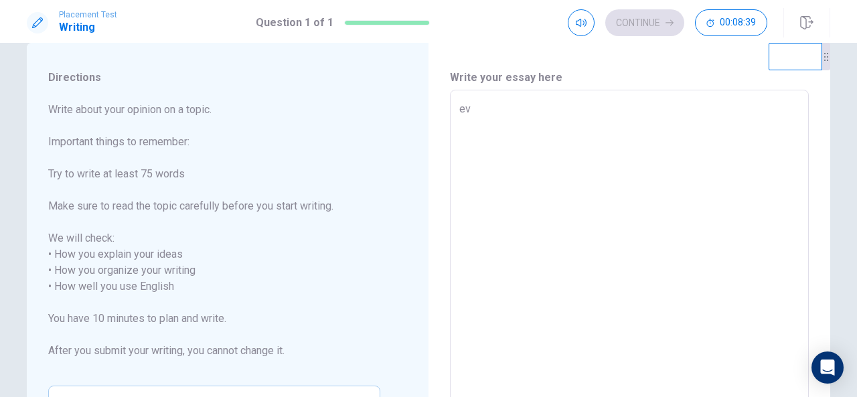
type textarea "e"
type textarea "x"
type textarea "e"
type textarea "x"
type textarea "ev"
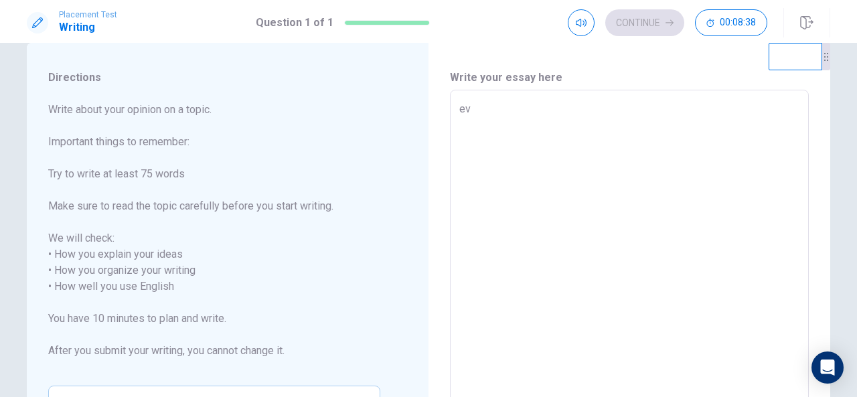
type textarea "x"
type textarea "eve"
type textarea "x"
type textarea "ever"
type textarea "x"
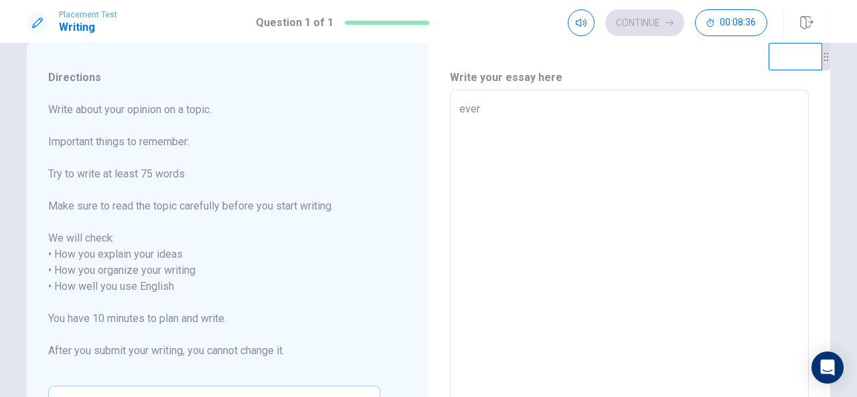
type textarea "eve"
type textarea "x"
type textarea "ev"
type textarea "x"
type textarea "e"
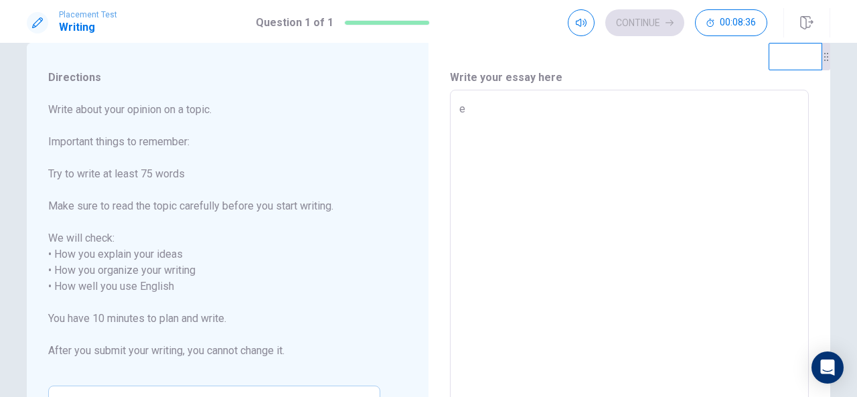
type textarea "x"
type textarea "E"
type textarea "x"
type textarea "Ev"
type textarea "x"
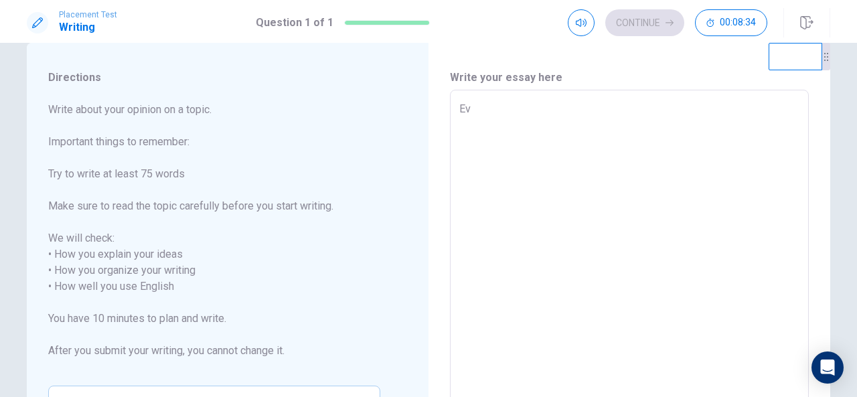
type textarea "Eve"
type textarea "x"
type textarea "Ever"
type textarea "x"
type textarea "Every"
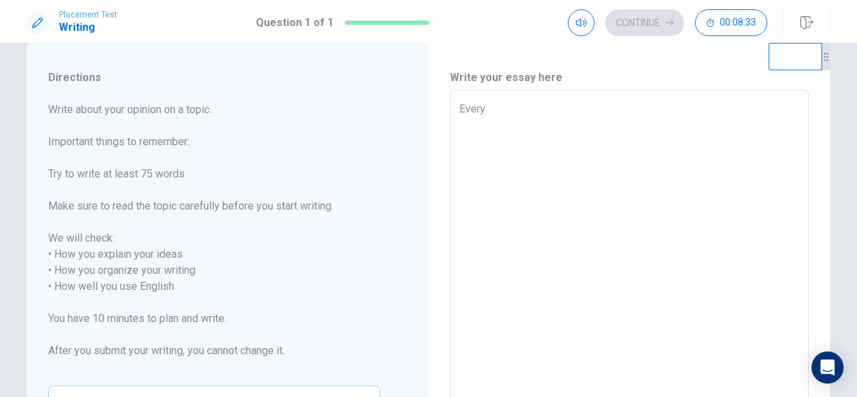
type textarea "x"
type textarea "Everyb"
type textarea "x"
type textarea "Everybo"
type textarea "x"
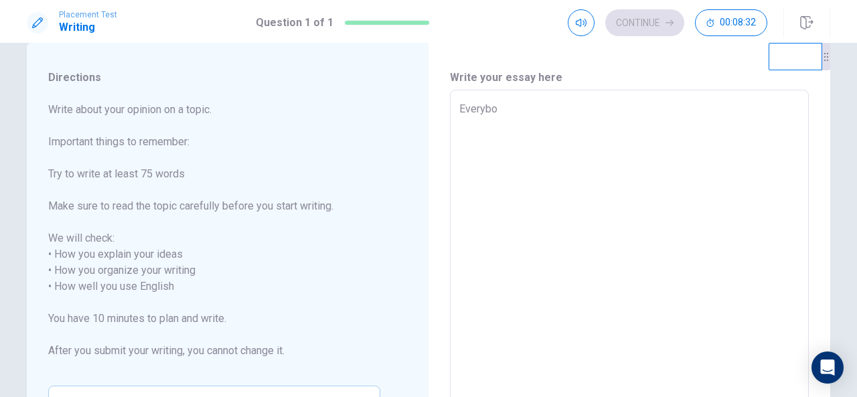
type textarea "Everybod"
type textarea "x"
type textarea "Everybody"
type textarea "x"
type textarea "Everybody"
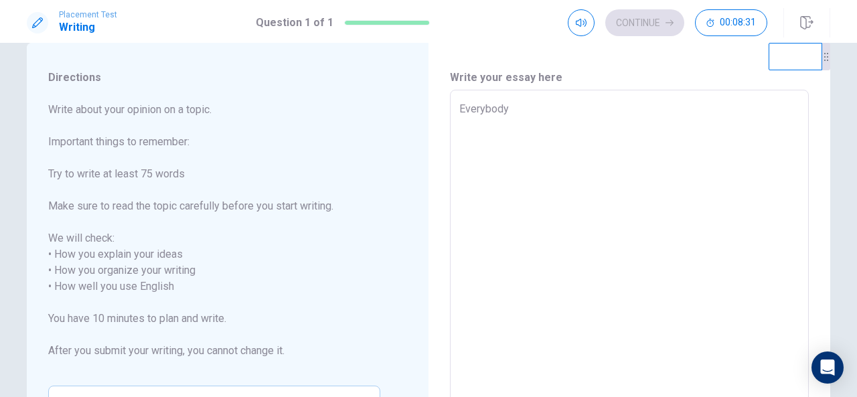
type textarea "x"
type textarea "Everybody h"
type textarea "x"
type textarea "Everybody ha"
type textarea "x"
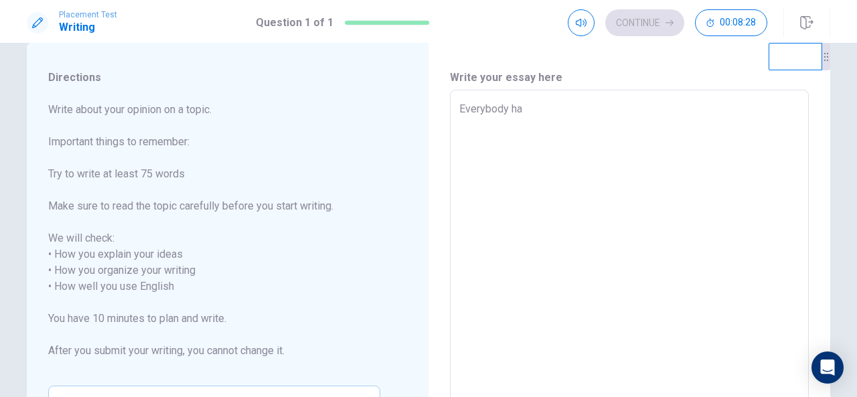
type textarea "Everybody hav"
type textarea "x"
type textarea "Everybody have"
type textarea "x"
type textarea "Everybody have"
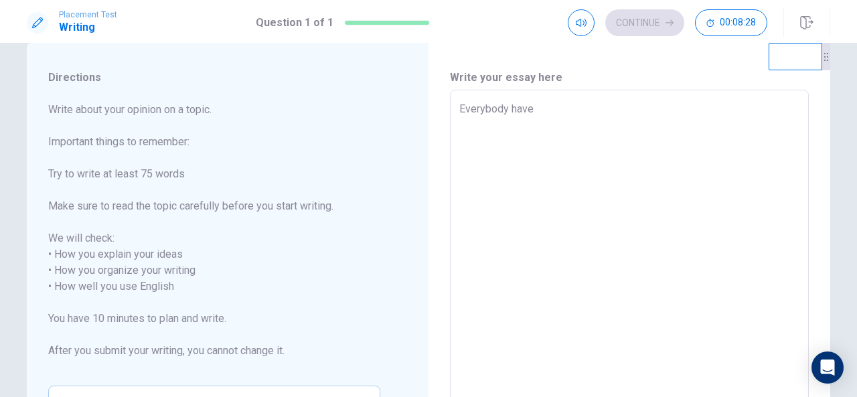
type textarea "x"
type textarea "Everybody have s"
type textarea "x"
type textarea "Everybody have so"
type textarea "x"
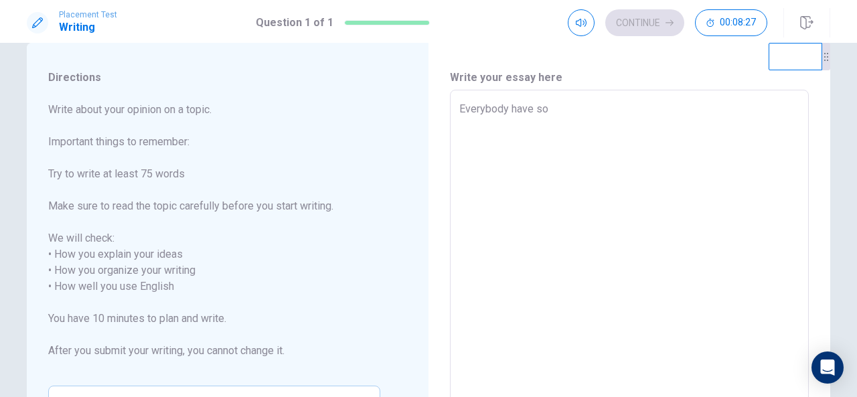
type textarea "Everybody have som"
type textarea "x"
type textarea "Everybody have some"
type textarea "x"
type textarea "Everybody have somet"
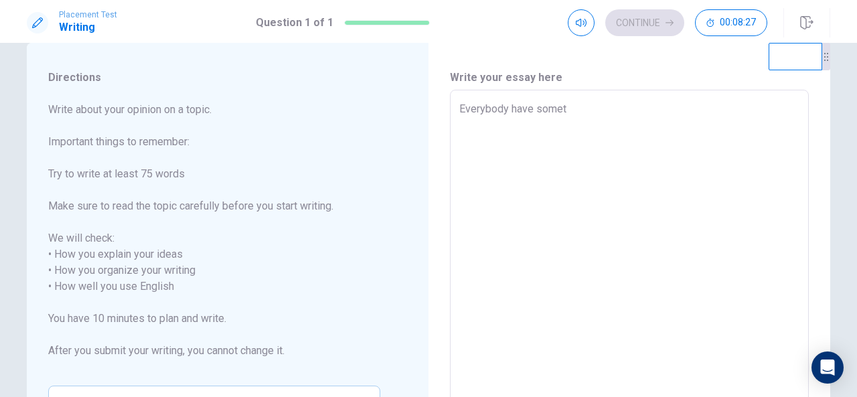
type textarea "x"
type textarea "Everybody have someth"
type textarea "x"
type textarea "Everybody have somethi"
type textarea "x"
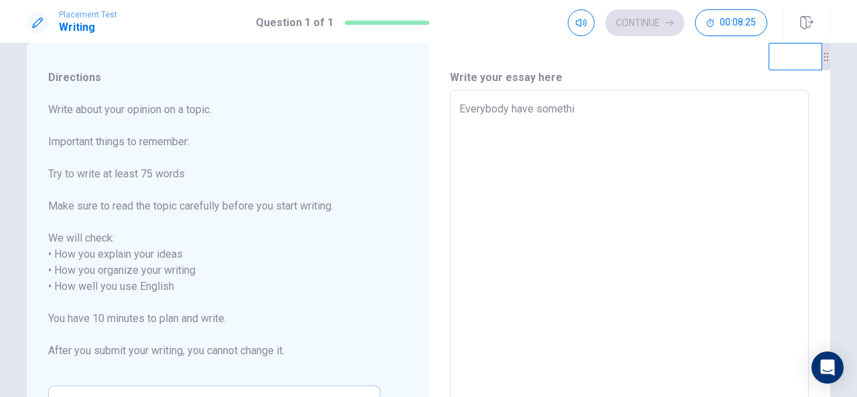
type textarea "Everybody have somethin"
type textarea "x"
type textarea "Everybody have something"
type textarea "x"
type textarea "Everybody have something"
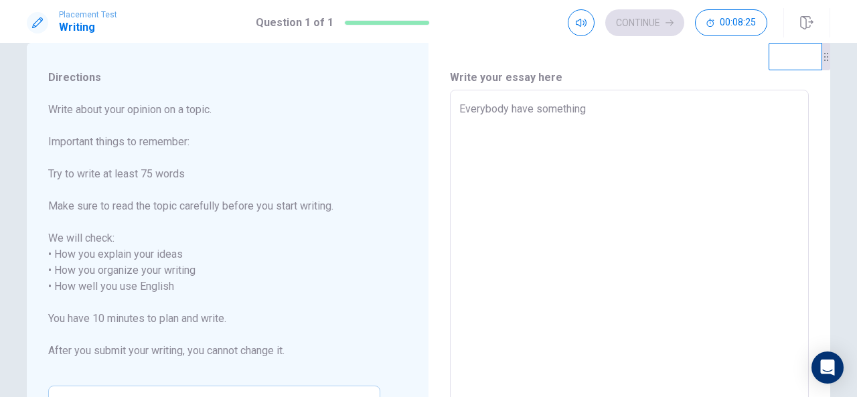
type textarea "x"
type textarea "Everybody have something t"
type textarea "x"
type textarea "Everybody have something th"
type textarea "x"
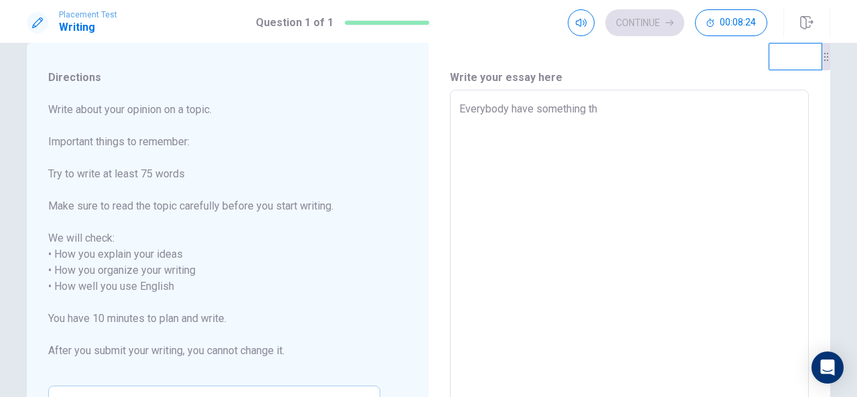
type textarea "Everybody have something tha"
type textarea "x"
type textarea "Everybody have something that"
type textarea "x"
type textarea "Everybody have something that"
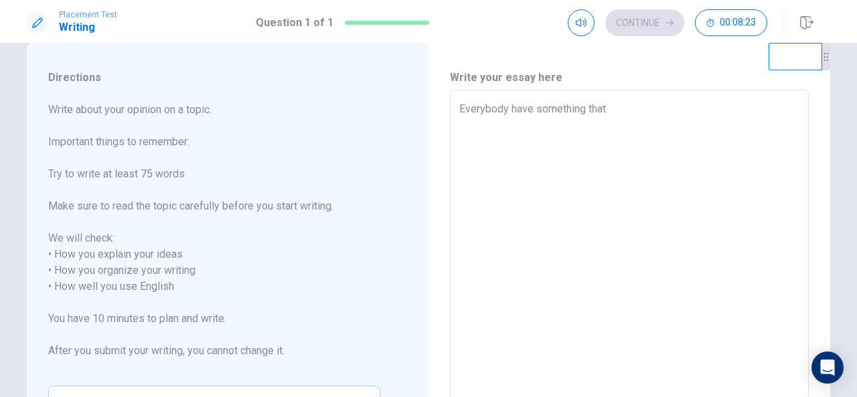
type textarea "x"
type textarea "Everybody have something that g"
type textarea "x"
type textarea "Everybody have something that"
type textarea "x"
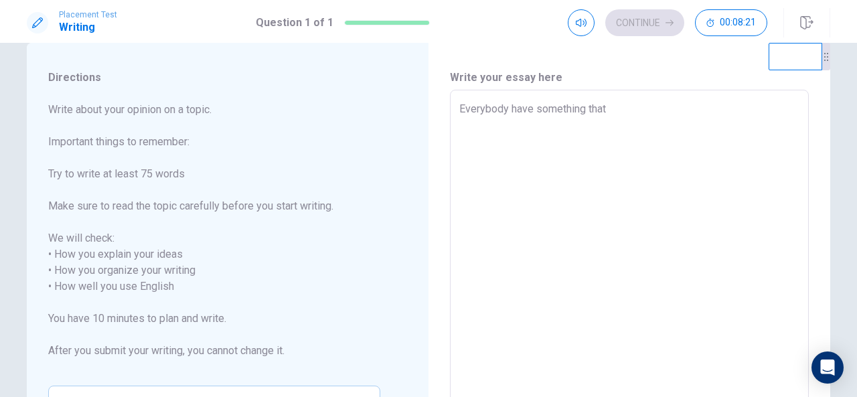
type textarea "Everybody have something that h"
type textarea "x"
type textarea "Everybody have something that he"
type textarea "x"
type textarea "Everybody have something that he"
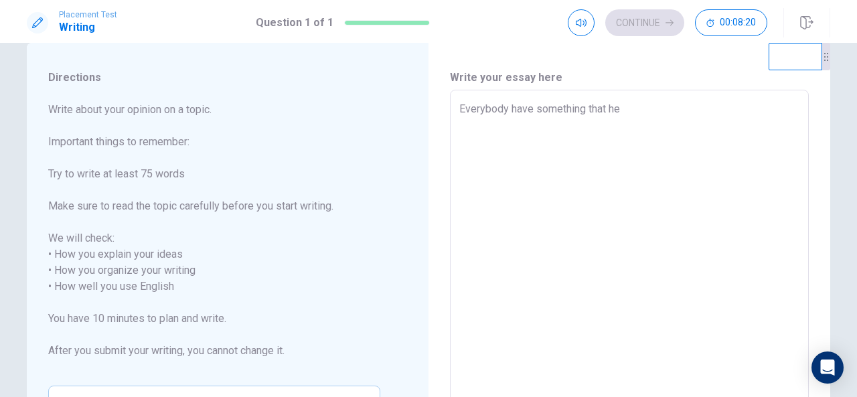
type textarea "x"
type textarea "Everybody have something that he o"
type textarea "x"
type textarea "Everybody have something that he or"
type textarea "x"
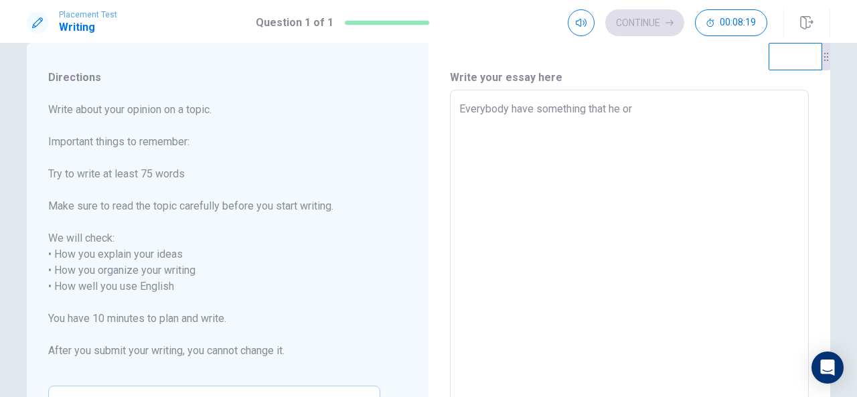
type textarea "Everybody have something that he or"
type textarea "x"
type textarea "Everybody have something that he or s"
type textarea "x"
type textarea "Everybody have something that he or sh"
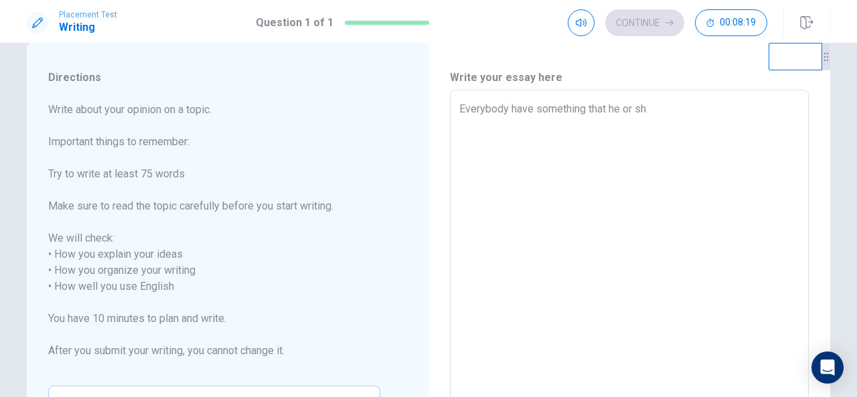
type textarea "x"
type textarea "Everybody have something that he or she"
type textarea "x"
type textarea "Everybody have something that he or she"
type textarea "x"
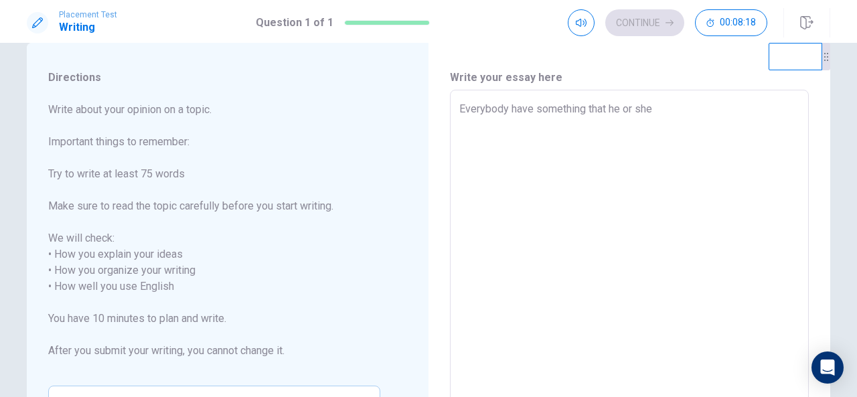
type textarea "Everybody have something that he or she w"
type textarea "x"
type textarea "Everybody have something that he or she wa"
type textarea "x"
type textarea "Everybody have something that he or she wam"
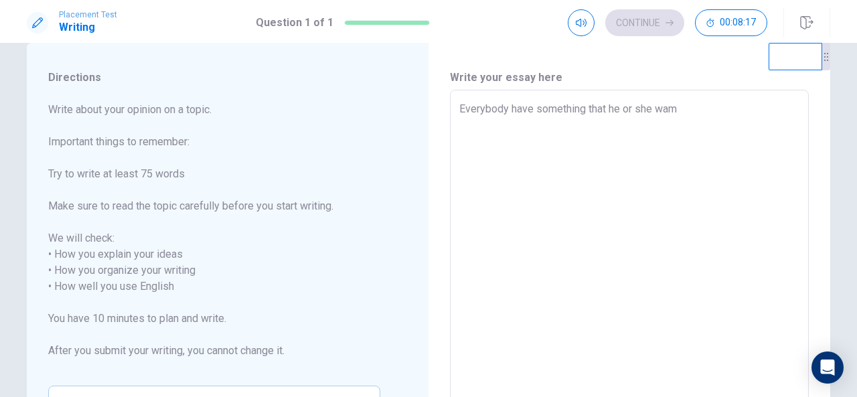
type textarea "x"
type textarea "Everybody have something that he or she wa"
type textarea "x"
type textarea "Everybody have something that he or she wan"
type textarea "x"
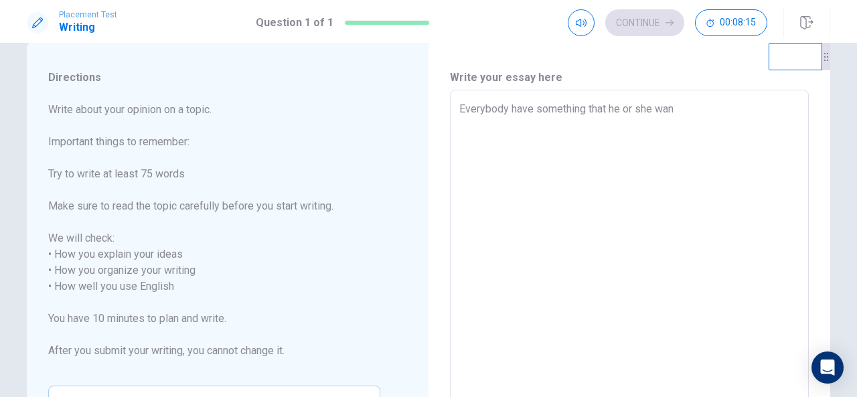
type textarea "Everybody have something that he or she want"
type textarea "x"
type textarea "Everybody have something that he or she wants"
type textarea "x"
type textarea "Everybody have something that he or she wants"
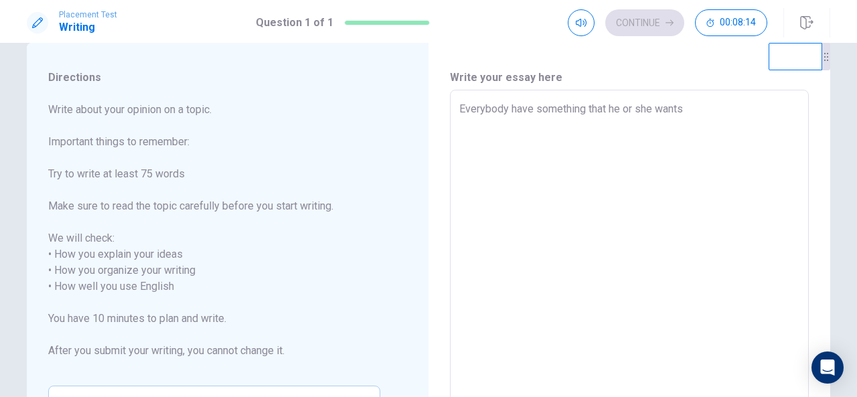
type textarea "x"
type textarea "Everybody have something that he or she wants t"
type textarea "x"
type textarea "Everybody have something that he or she wants to"
type textarea "x"
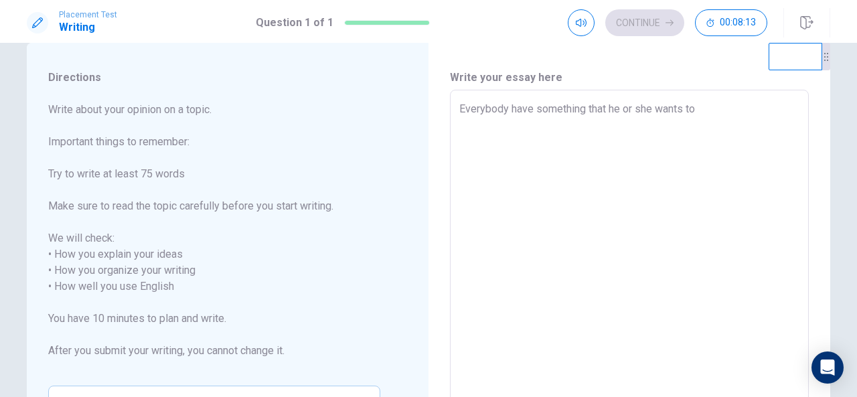
type textarea "Everybody have something that he or she wants to"
type textarea "x"
type textarea "Everybody have something that he or she wants to a"
type textarea "x"
type textarea "Everybody have something that he or she wants to ac"
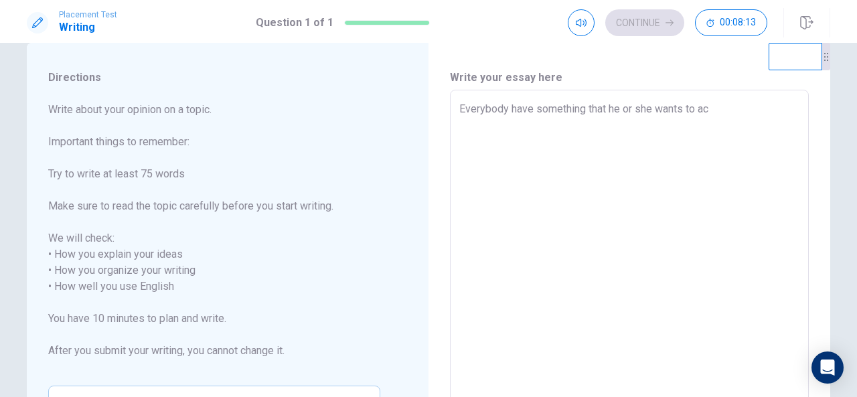
type textarea "x"
type textarea "Everybody have something that he or she wants to ach"
type textarea "x"
type textarea "Everybody have something that he or she wants to acho"
type textarea "x"
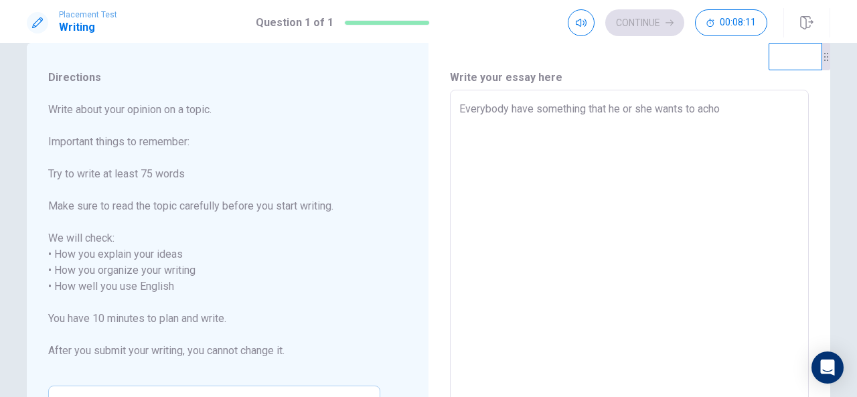
type textarea "Everybody have something that he or she wants to ach"
type textarea "x"
type textarea "Everybody have something that he or she wants to achi"
type textarea "x"
type textarea "Everybody have something that he or she wants to [PERSON_NAME]"
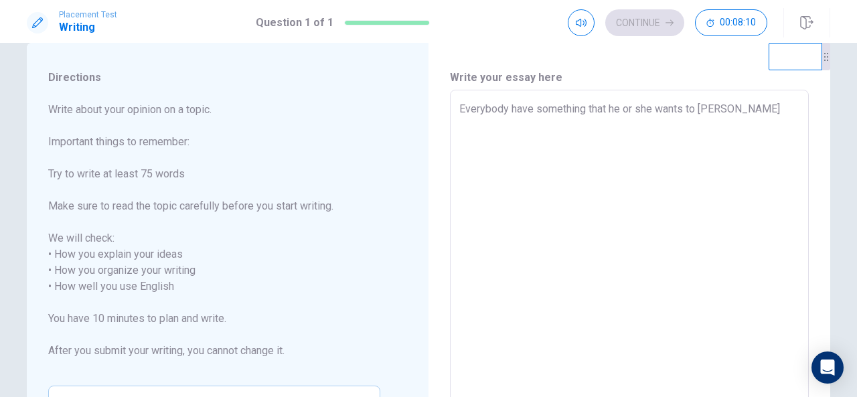
type textarea "x"
type textarea "Everybody have something that he or she wants to [PERSON_NAME]"
type textarea "x"
type textarea "Everybody have something that he or she wants to achieve"
type textarea "x"
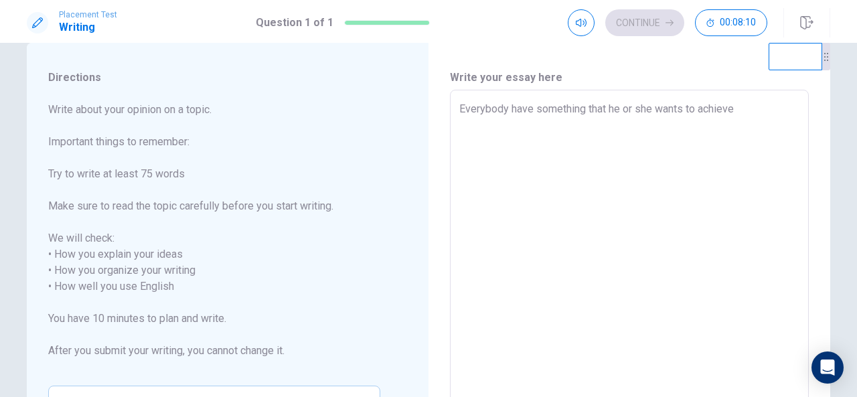
type textarea "Everybody have something that he or she wants to achieve"
click at [584, 109] on textarea "Everybody have something that he or she wants to achieve" at bounding box center [629, 278] width 340 height 355
type textarea "x"
type textarea "Everybody have something ithat he or she wants to achieve"
type textarea "x"
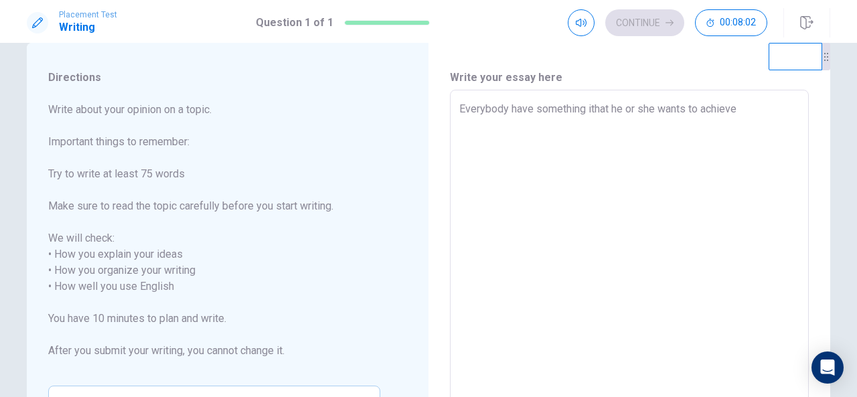
type textarea "Everybody have something imthat he or she wants to achieve"
type textarea "x"
type textarea "Everybody have something impthat he or she wants to achieve"
type textarea "x"
type textarea "Everybody have something impothat he or she wants to achieve"
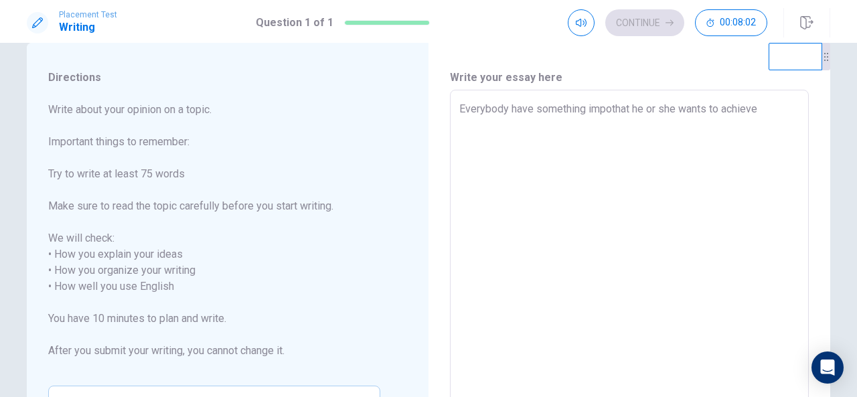
type textarea "x"
type textarea "Everybody have something impotthat he or she wants to achieve"
type textarea "x"
type textarea "Everybody have something impothat he or she wants to achieve"
type textarea "x"
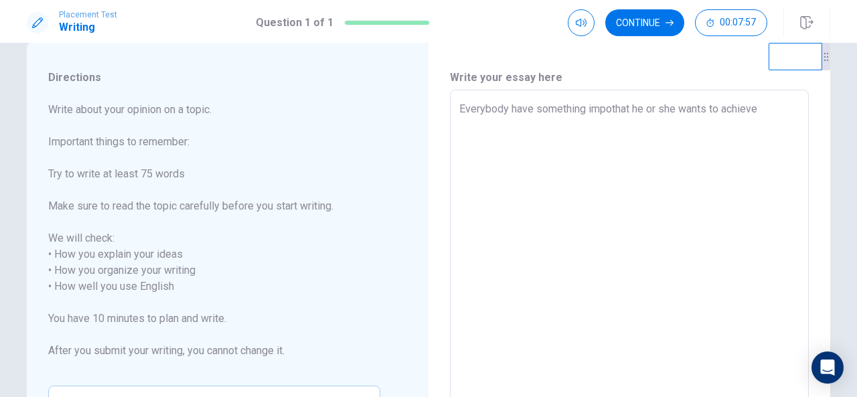
type textarea "Everybody have something impoothat he or she wants to achieve"
type textarea "x"
type textarea "Everybody have something impoorthat he or she wants to achieve"
type textarea "x"
type textarea "Everybody have something impoortthat he or she wants to achieve"
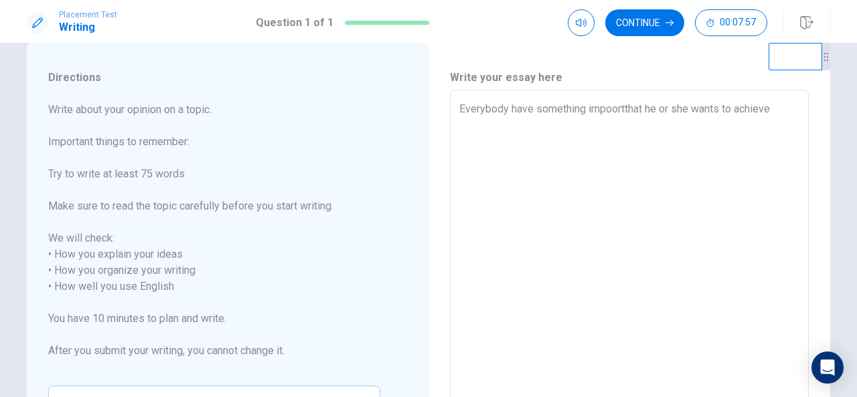
type textarea "x"
type textarea "Everybody have something impoortathat he or she wants to achieve"
type textarea "x"
type textarea "Everybody have something impoortanthat he or she wants to achieve"
type textarea "x"
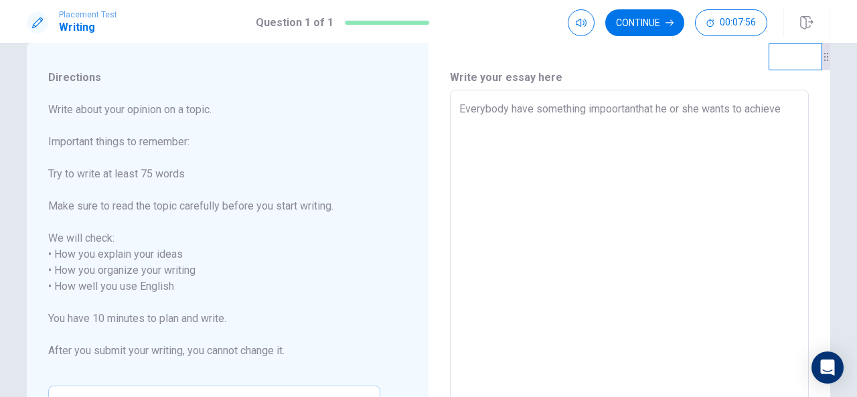
type textarea "Everybody have something impoortantthat he or she wants to achieve"
type textarea "x"
type textarea "Everybody have something impoortantrethat he or she wants to achieve"
click at [789, 107] on textarea "Everybody have something importante that he or she wants to achieve" at bounding box center [629, 278] width 340 height 355
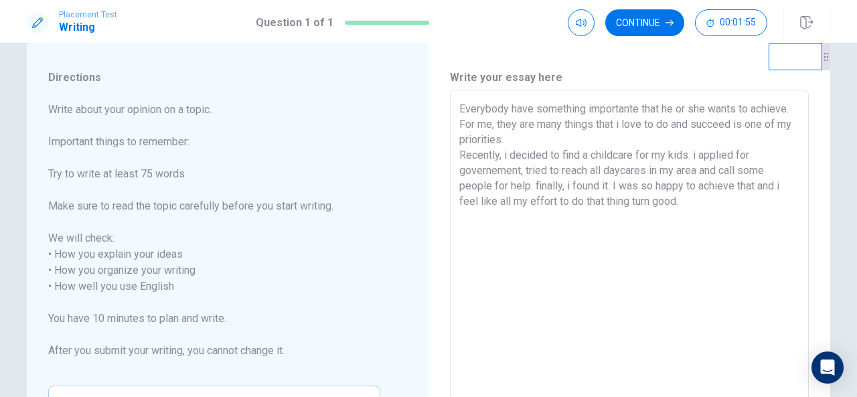
click at [738, 171] on textarea "Everybody have something importante that he or she wants to achieve. For me, th…" at bounding box center [629, 278] width 340 height 355
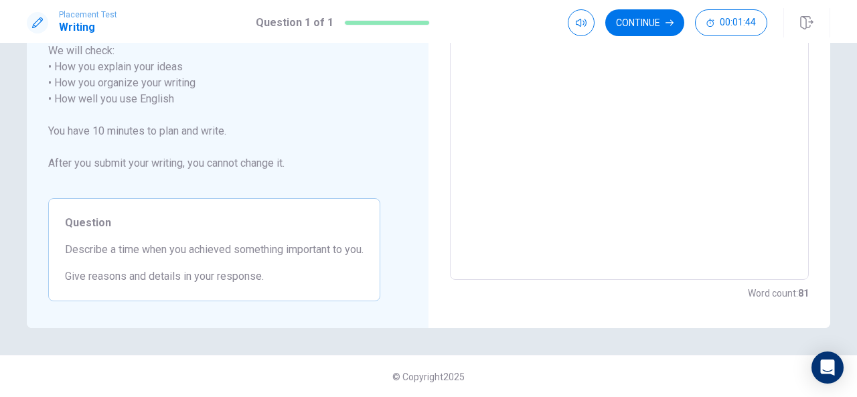
scroll to position [0, 0]
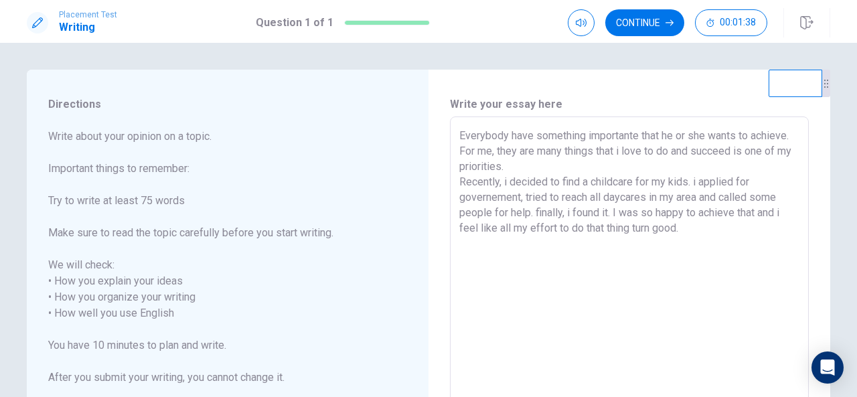
click at [684, 184] on textarea "Everybody have something importante that he or she wants to achieve. For me, th…" at bounding box center [629, 305] width 340 height 355
click at [739, 180] on textarea "Everybody have something importante that he or she wants to achieve. For me, th…" at bounding box center [629, 305] width 340 height 355
click at [637, 139] on textarea "Everybody have something importante that he or she wants to achieve. For me, th…" at bounding box center [629, 305] width 340 height 355
click at [740, 153] on textarea "Everybody have something important that he or she wants to achieve. For me, the…" at bounding box center [629, 305] width 340 height 355
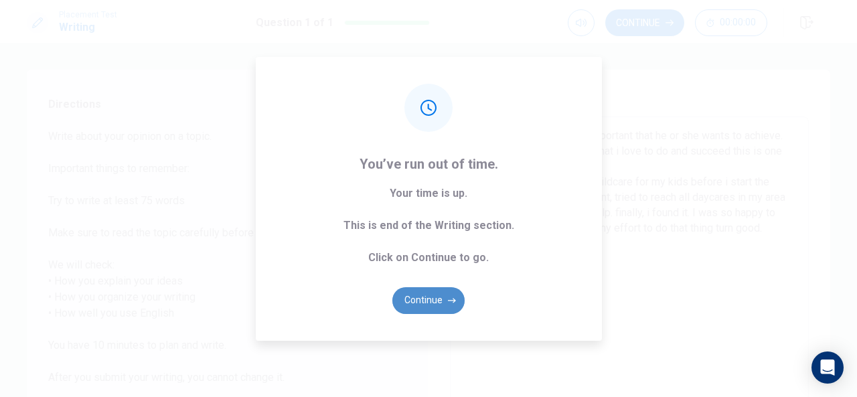
click at [420, 306] on button "Continue" at bounding box center [428, 300] width 72 height 27
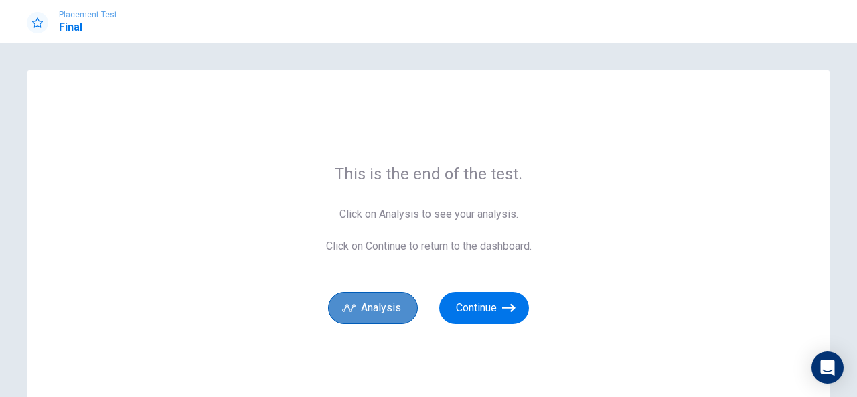
click at [371, 301] on button "Analysis" at bounding box center [373, 308] width 90 height 32
